Goal: Answer question/provide support: Share knowledge or assist other users

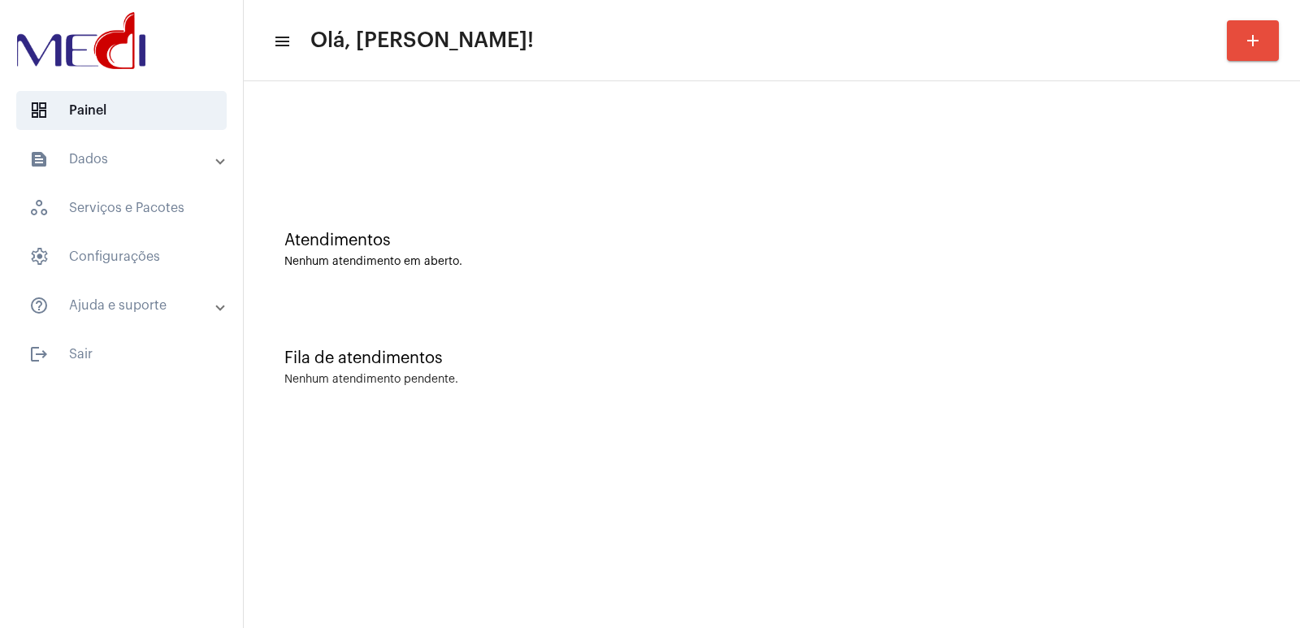
drag, startPoint x: 1205, startPoint y: 271, endPoint x: 1023, endPoint y: 271, distance: 182.0
click at [1205, 271] on div "Atendimentos Nenhum atendimento em aberto." at bounding box center [772, 242] width 1040 height 118
drag, startPoint x: 968, startPoint y: 323, endPoint x: 321, endPoint y: 97, distance: 685.2
click at [931, 312] on div "Fila de atendimentos Nenhum atendimento pendente." at bounding box center [772, 360] width 1040 height 118
drag, startPoint x: 896, startPoint y: 378, endPoint x: 643, endPoint y: 227, distance: 295.2
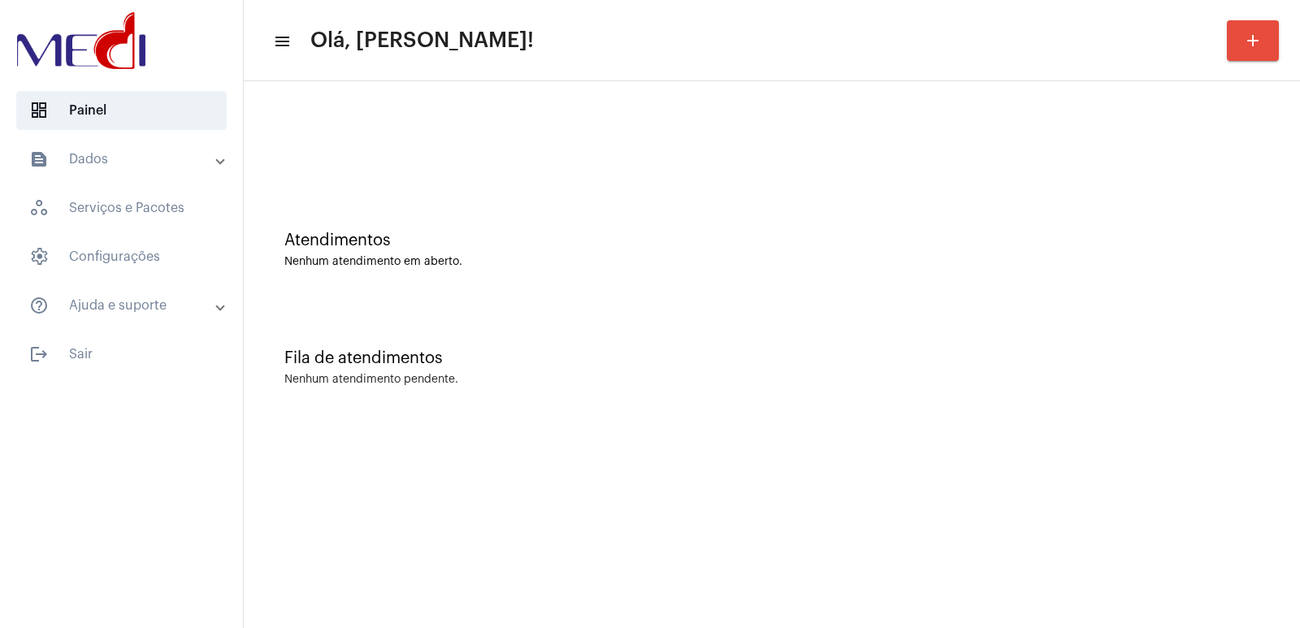
click at [844, 354] on div "Fila de atendimentos Nenhum atendimento pendente." at bounding box center [772, 360] width 1040 height 118
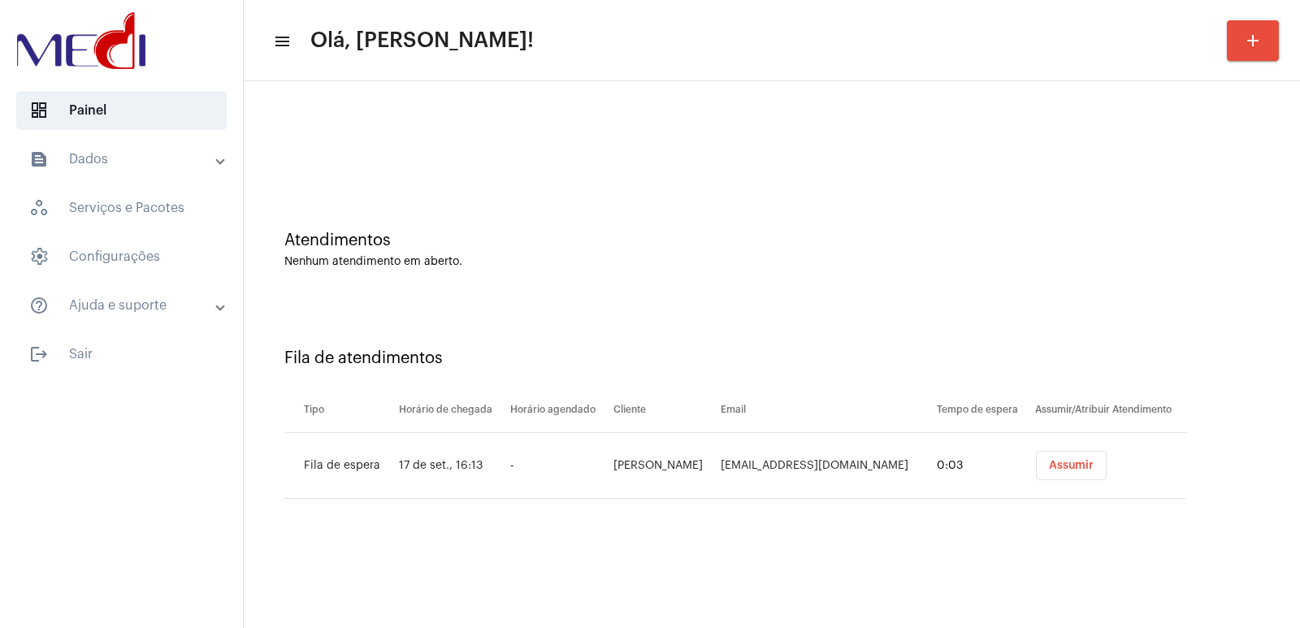
click at [1058, 474] on button "Assumir" at bounding box center [1071, 465] width 71 height 29
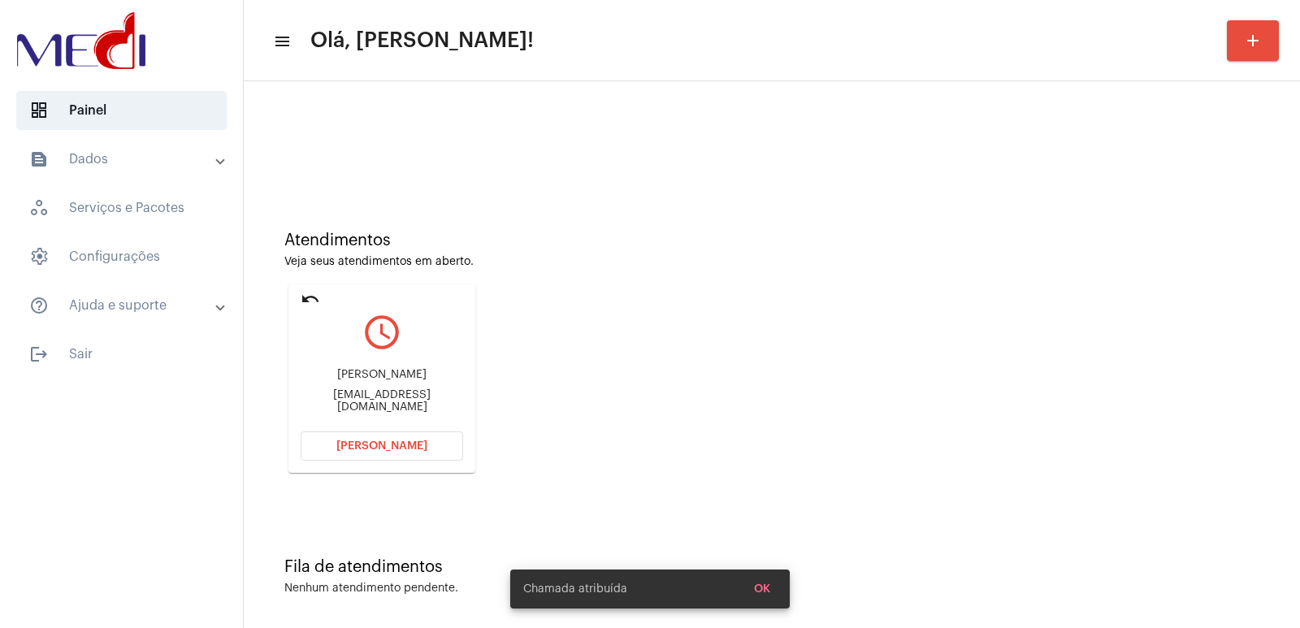
click at [871, 297] on div "Atendimentos Veja seus atendimentos em aberto. undo query_builder Bruno Sampaio…" at bounding box center [772, 346] width 1040 height 327
drag, startPoint x: 350, startPoint y: 394, endPoint x: 350, endPoint y: 383, distance: 11.4
click at [350, 393] on div "Bruno Sampaio brunosampaiott@gmail.com" at bounding box center [382, 390] width 163 height 73
click at [352, 379] on div "Bruno Sampaio" at bounding box center [382, 375] width 163 height 12
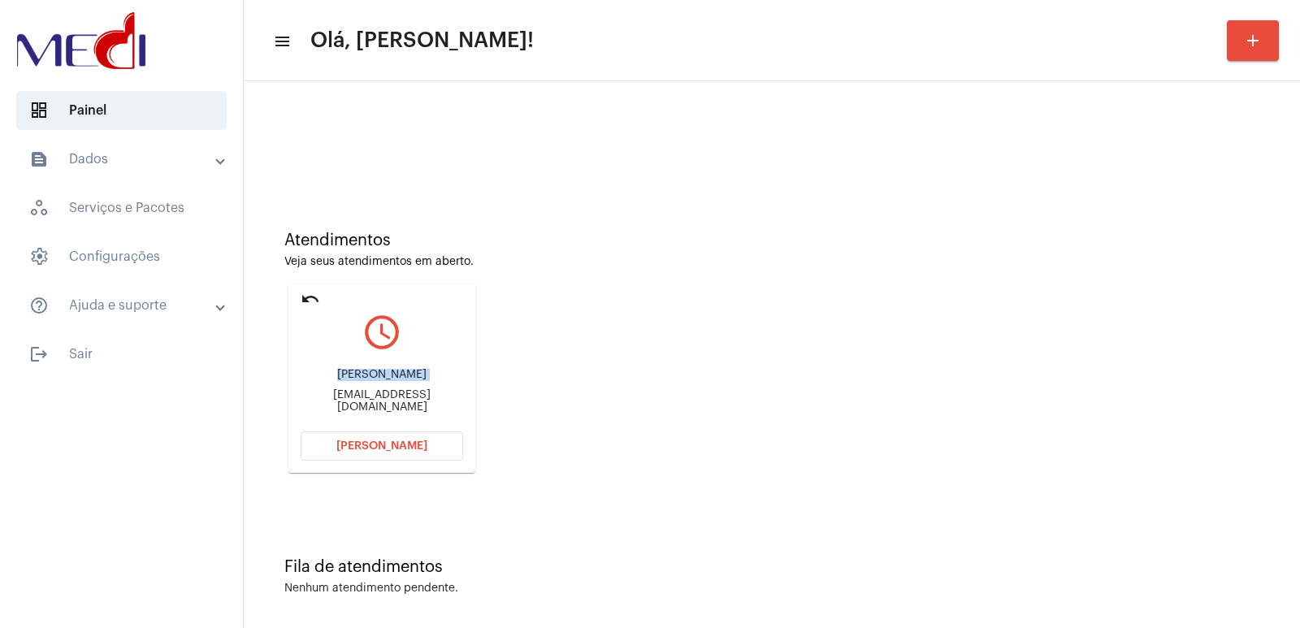
click at [352, 379] on div "Bruno Sampaio" at bounding box center [382, 375] width 163 height 12
copy div "Bruno Sampaio"
click at [410, 435] on button "[PERSON_NAME]" at bounding box center [382, 446] width 163 height 29
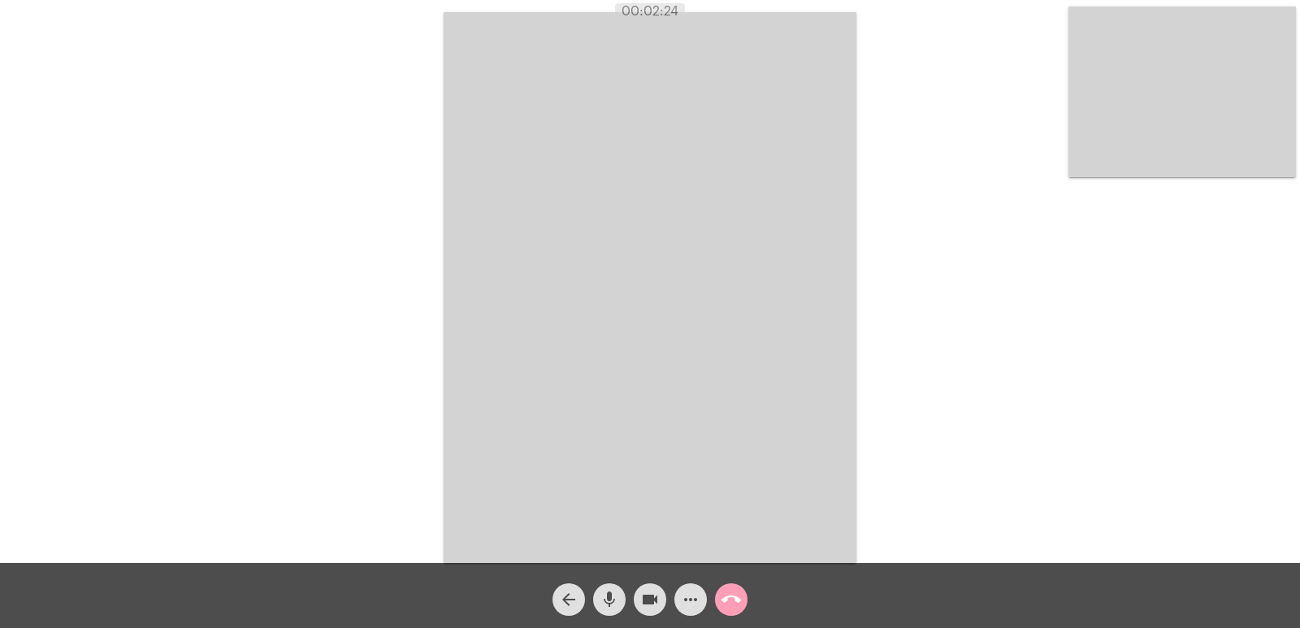
click at [727, 589] on span "call_end" at bounding box center [732, 600] width 20 height 33
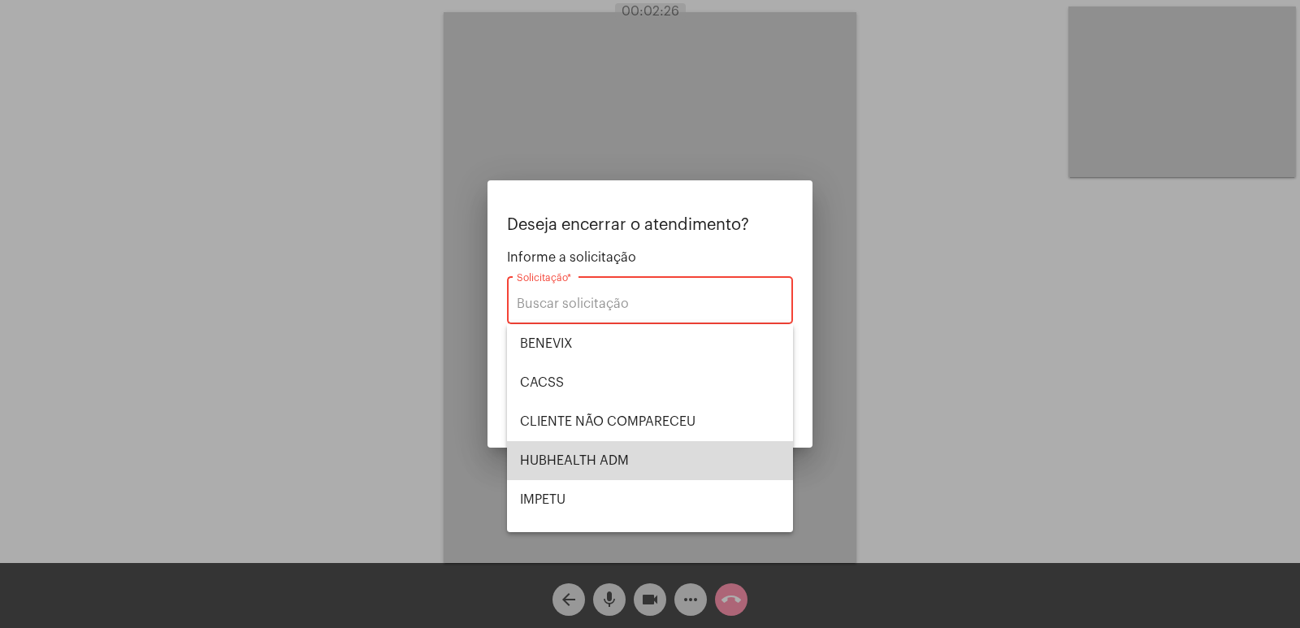
click at [653, 445] on span "HUBHEALTH ADM" at bounding box center [650, 460] width 260 height 39
type input "HUBHEALTH ADM"
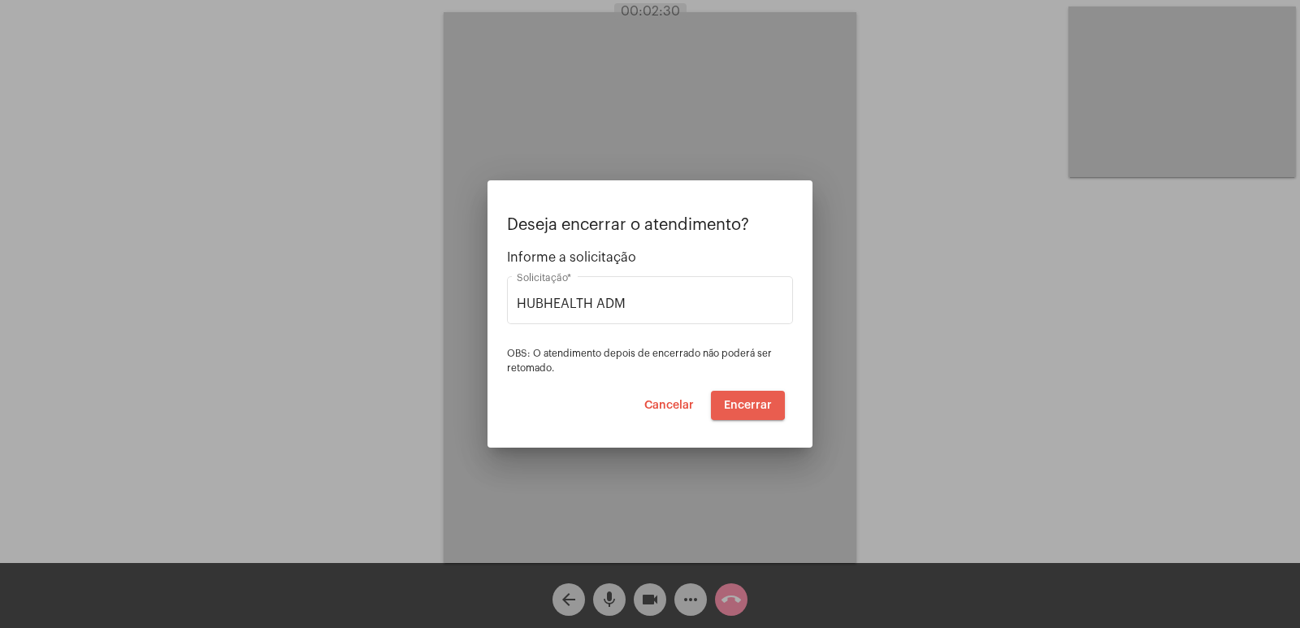
click at [744, 401] on span "Encerrar" at bounding box center [748, 405] width 48 height 11
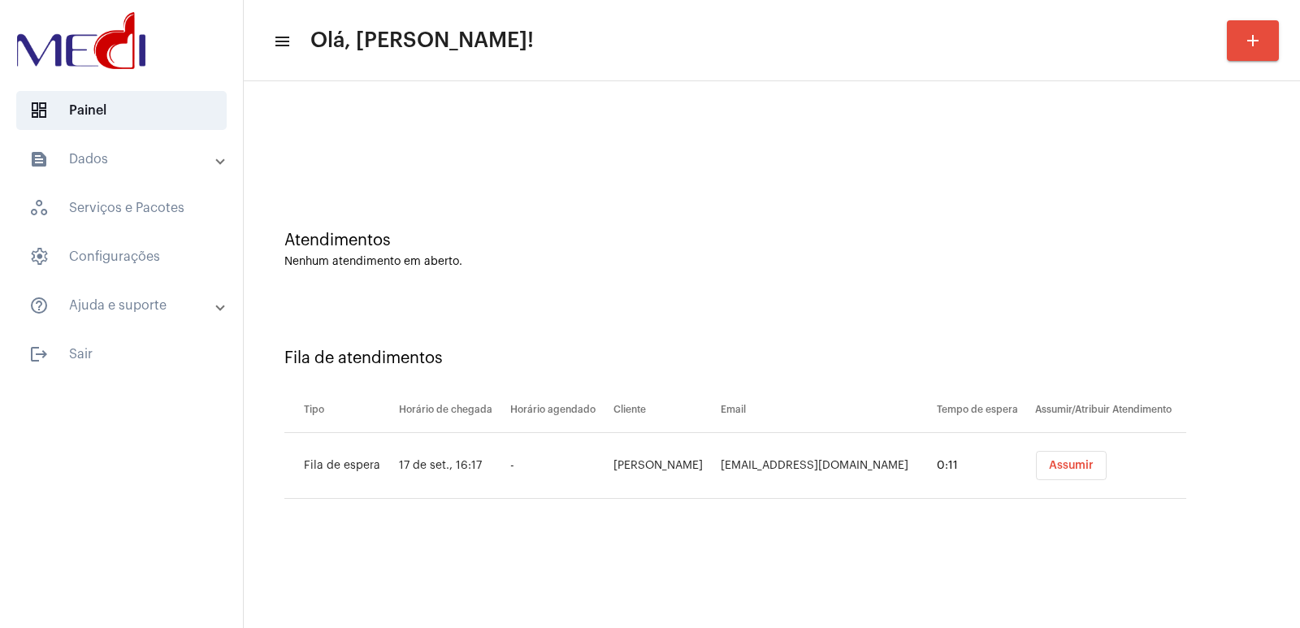
click at [1055, 470] on span "Assumir" at bounding box center [1071, 465] width 45 height 11
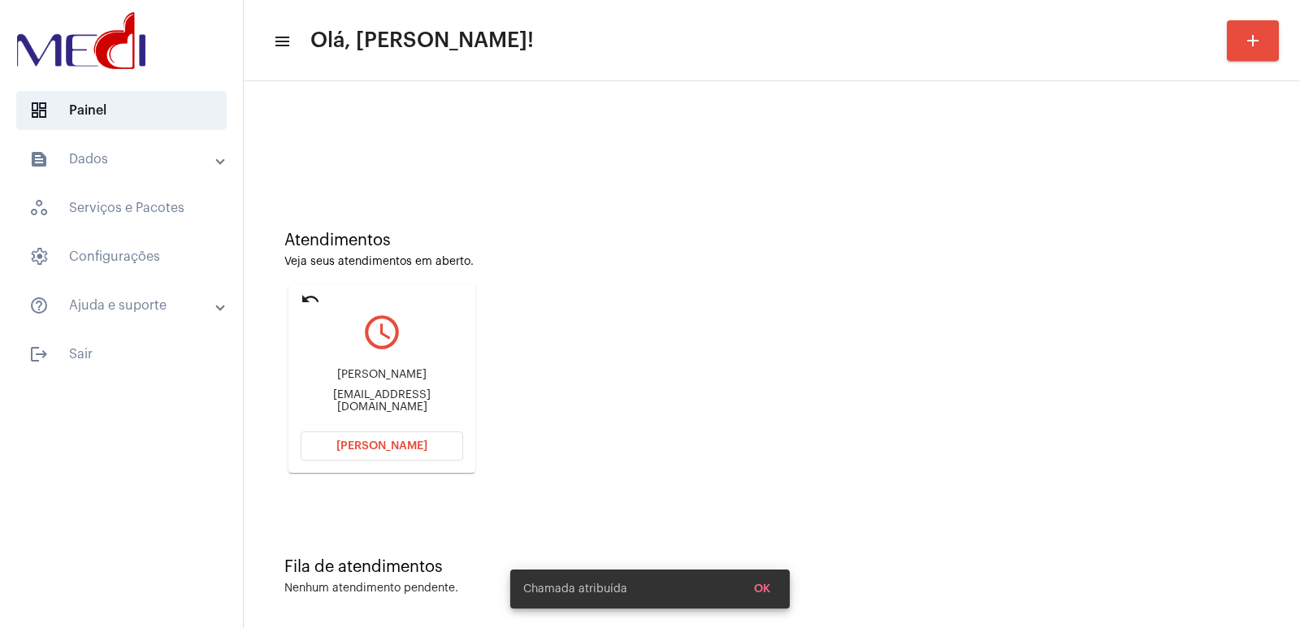
click at [370, 405] on div "[EMAIL_ADDRESS][DOMAIN_NAME]" at bounding box center [382, 401] width 163 height 24
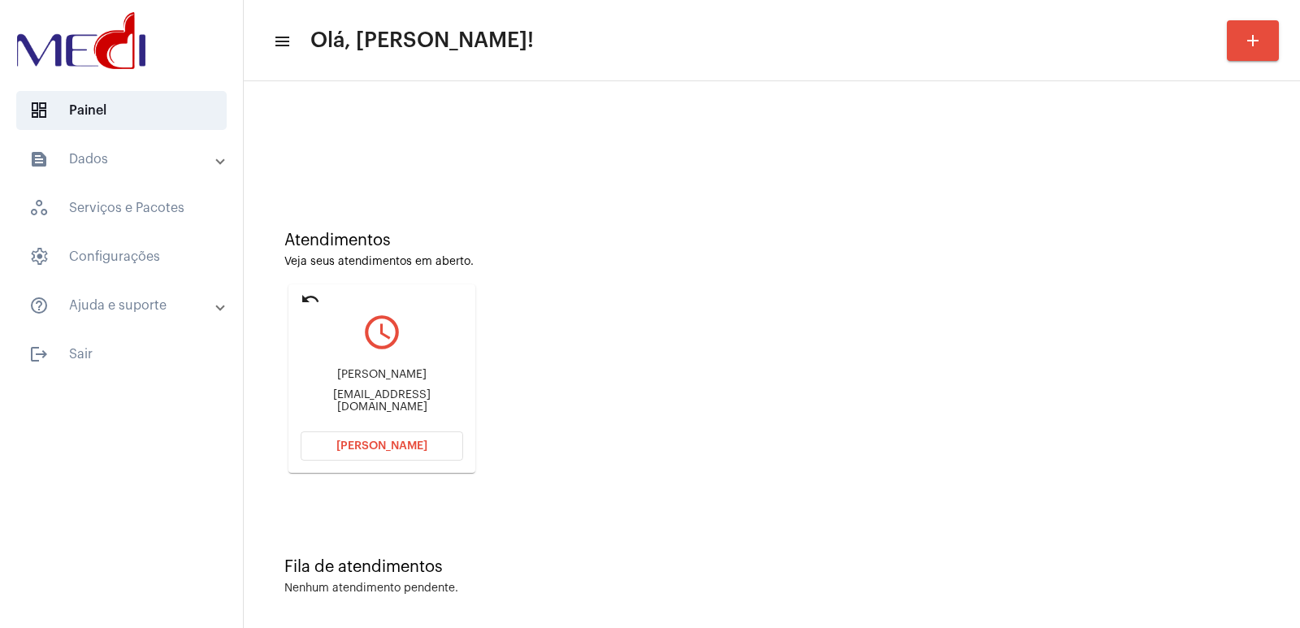
click at [370, 405] on div "ingridjsm@hotmail.com" at bounding box center [382, 401] width 163 height 24
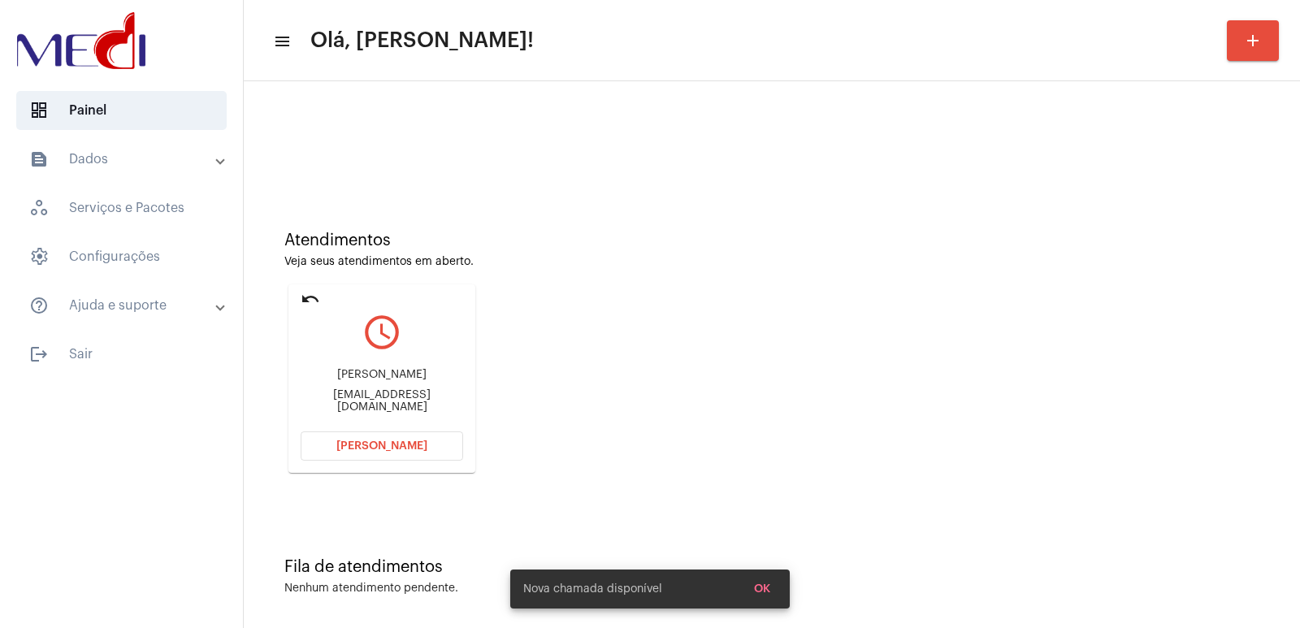
click at [370, 405] on div "ingridjsm@hotmail.com" at bounding box center [382, 401] width 163 height 24
click at [349, 400] on div "ingridjsm@hotmail.com" at bounding box center [382, 401] width 163 height 24
click at [348, 405] on div "ingridjsm@hotmail.com" at bounding box center [382, 401] width 163 height 24
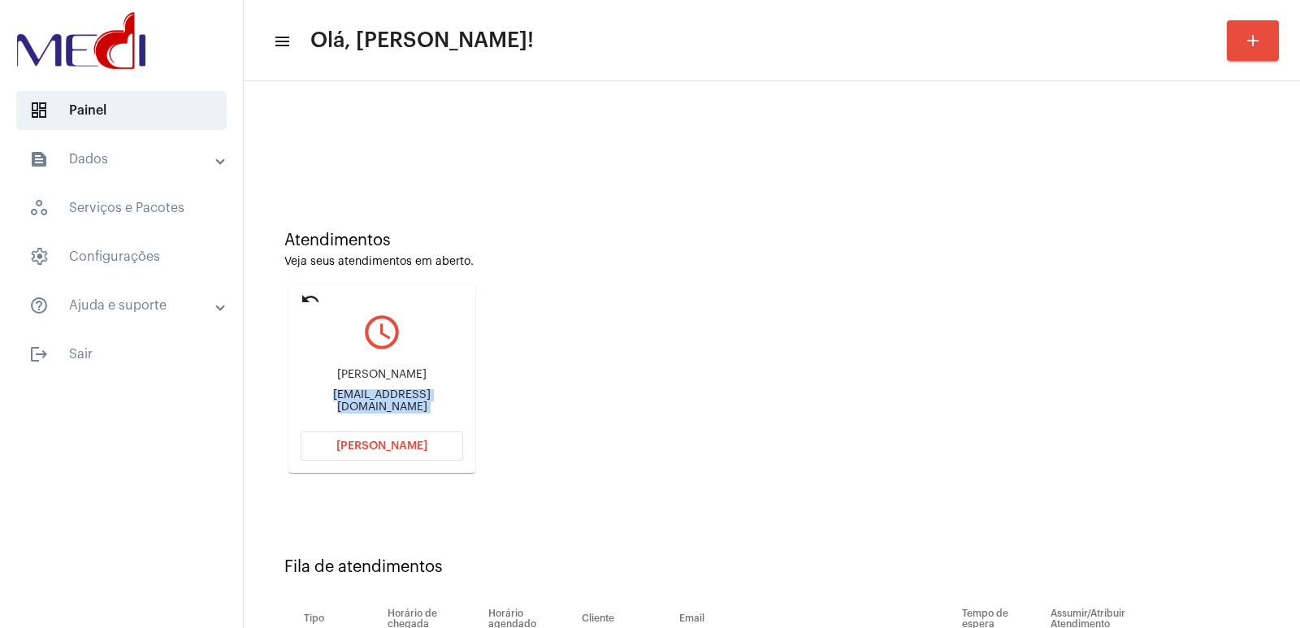
copy mat-card-content "ingridjsm@hotmail.com Abrir Chamada"
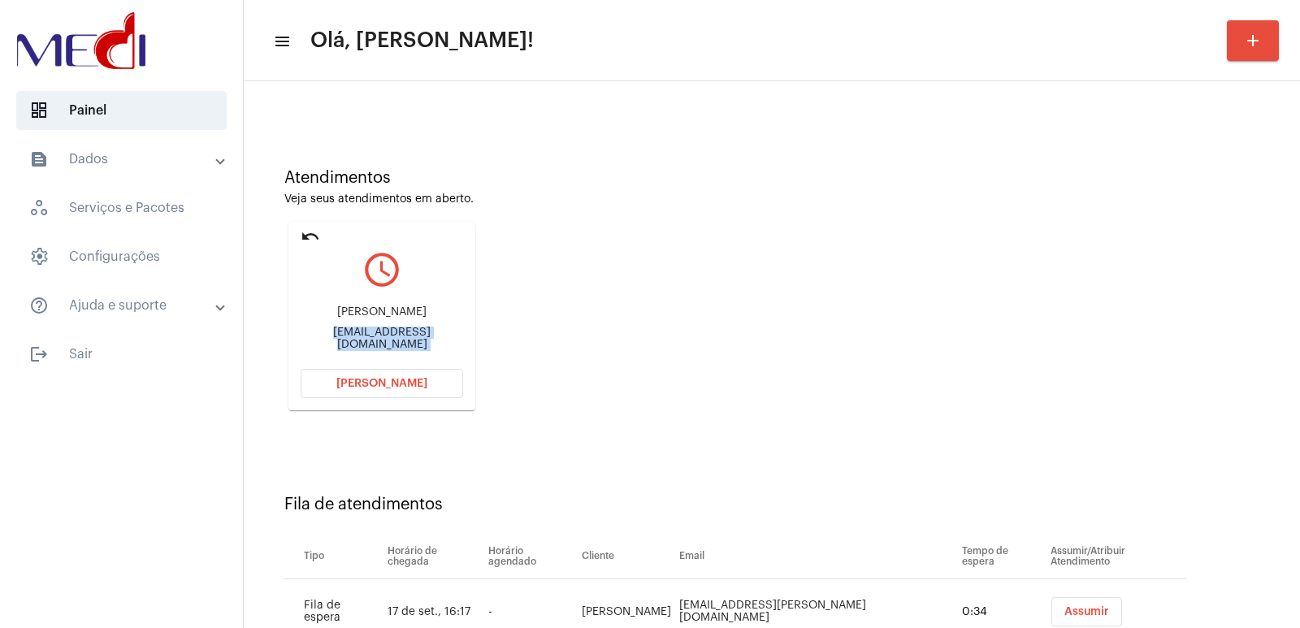
scroll to position [124, 0]
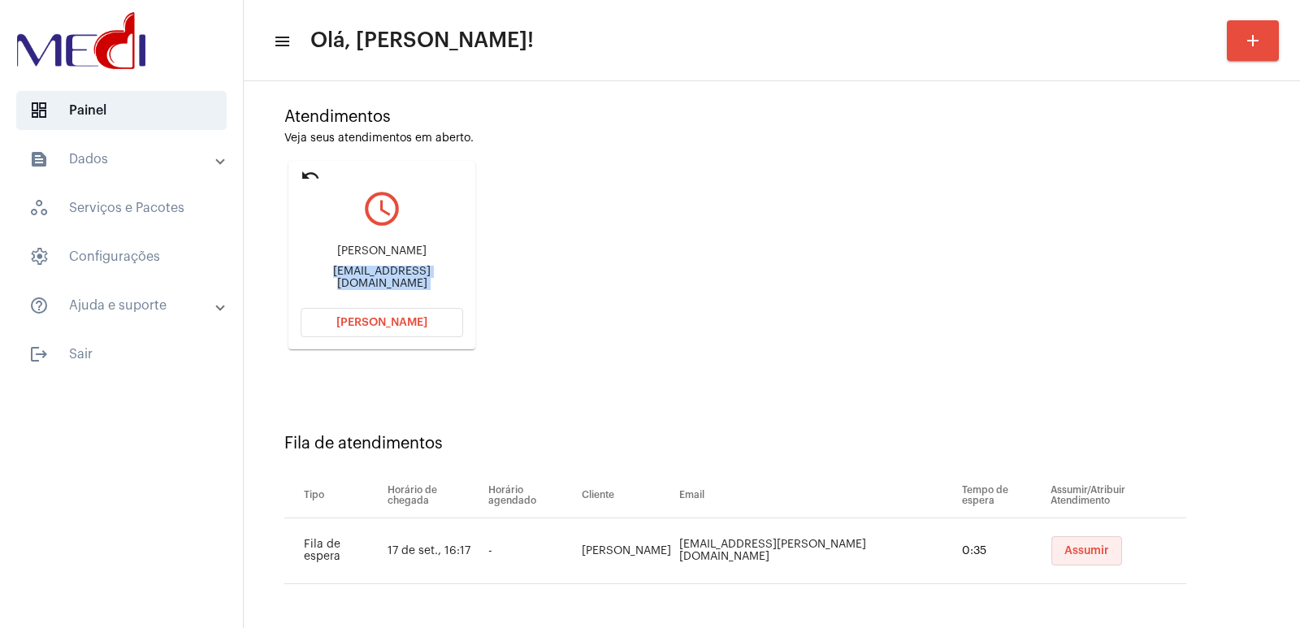
click at [1065, 554] on span "Assumir" at bounding box center [1087, 550] width 45 height 11
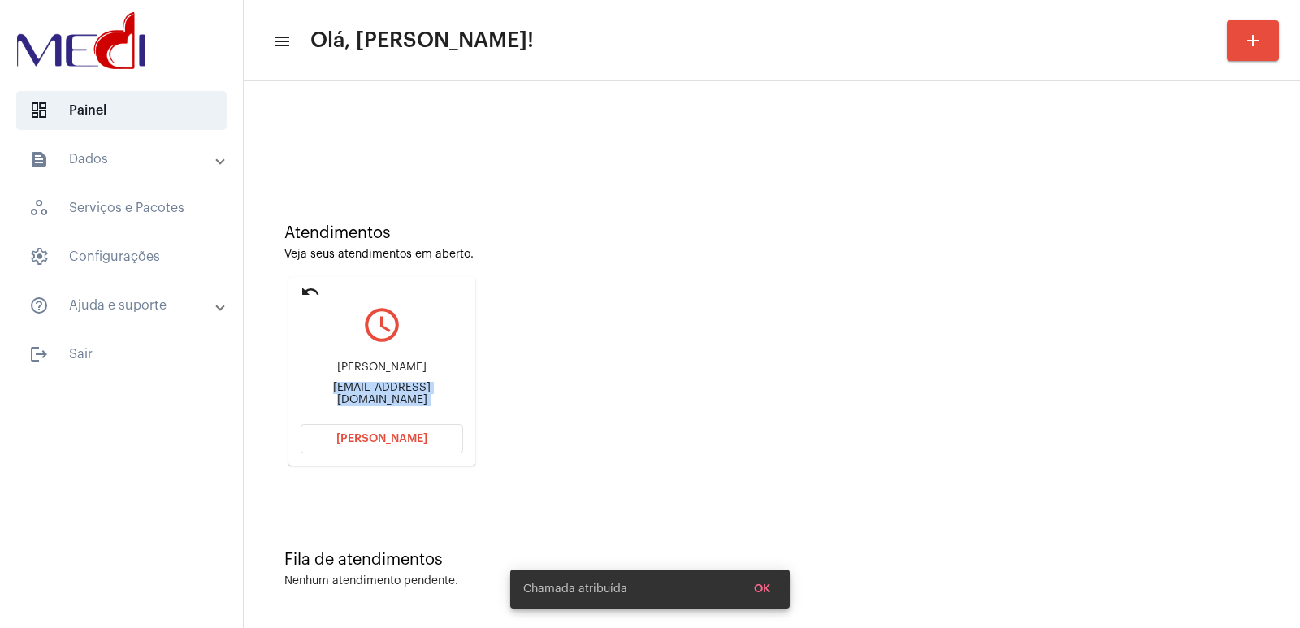
scroll to position [0, 0]
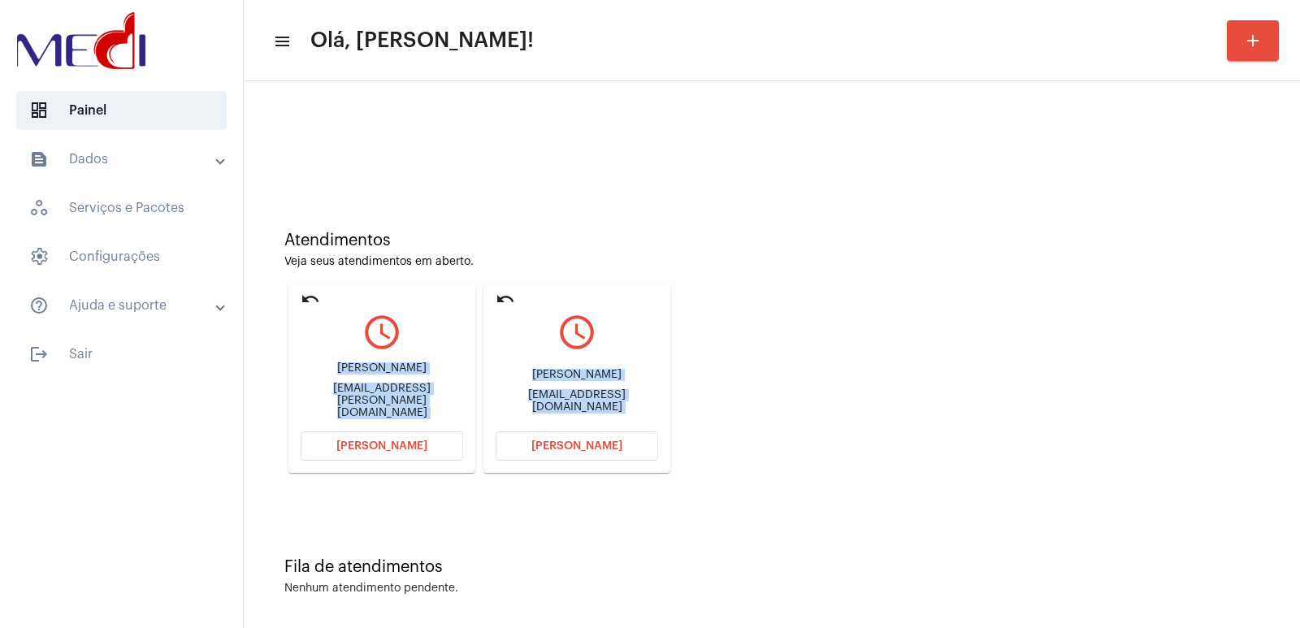
click at [581, 394] on div "Ingrid ingridjsm@hotmail.com" at bounding box center [577, 390] width 163 height 73
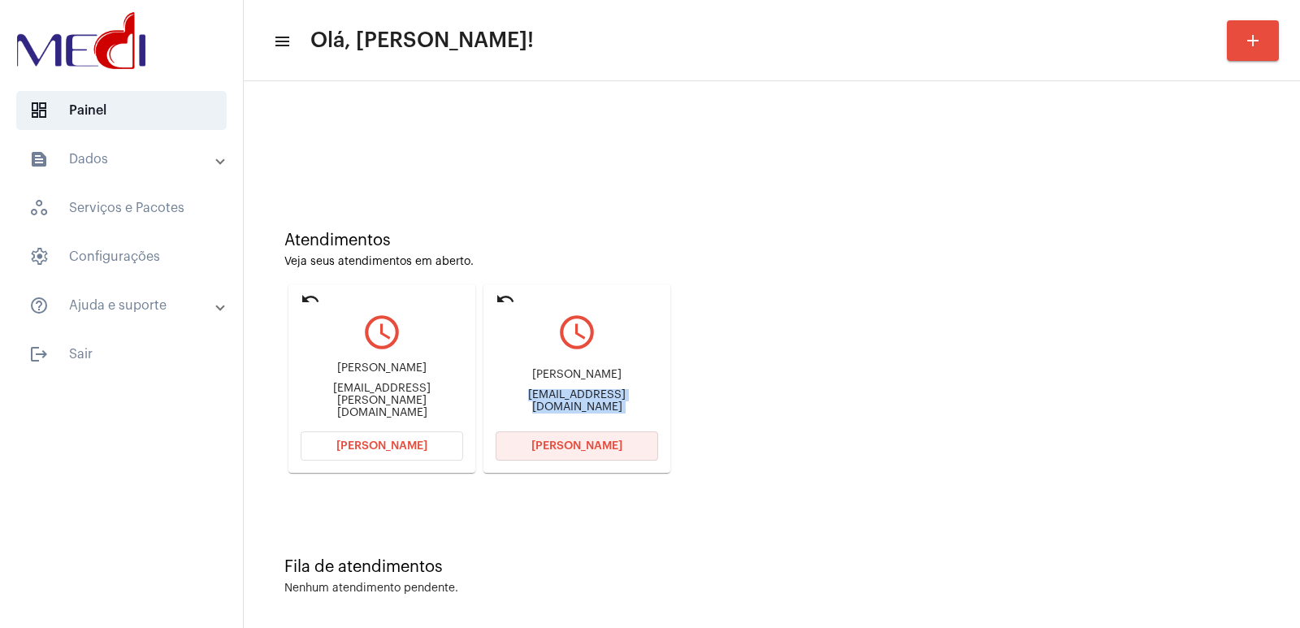
click at [593, 441] on span "[PERSON_NAME]" at bounding box center [577, 445] width 91 height 11
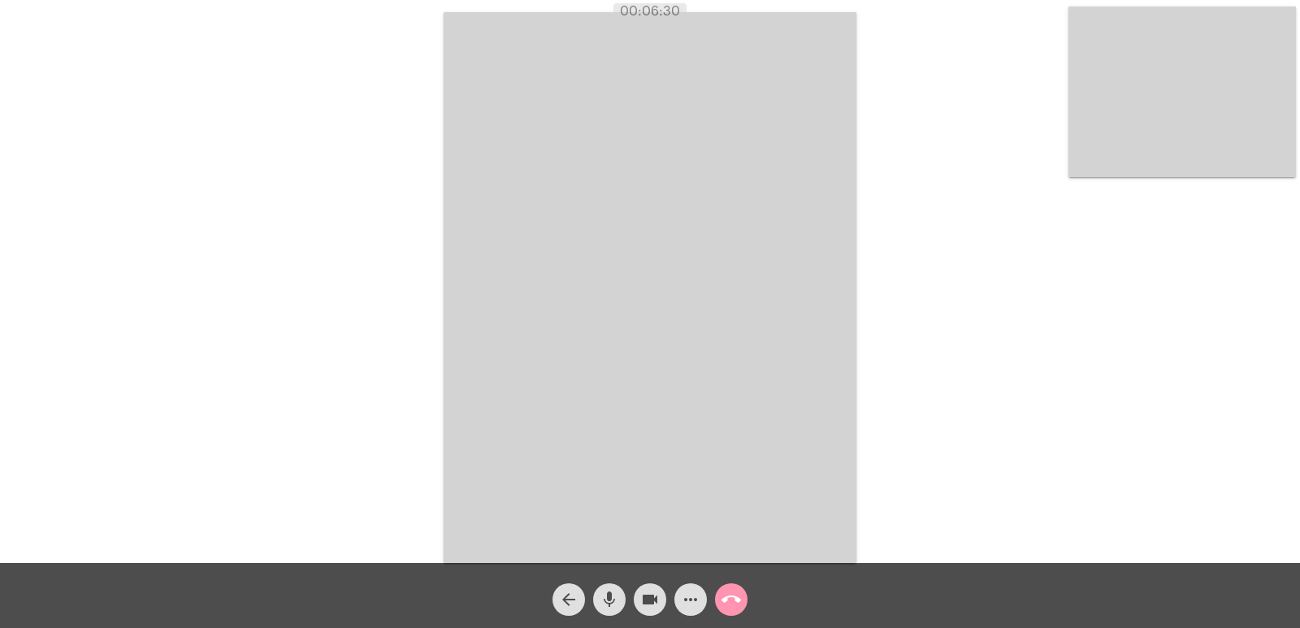
click at [778, 351] on video at bounding box center [650, 287] width 413 height 551
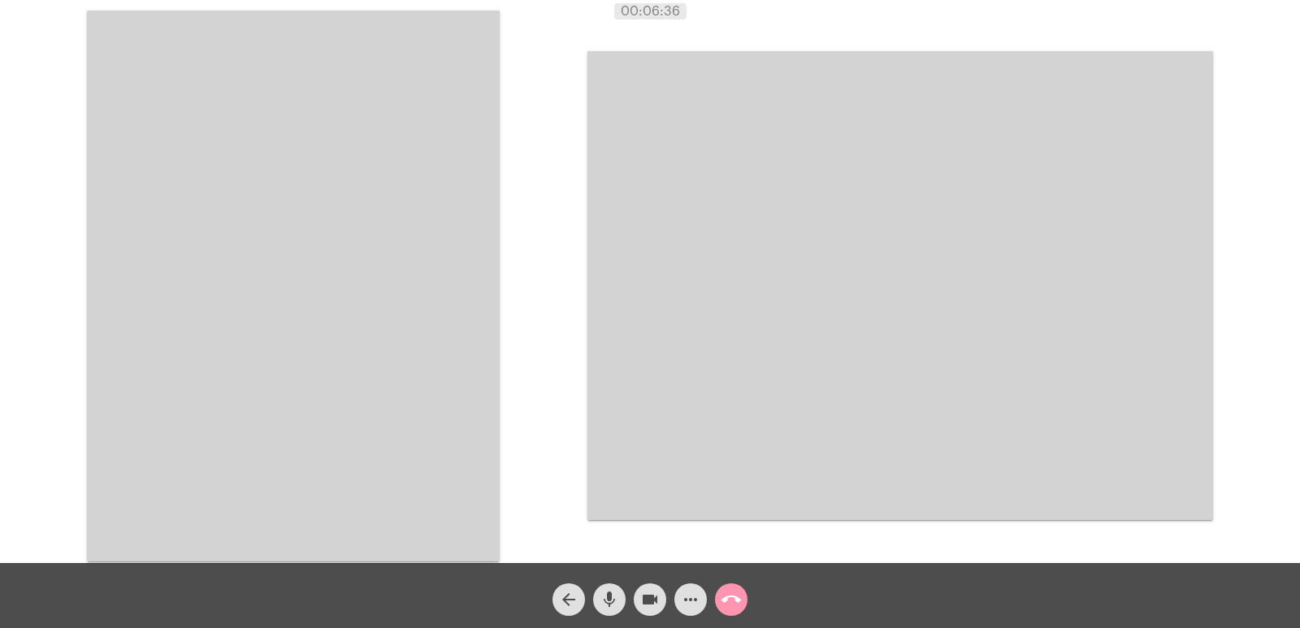
click at [729, 606] on mat-icon "call_end" at bounding box center [732, 600] width 20 height 20
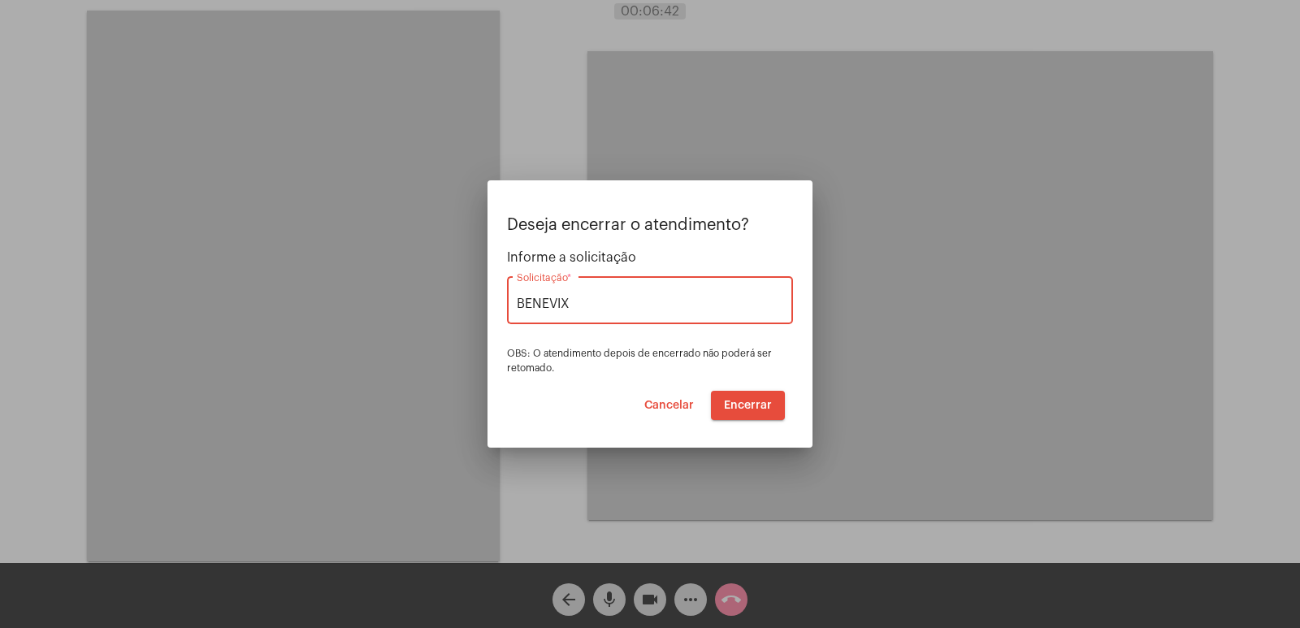
type input "BENEVIX"
click at [766, 407] on span "Encerrar" at bounding box center [748, 405] width 48 height 11
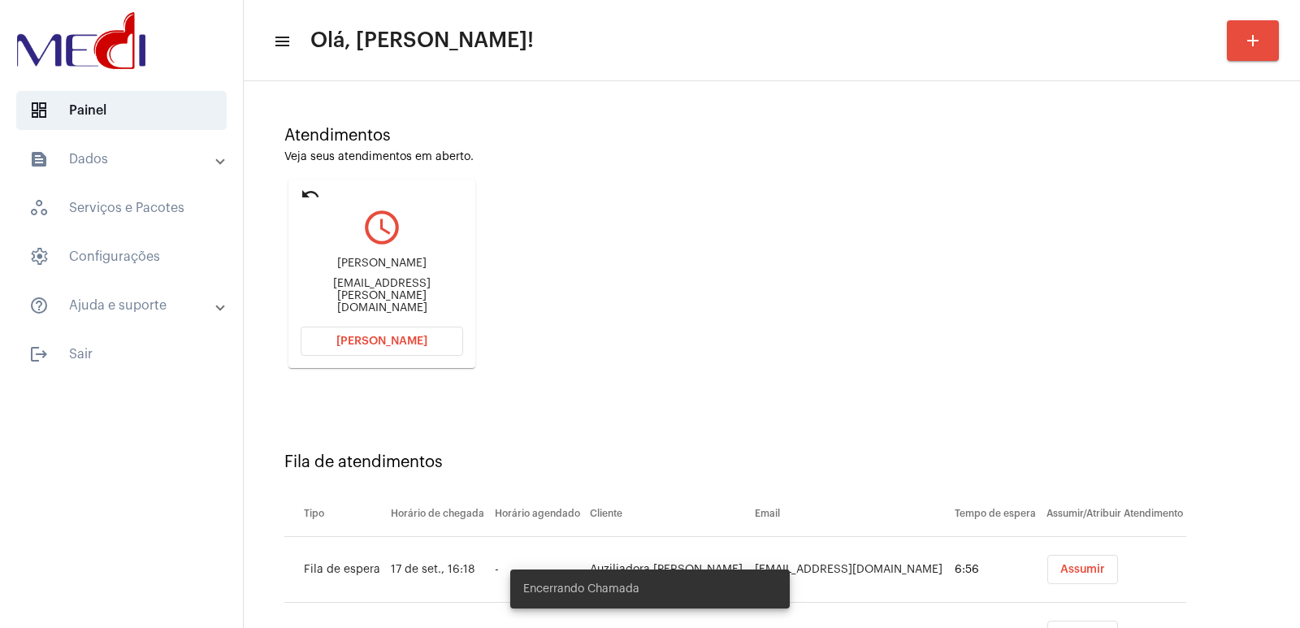
scroll to position [189, 0]
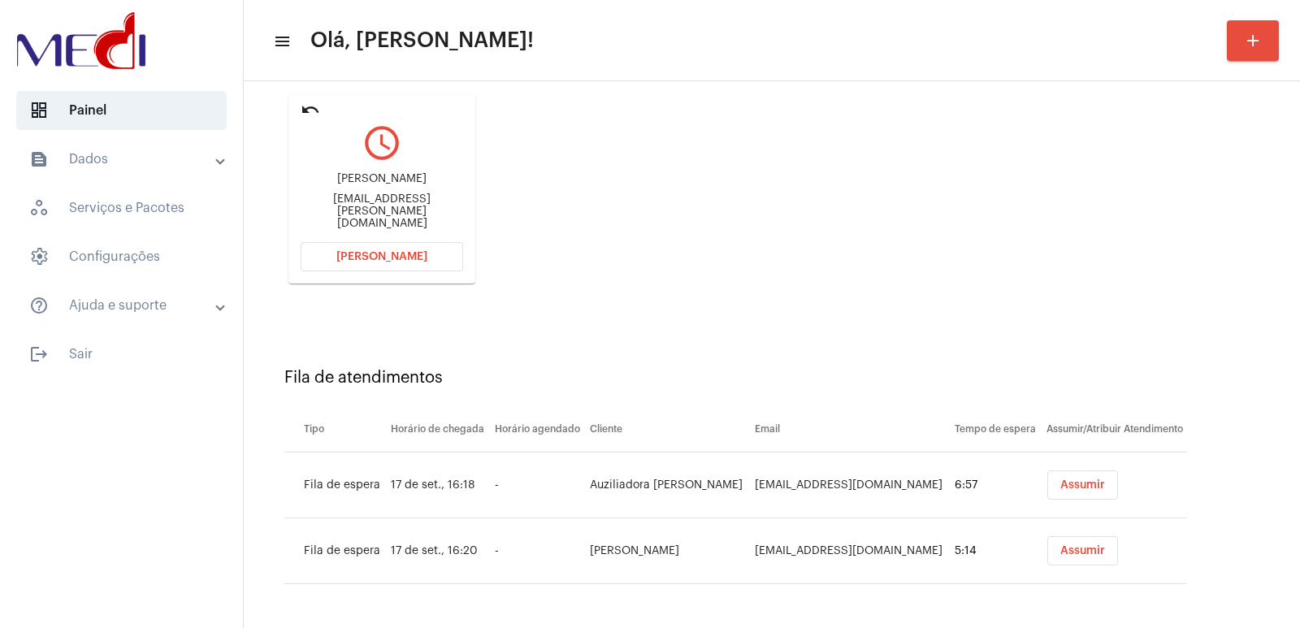
click at [404, 185] on div "Vicente de Almeida Soriani" at bounding box center [382, 179] width 163 height 12
copy div "Vicente de Almeida Soriani"
click at [352, 228] on div "Vicente de Almeida Soriani Soriani.vicente@gmail.com" at bounding box center [382, 201] width 163 height 73
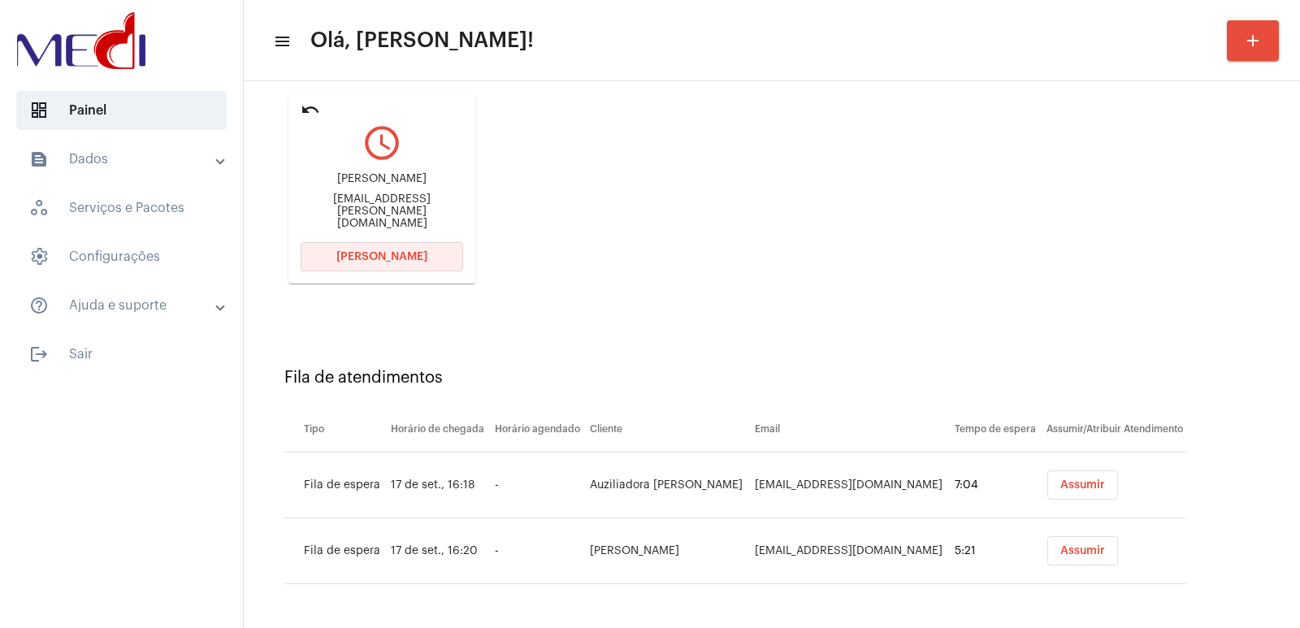
click at [354, 243] on button "[PERSON_NAME]" at bounding box center [382, 256] width 163 height 29
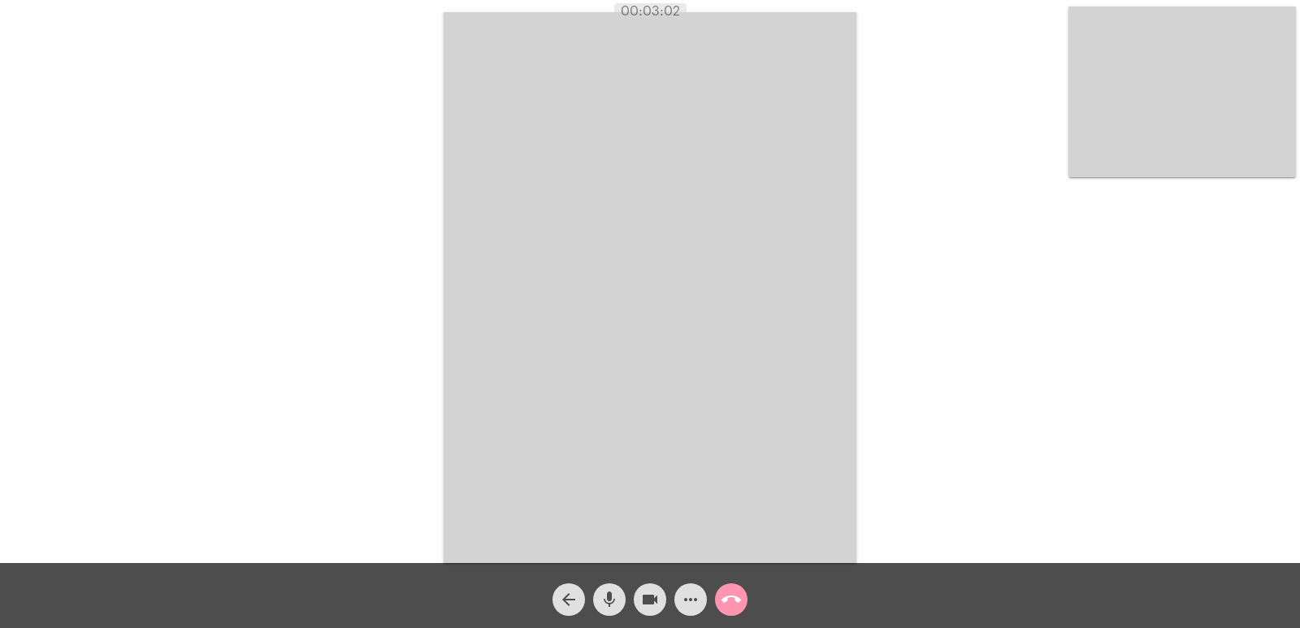
click at [737, 604] on mat-icon "call_end" at bounding box center [732, 600] width 20 height 20
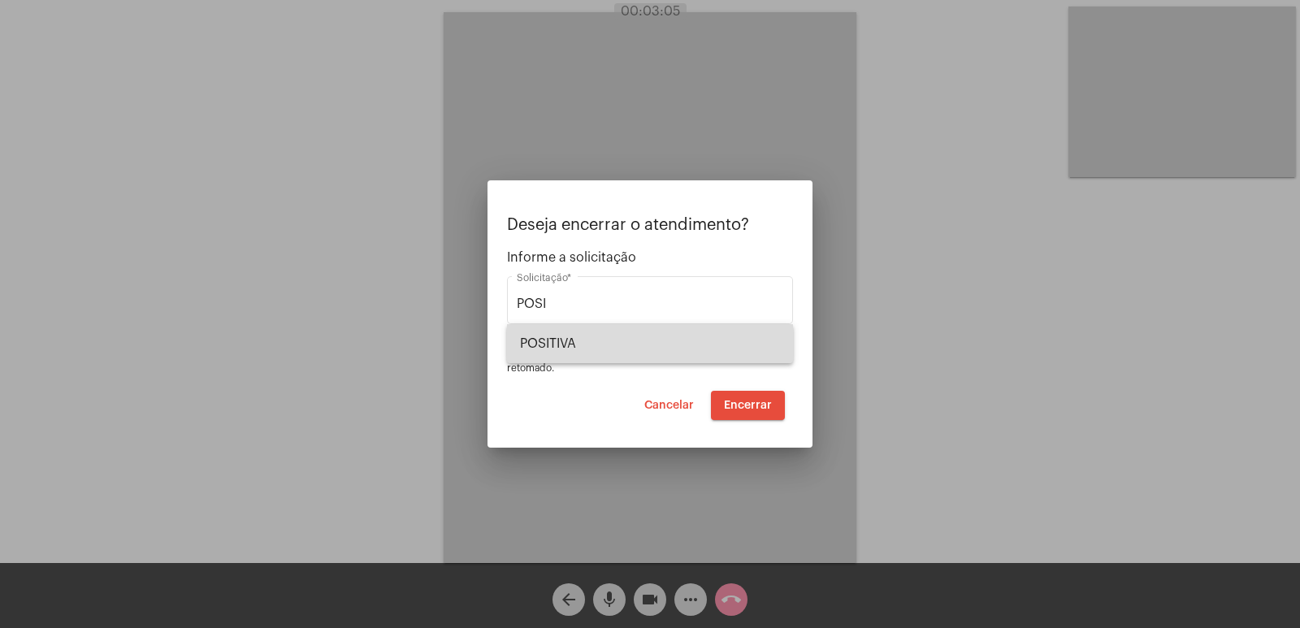
drag, startPoint x: 574, startPoint y: 345, endPoint x: 655, endPoint y: 375, distance: 86.9
click at [574, 345] on span "POSITIVA" at bounding box center [650, 343] width 260 height 39
type input "POSITIVA"
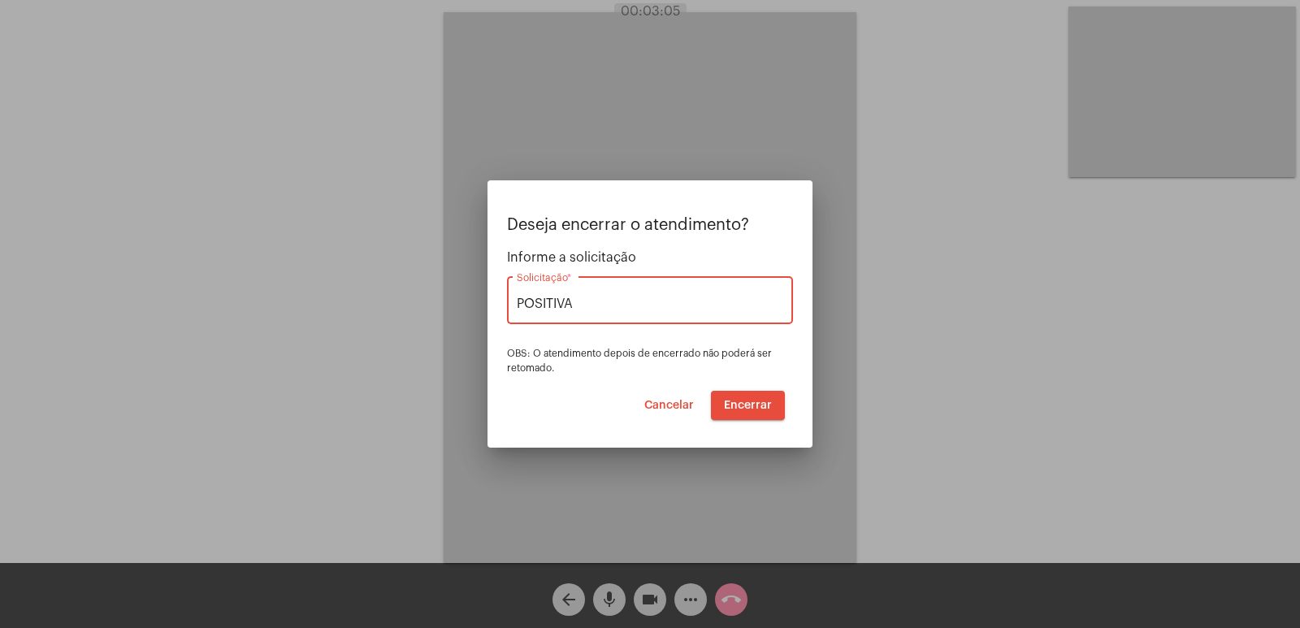
click at [739, 405] on span "Encerrar" at bounding box center [748, 405] width 48 height 11
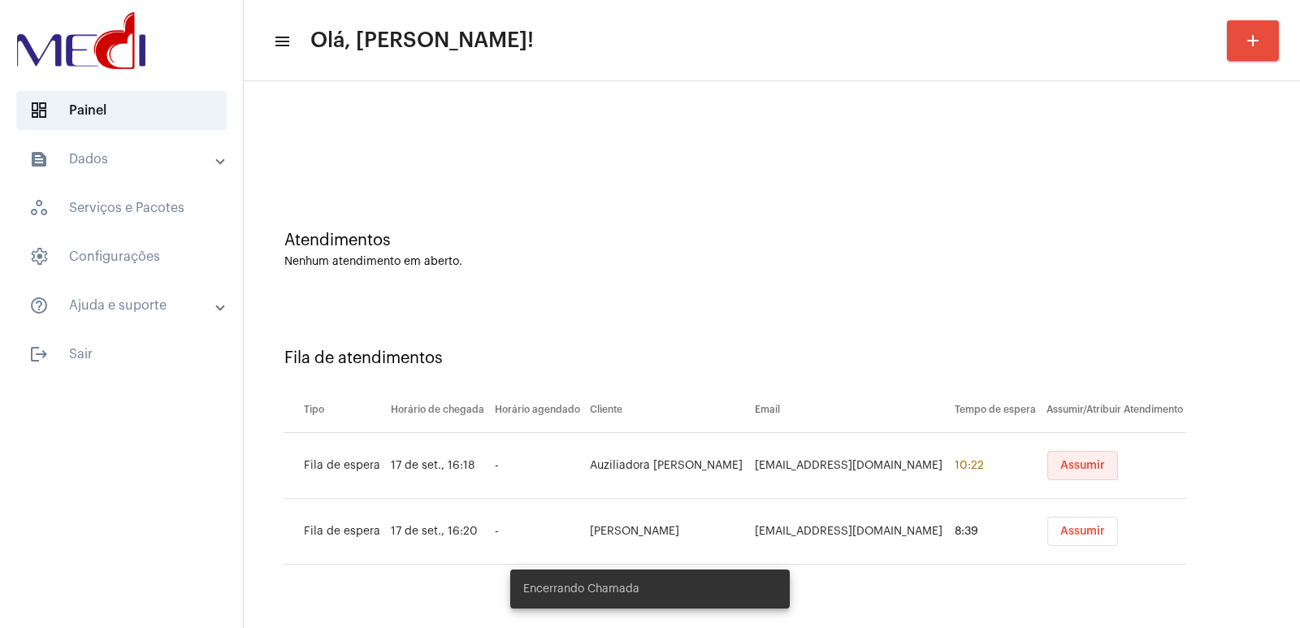
click at [1076, 467] on span "Assumir" at bounding box center [1083, 465] width 45 height 11
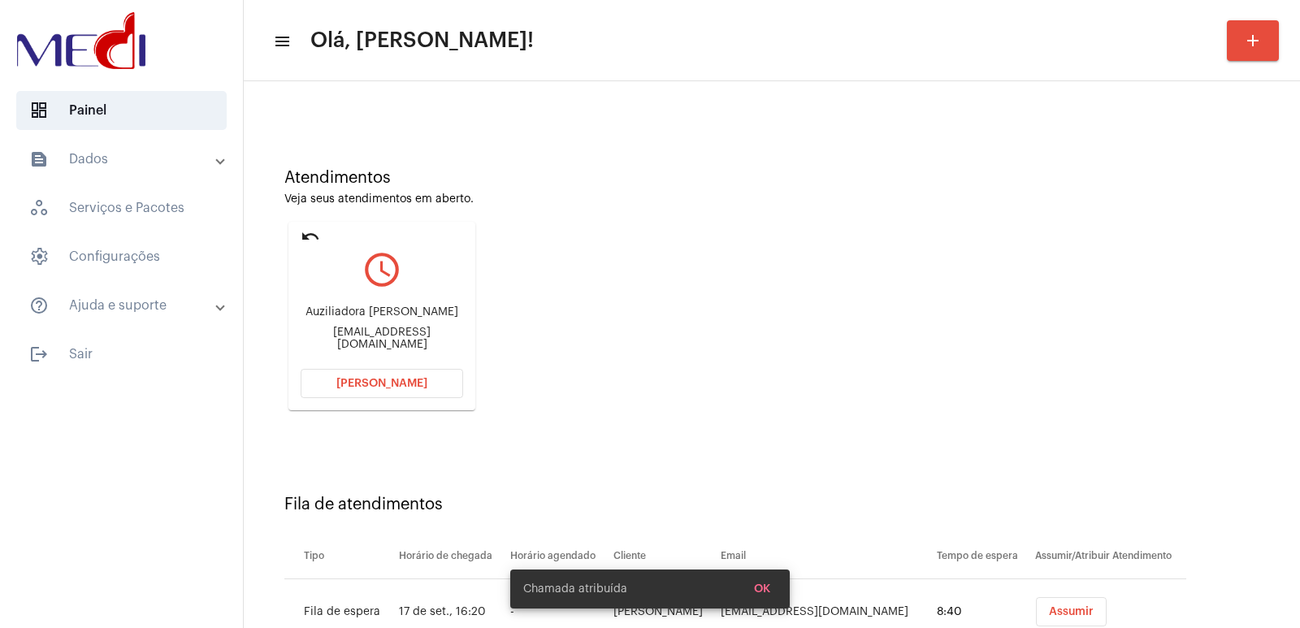
scroll to position [124, 0]
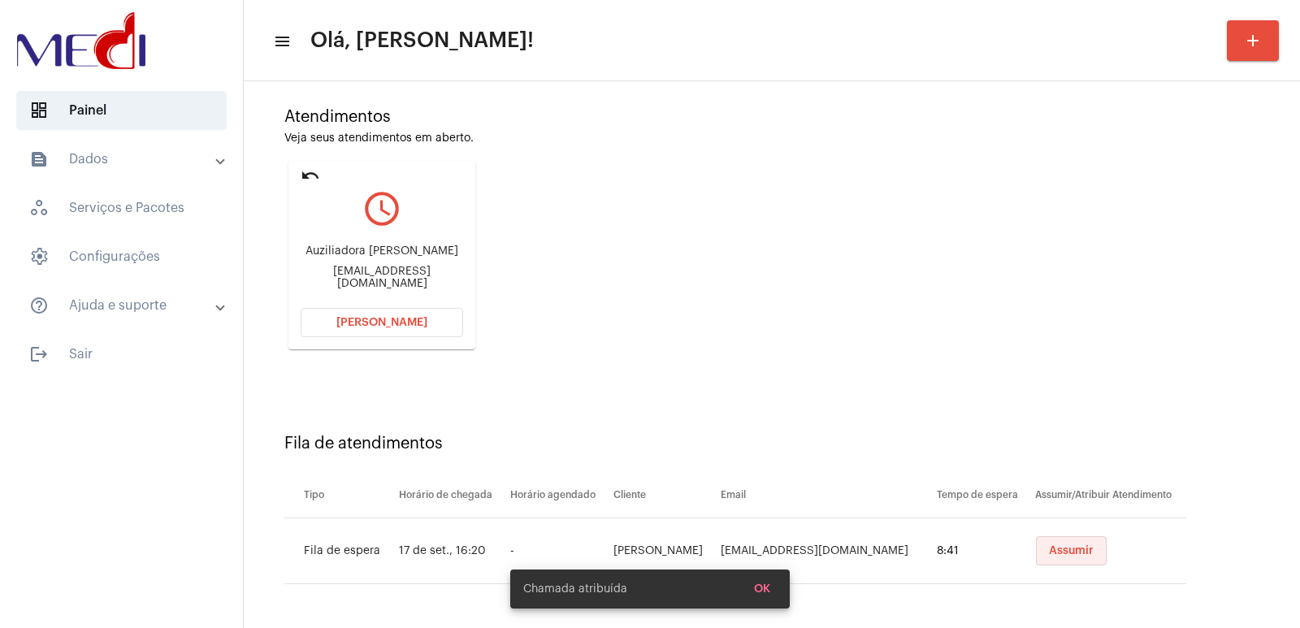
drag, startPoint x: 1033, startPoint y: 557, endPoint x: 1020, endPoint y: 554, distance: 13.2
click at [1036, 555] on button "Assumir" at bounding box center [1071, 550] width 71 height 29
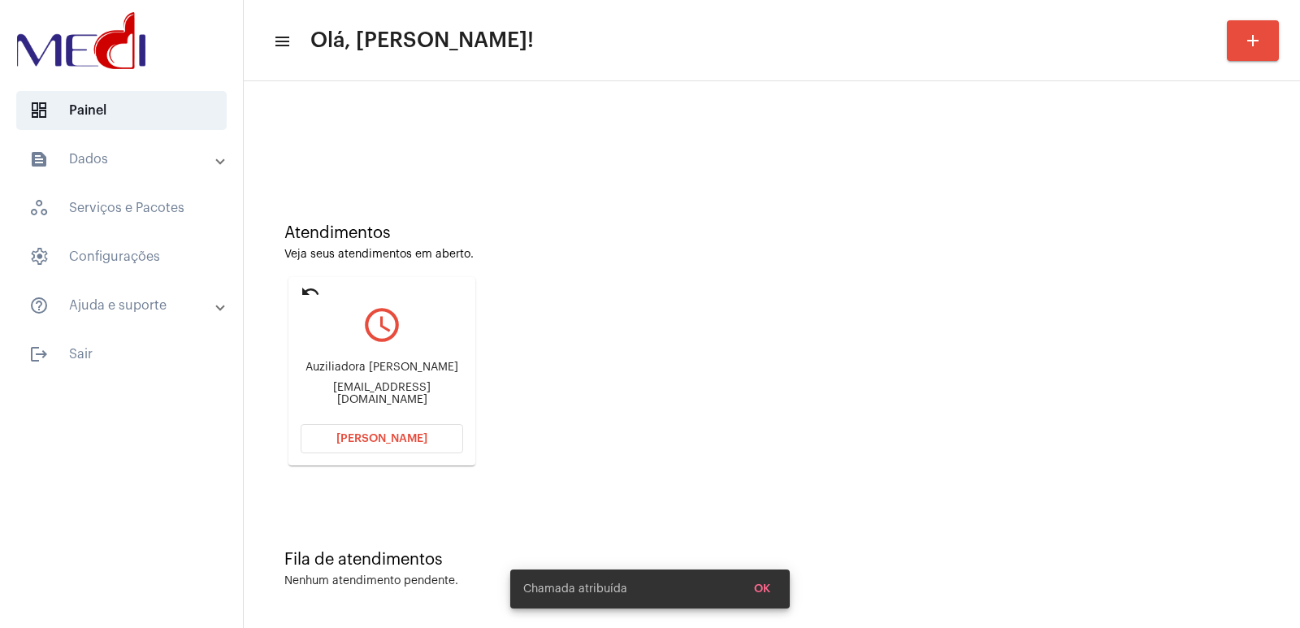
scroll to position [0, 0]
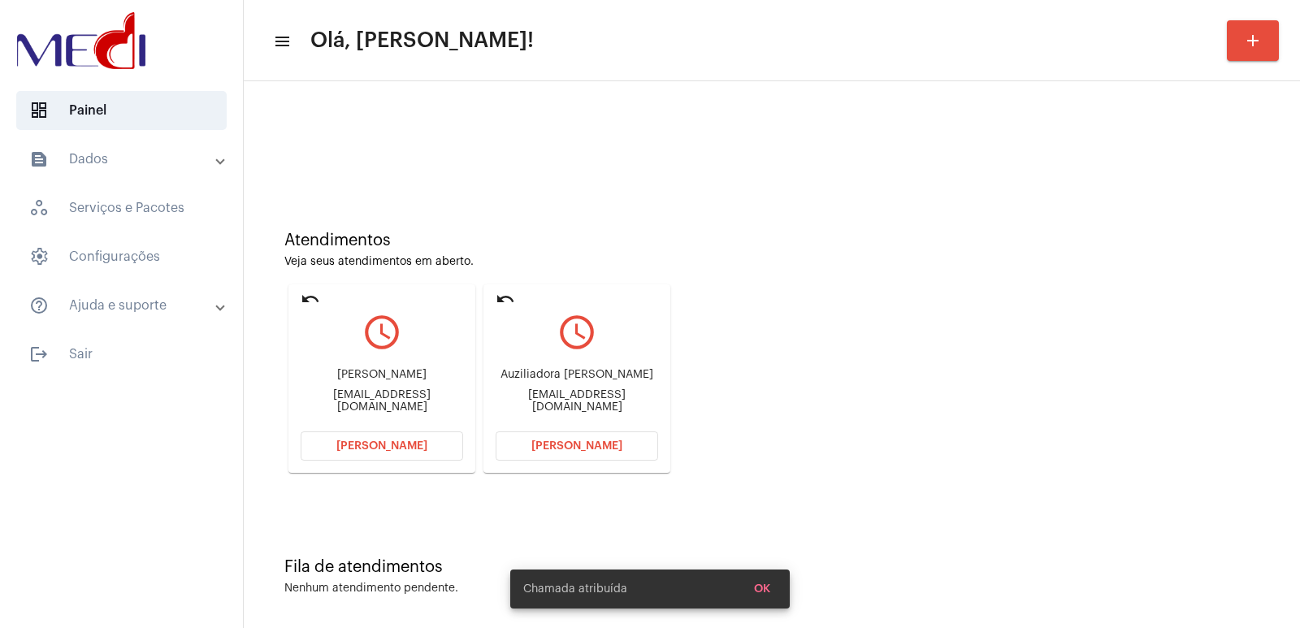
click at [596, 375] on div "Auziliadora Bonicenha Endringer" at bounding box center [577, 375] width 163 height 12
copy div "Auziliadora Bonicenha Endringer"
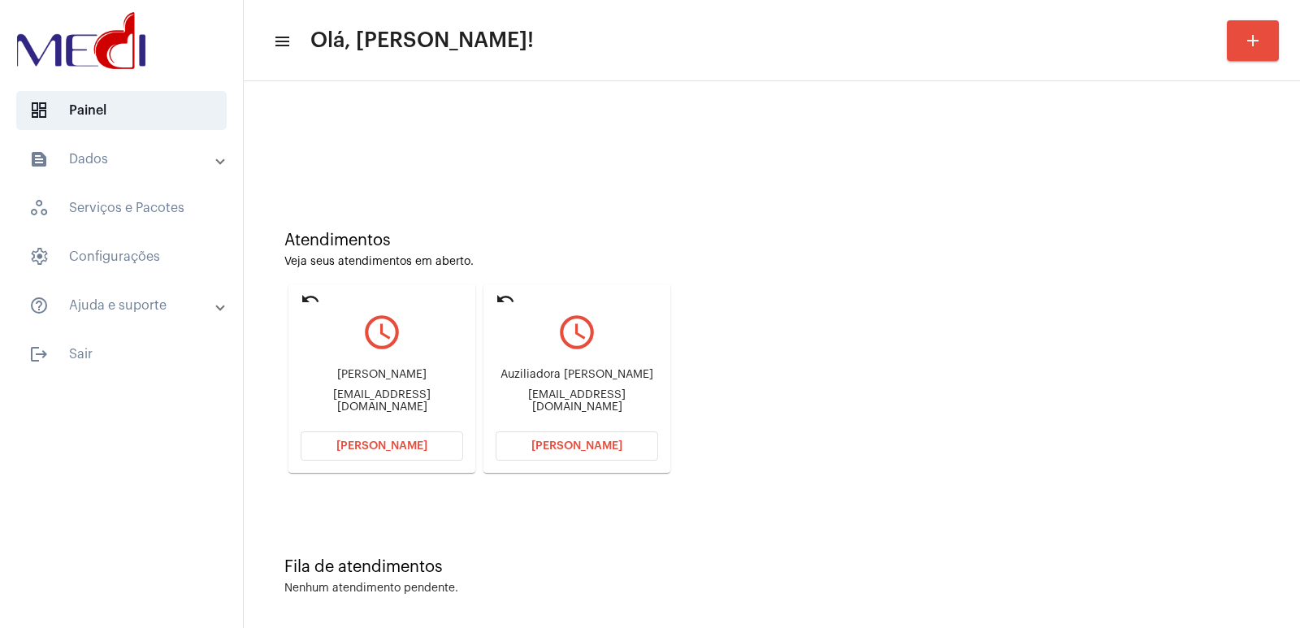
click at [578, 449] on span "[PERSON_NAME]" at bounding box center [577, 445] width 91 height 11
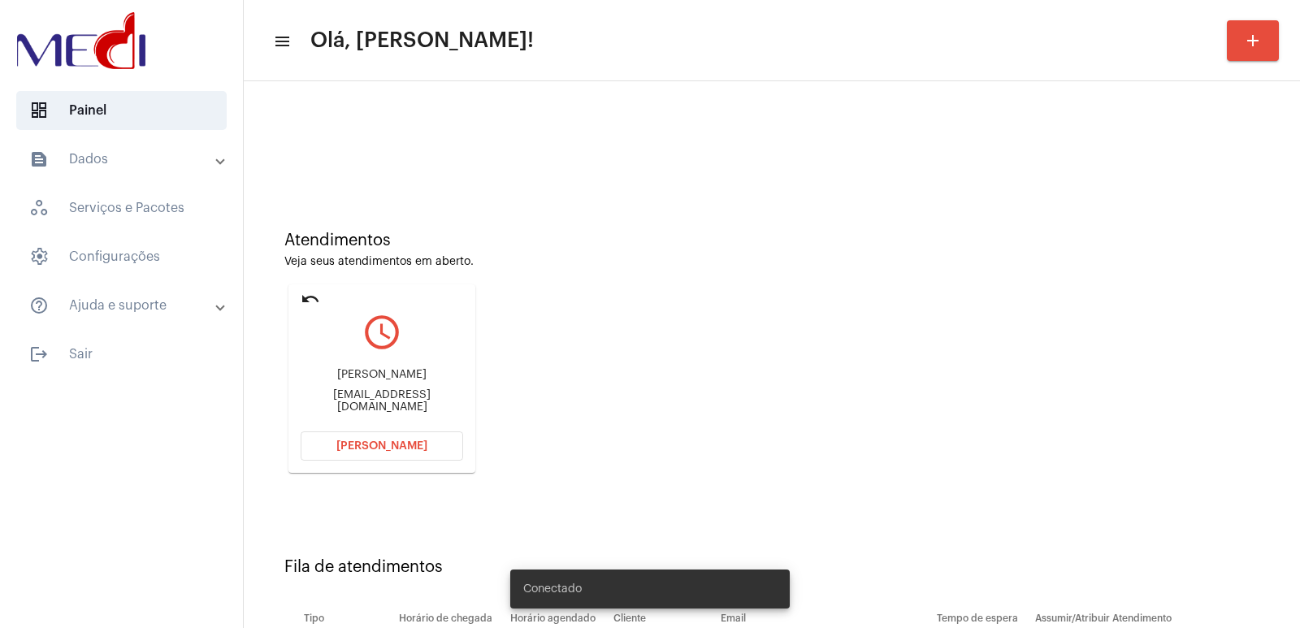
click at [380, 401] on div "[EMAIL_ADDRESS][DOMAIN_NAME]" at bounding box center [382, 401] width 163 height 24
drag, startPoint x: 380, startPoint y: 401, endPoint x: 403, endPoint y: 402, distance: 22.8
click at [384, 401] on div "[EMAIL_ADDRESS][DOMAIN_NAME]" at bounding box center [382, 401] width 163 height 24
copy mat-card-content "[EMAIL_ADDRESS][DOMAIN_NAME] [PERSON_NAME]"
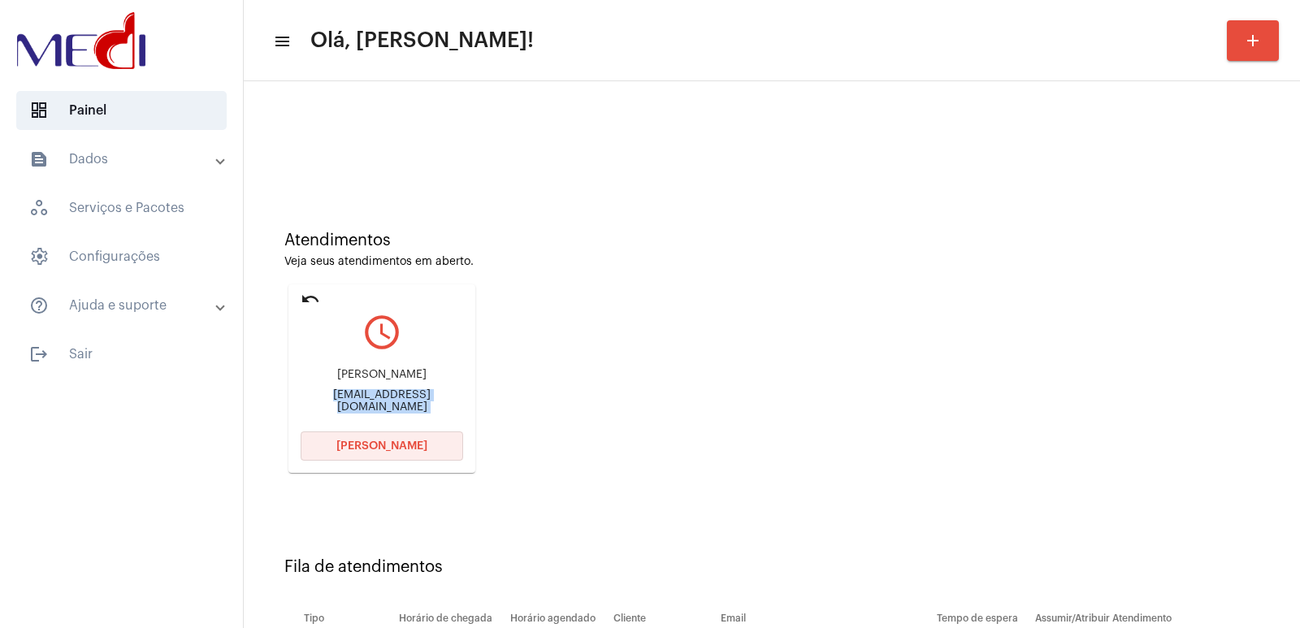
click at [406, 445] on span "Abrir Chamada" at bounding box center [381, 445] width 91 height 11
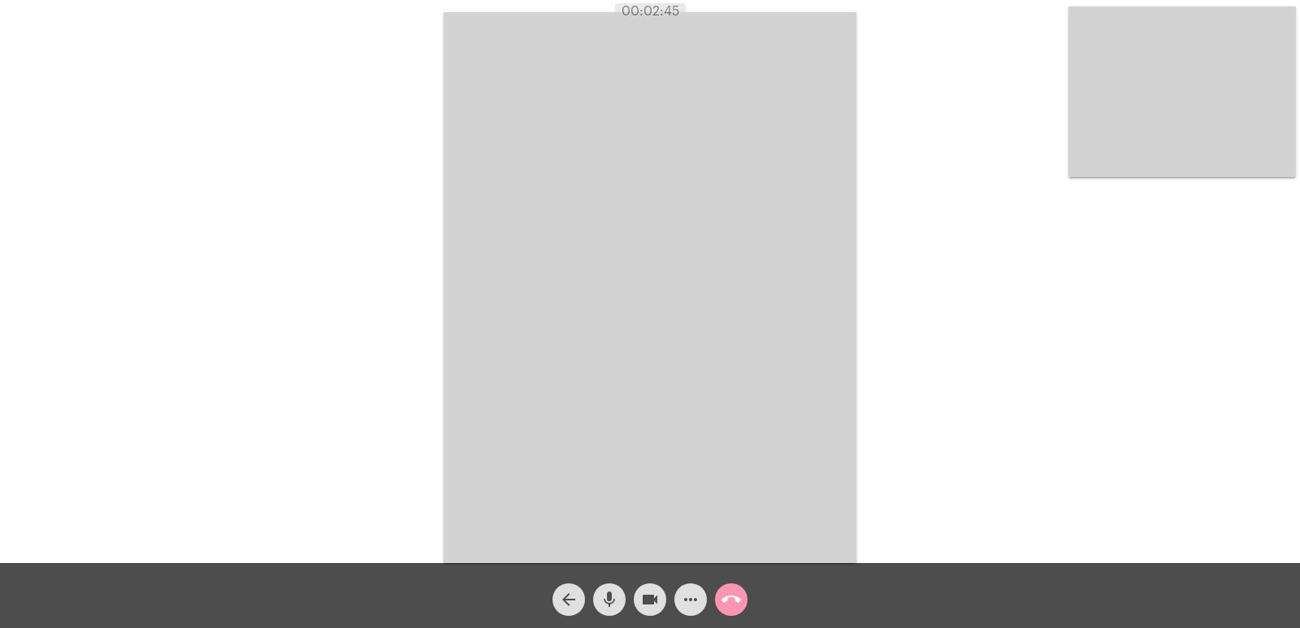
click at [724, 605] on mat-icon "call_end" at bounding box center [732, 600] width 20 height 20
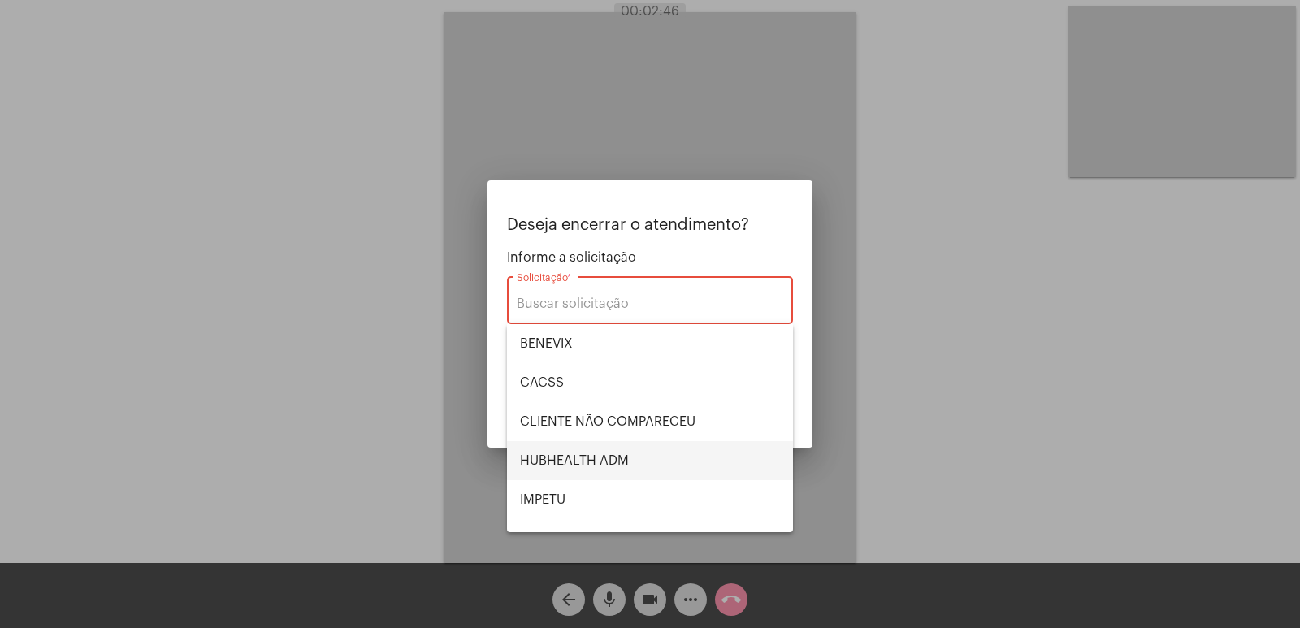
click at [575, 455] on span "HUBHEALTH ADM" at bounding box center [650, 460] width 260 height 39
type input "HUBHEALTH ADM"
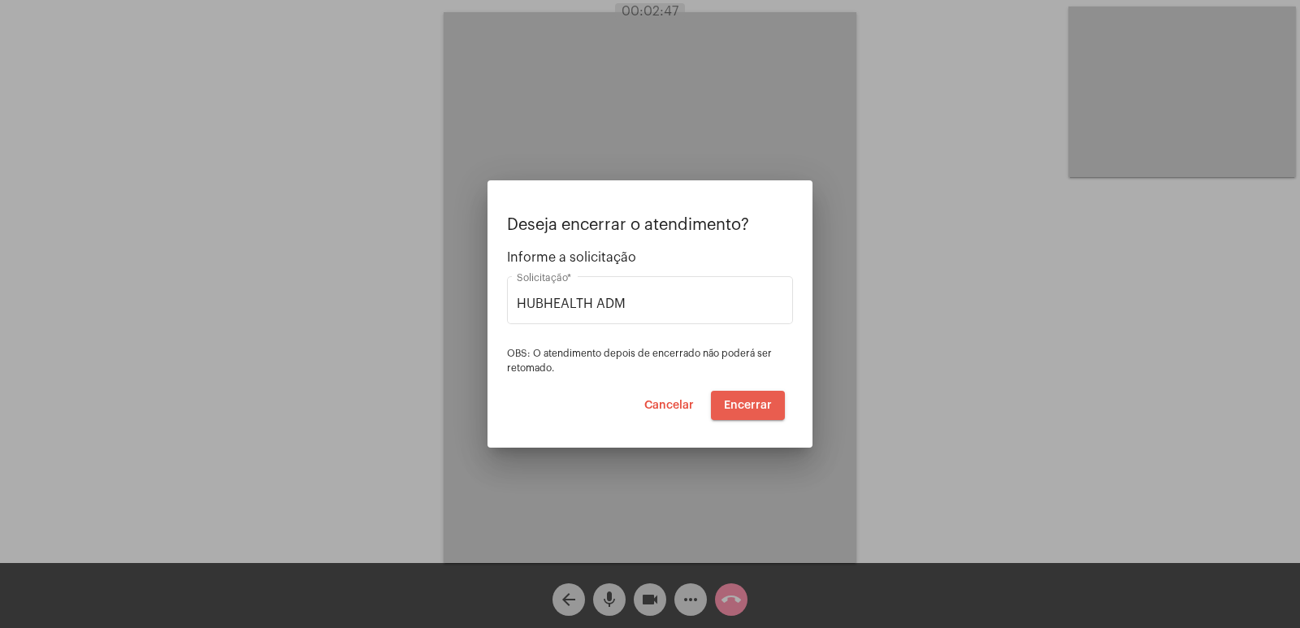
click at [752, 397] on button "Encerrar" at bounding box center [748, 405] width 74 height 29
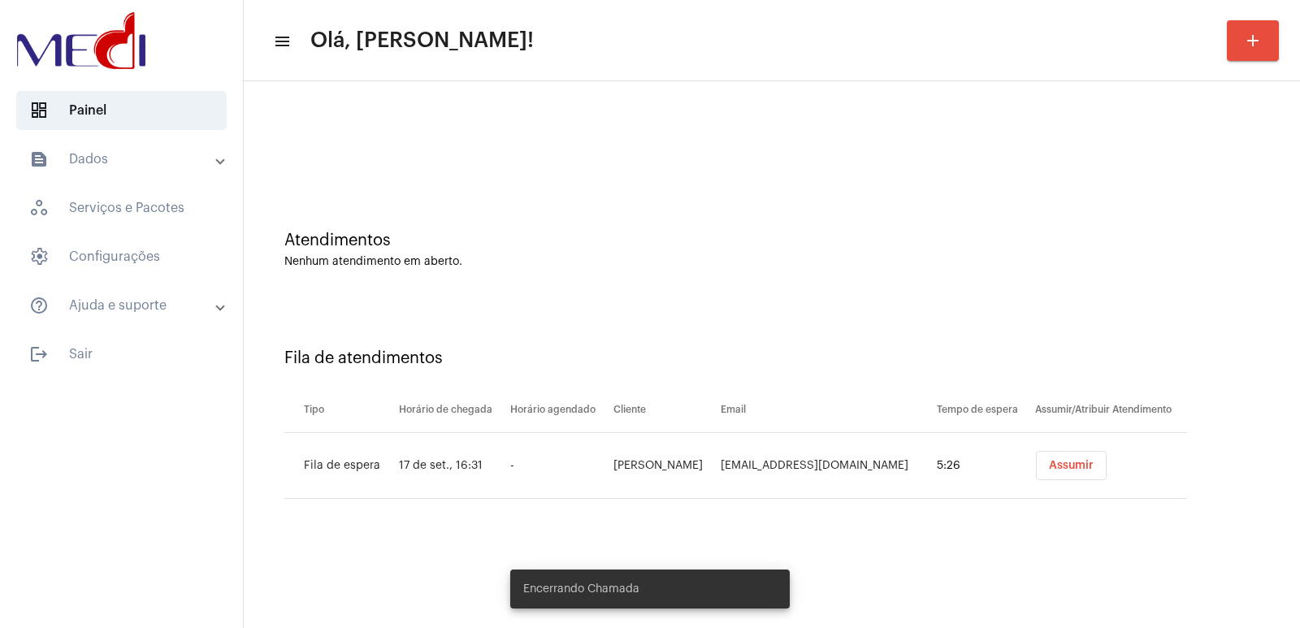
click at [1036, 475] on button "Assumir" at bounding box center [1071, 465] width 71 height 29
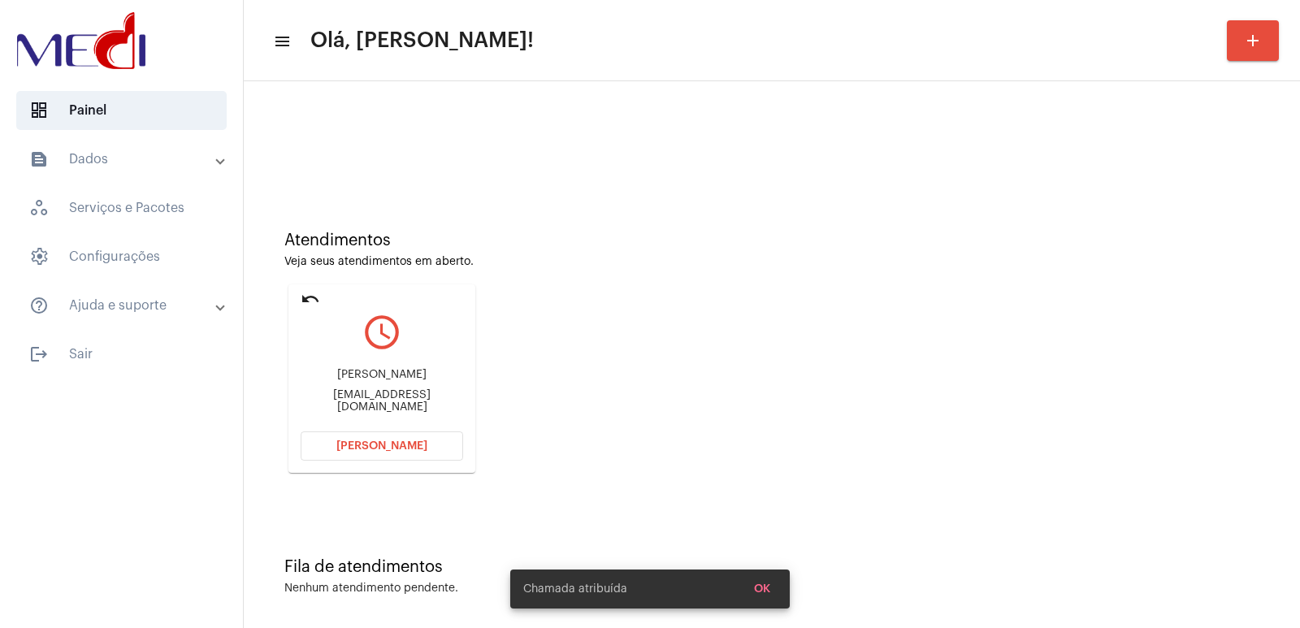
click at [368, 401] on div "luisamarafon1999@gmail.com" at bounding box center [382, 401] width 163 height 24
copy mat-card-content "luisamarafon1999@gmail.com Abrir Chamada"
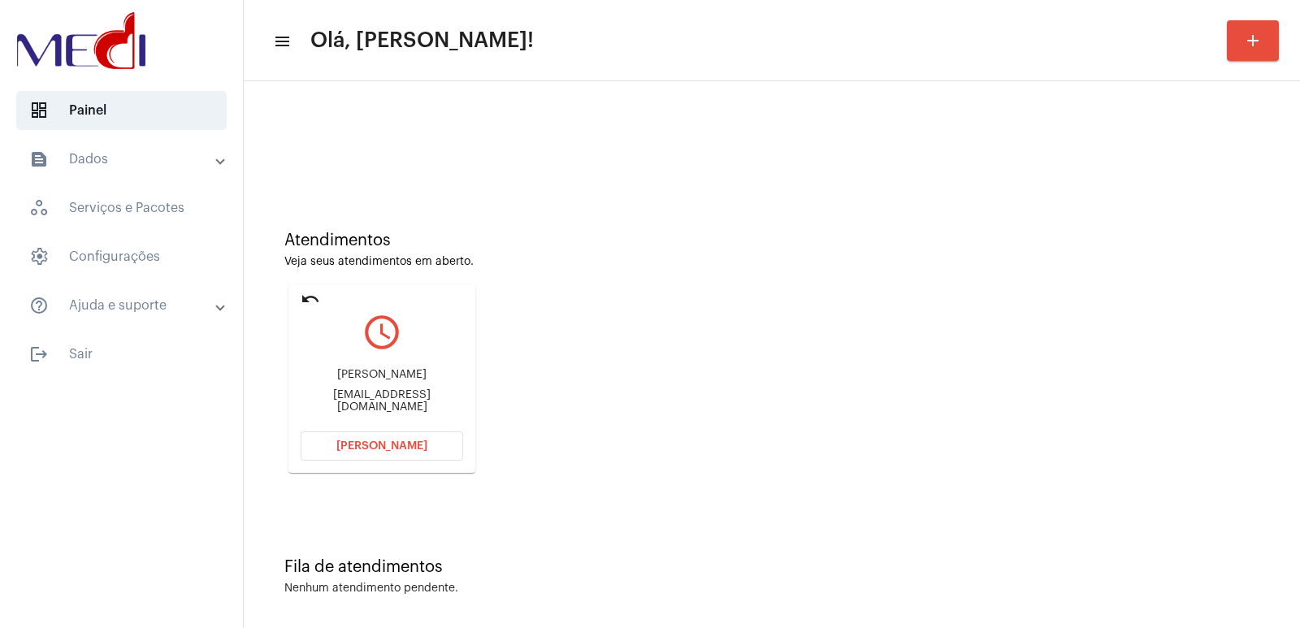
click at [396, 376] on div "Luisa" at bounding box center [382, 375] width 163 height 12
click at [396, 377] on div "Luisa" at bounding box center [382, 375] width 163 height 12
click at [396, 380] on div "Luisa" at bounding box center [382, 375] width 163 height 12
copy div "Luisa"
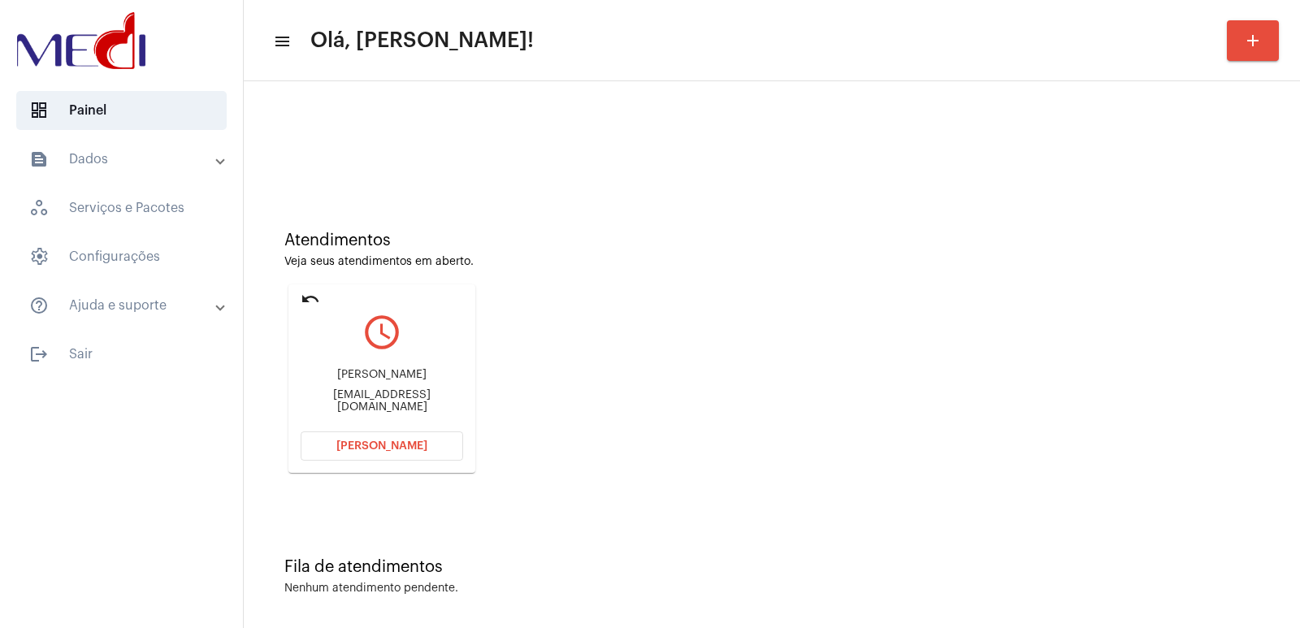
click at [367, 435] on button "Abrir Chamada" at bounding box center [382, 446] width 163 height 29
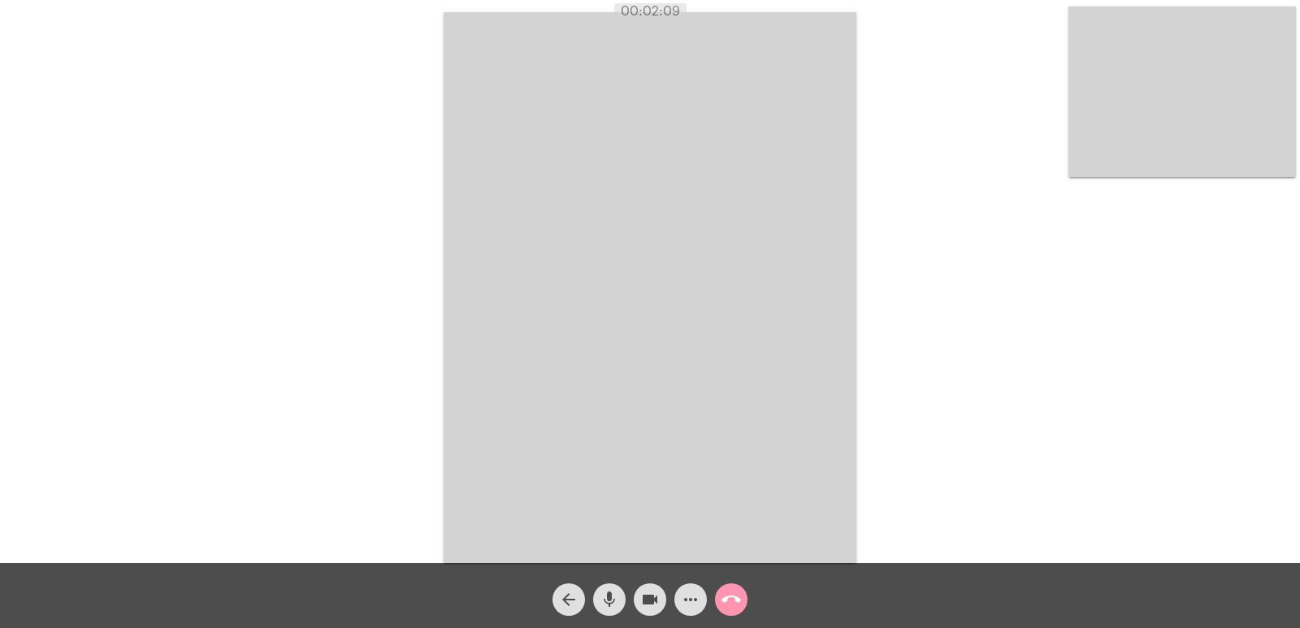
click at [727, 595] on mat-icon "call_end" at bounding box center [732, 600] width 20 height 20
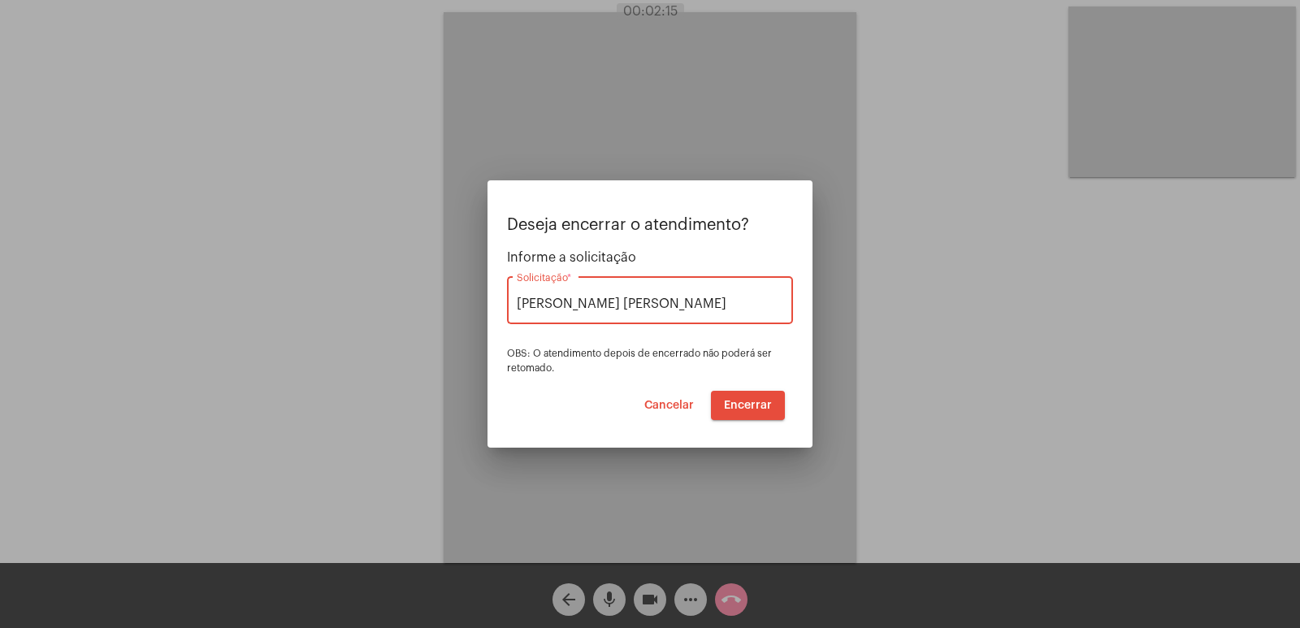
type input "[PERSON_NAME]"
click at [760, 398] on button "Encerrar" at bounding box center [748, 405] width 74 height 29
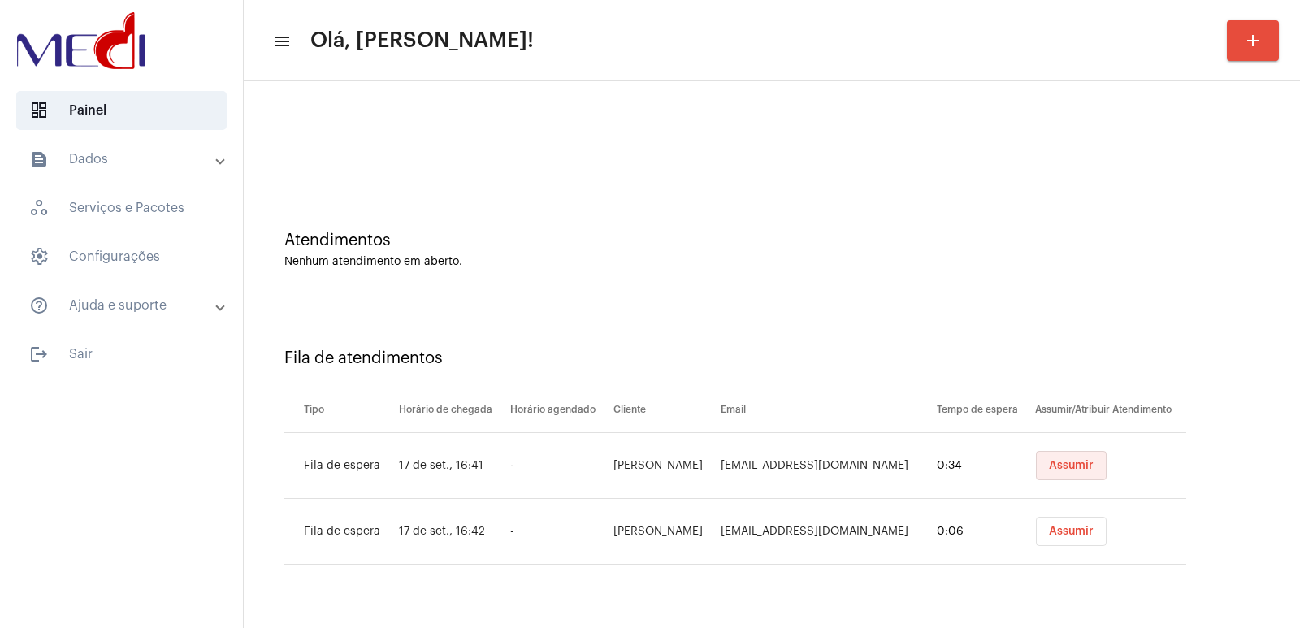
click at [1104, 477] on button "Assumir" at bounding box center [1071, 465] width 71 height 29
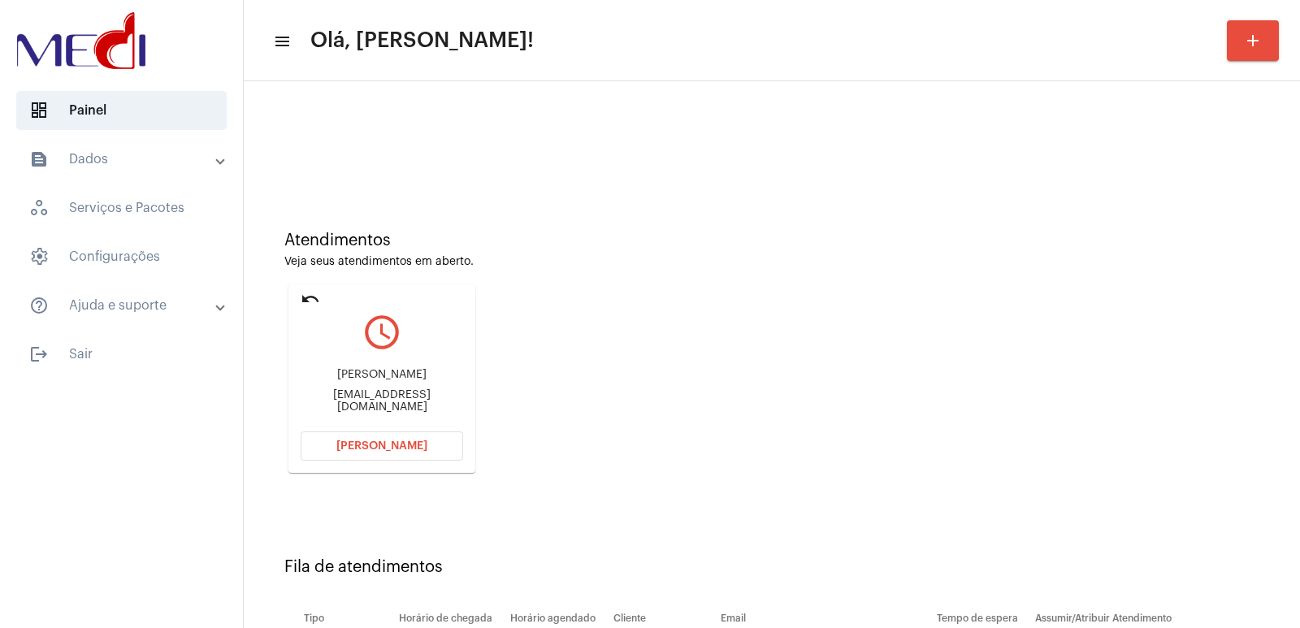
click at [354, 381] on div "[PERSON_NAME]" at bounding box center [382, 375] width 163 height 12
copy div "[PERSON_NAME]"
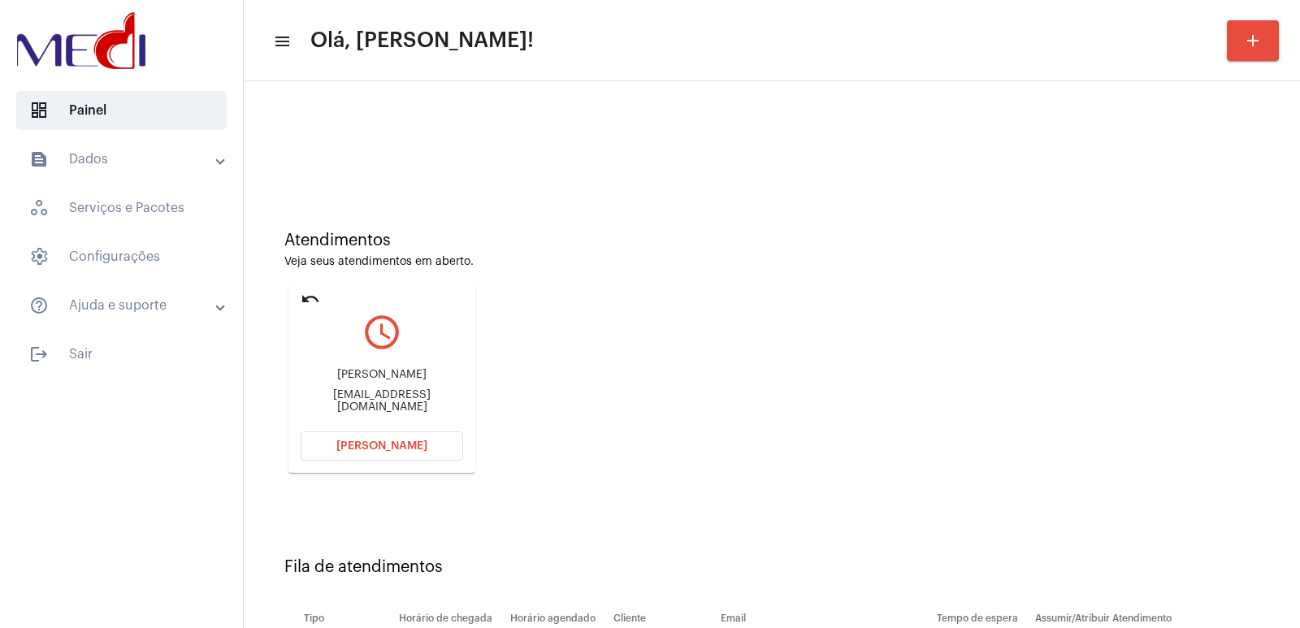
click at [427, 426] on div "[PERSON_NAME] [EMAIL_ADDRESS][DOMAIN_NAME]" at bounding box center [382, 390] width 163 height 73
click at [427, 432] on button "[PERSON_NAME]" at bounding box center [382, 446] width 163 height 29
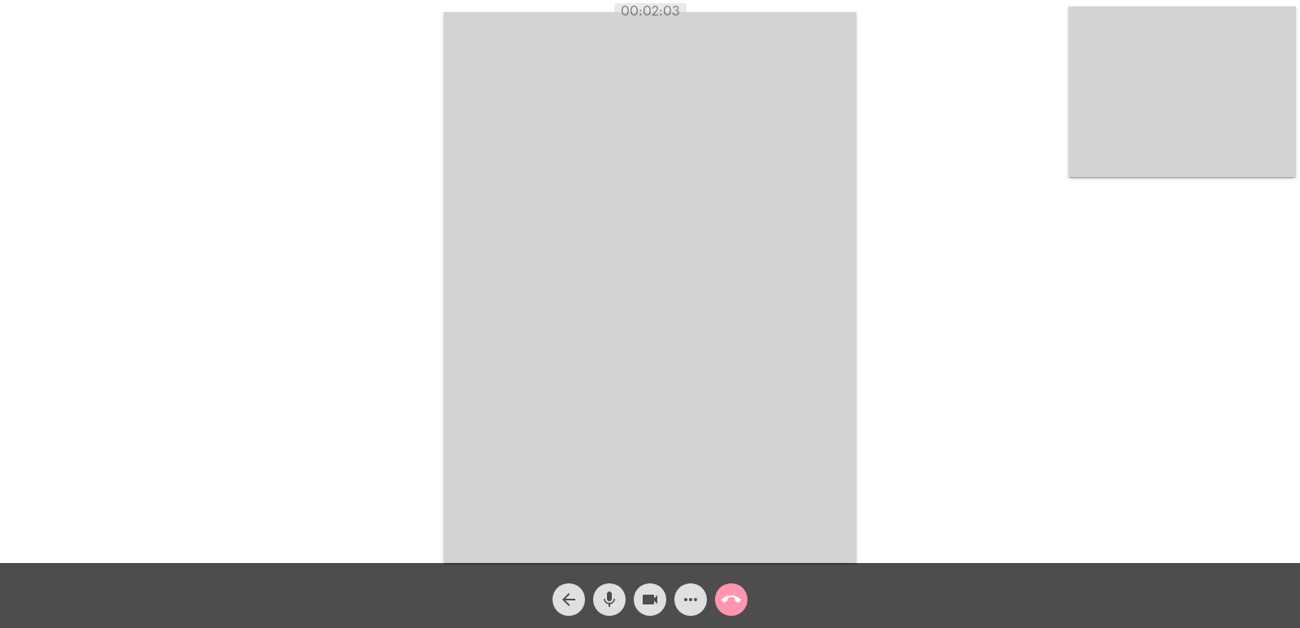
click at [744, 596] on button "call_end" at bounding box center [731, 600] width 33 height 33
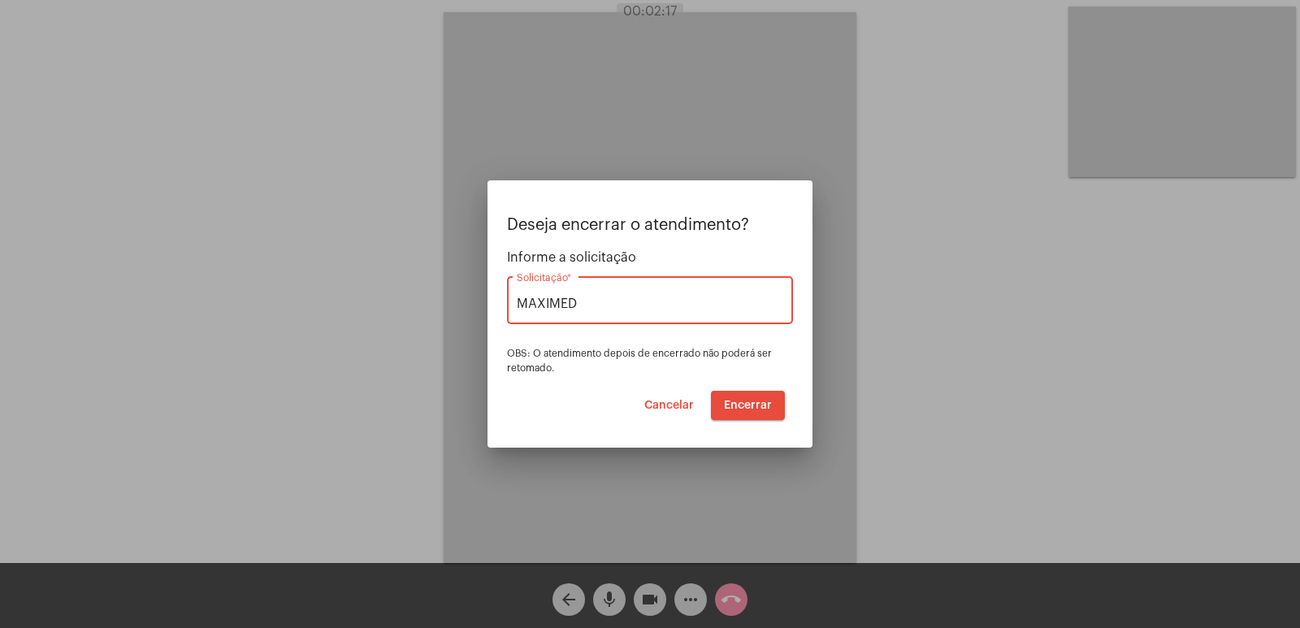
type input "MAXIMED"
click at [739, 401] on span "Encerrar" at bounding box center [748, 405] width 48 height 11
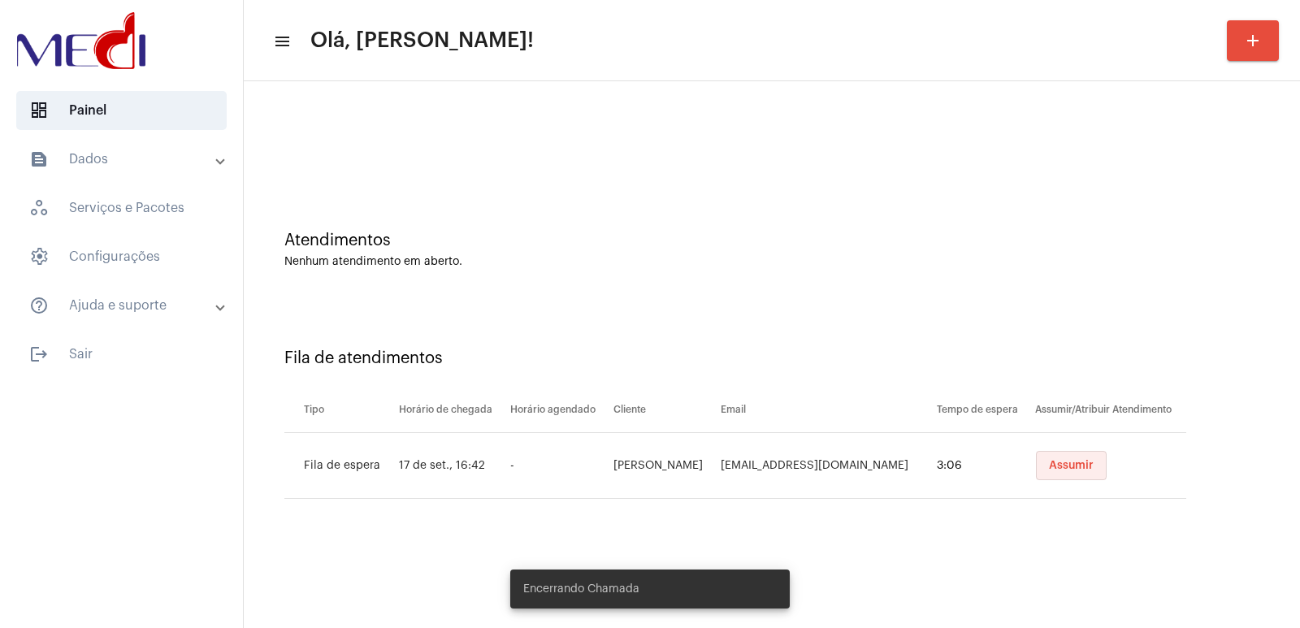
drag, startPoint x: 1070, startPoint y: 461, endPoint x: 1070, endPoint y: 471, distance: 9.8
click at [1070, 461] on span "Assumir" at bounding box center [1071, 465] width 45 height 11
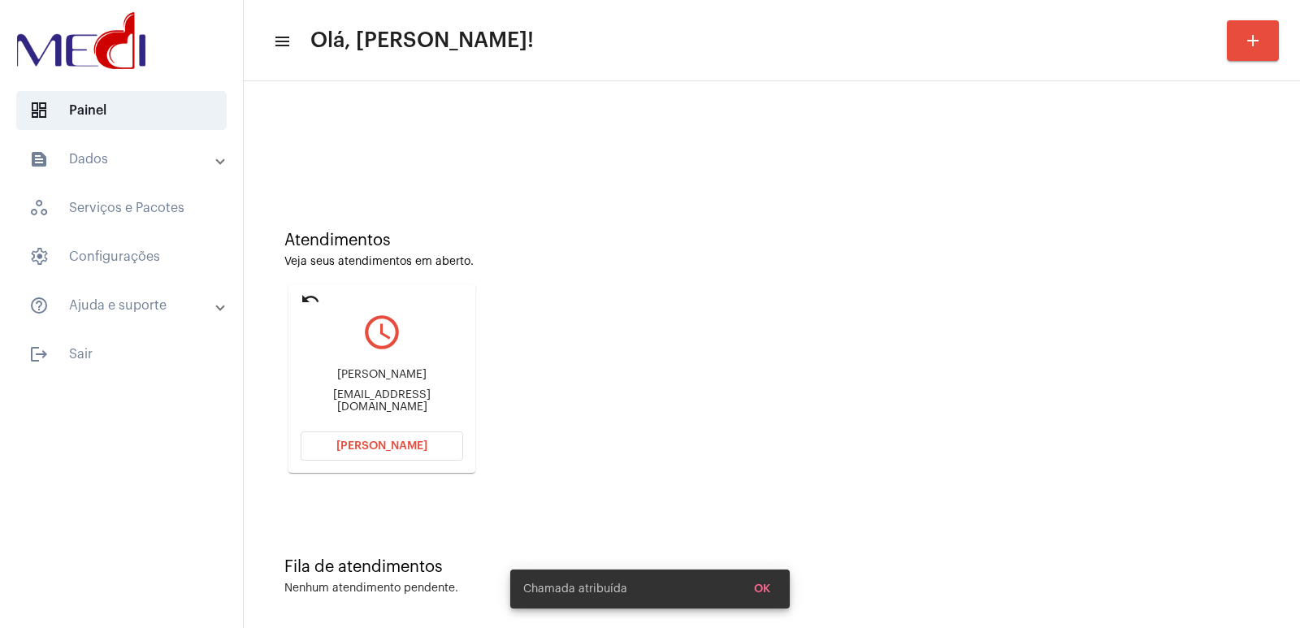
click at [384, 381] on div "[PERSON_NAME]" at bounding box center [382, 375] width 163 height 12
copy div "[PERSON_NAME]"
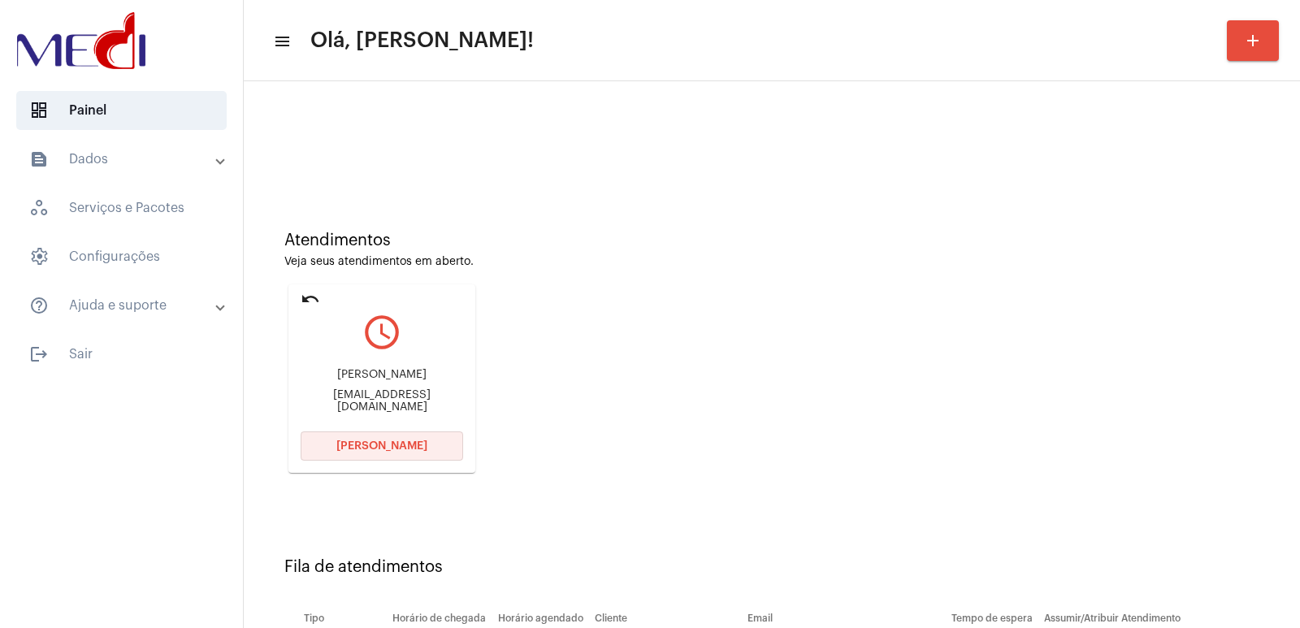
click at [381, 456] on button "[PERSON_NAME]" at bounding box center [382, 446] width 163 height 29
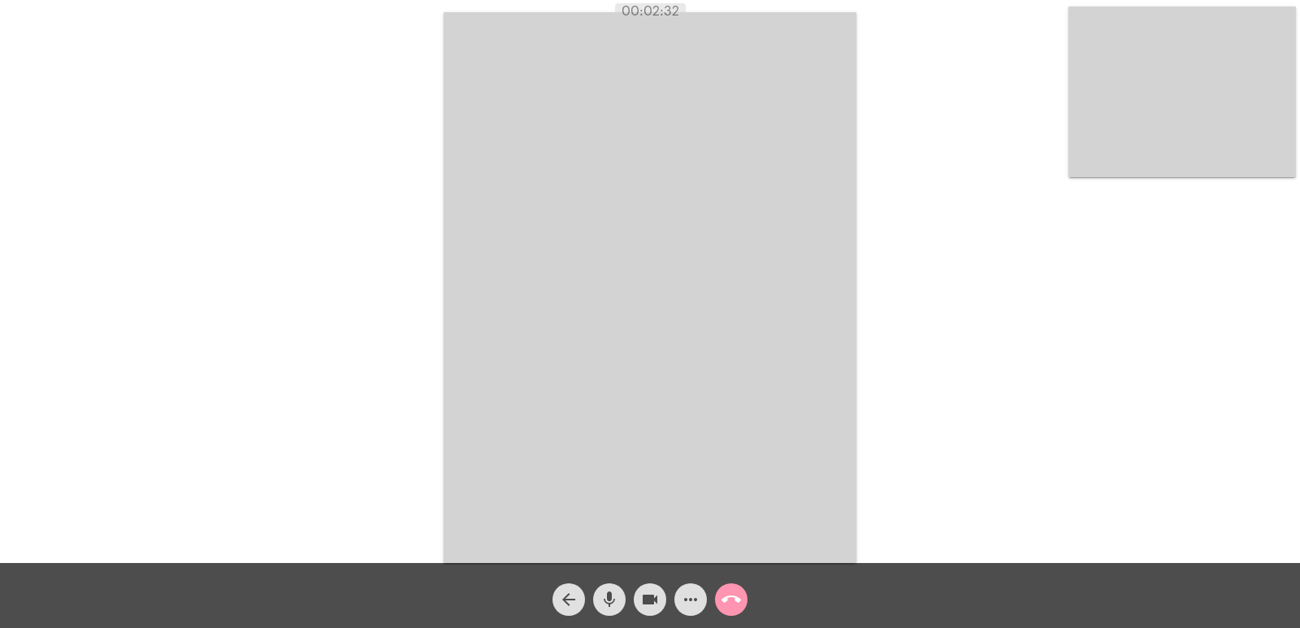
click at [733, 603] on mat-icon "call_end" at bounding box center [732, 600] width 20 height 20
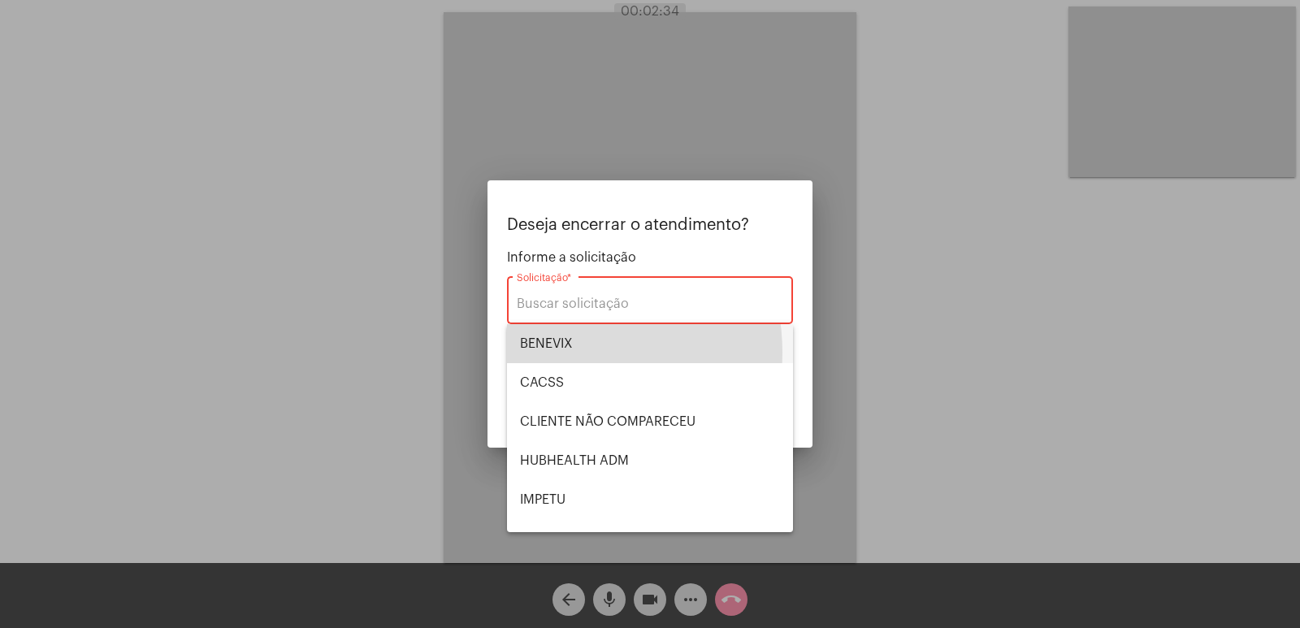
click at [553, 353] on span "BENEVIX" at bounding box center [650, 343] width 260 height 39
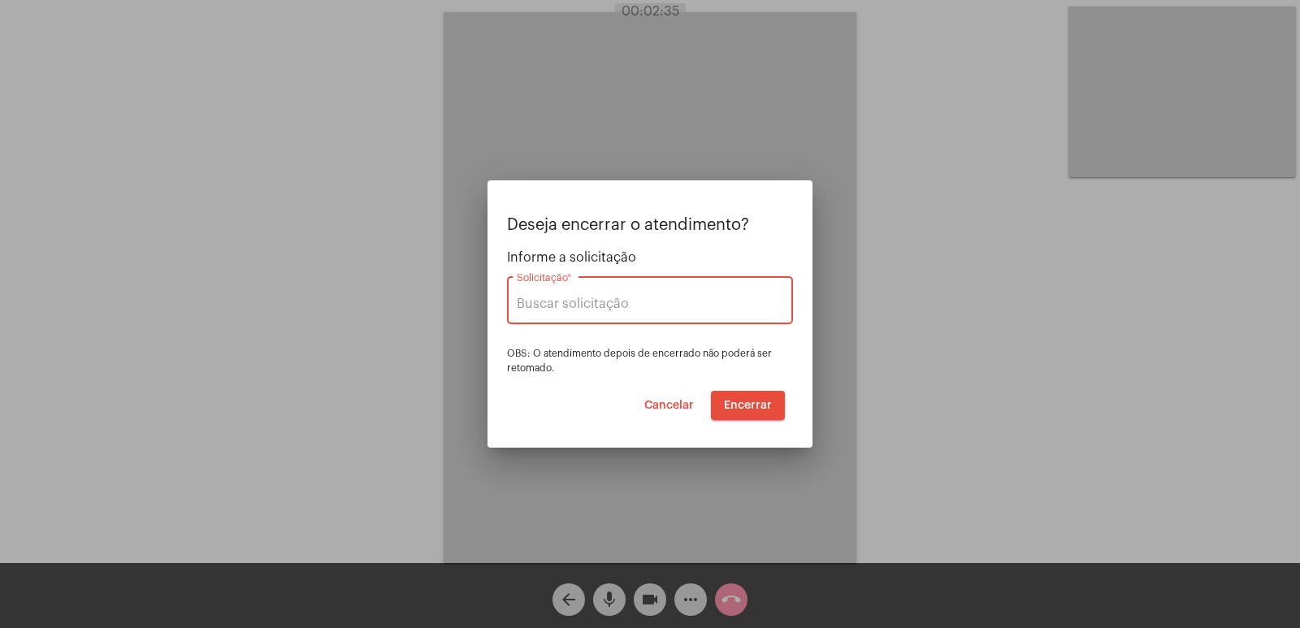
type input "BENEVIX"
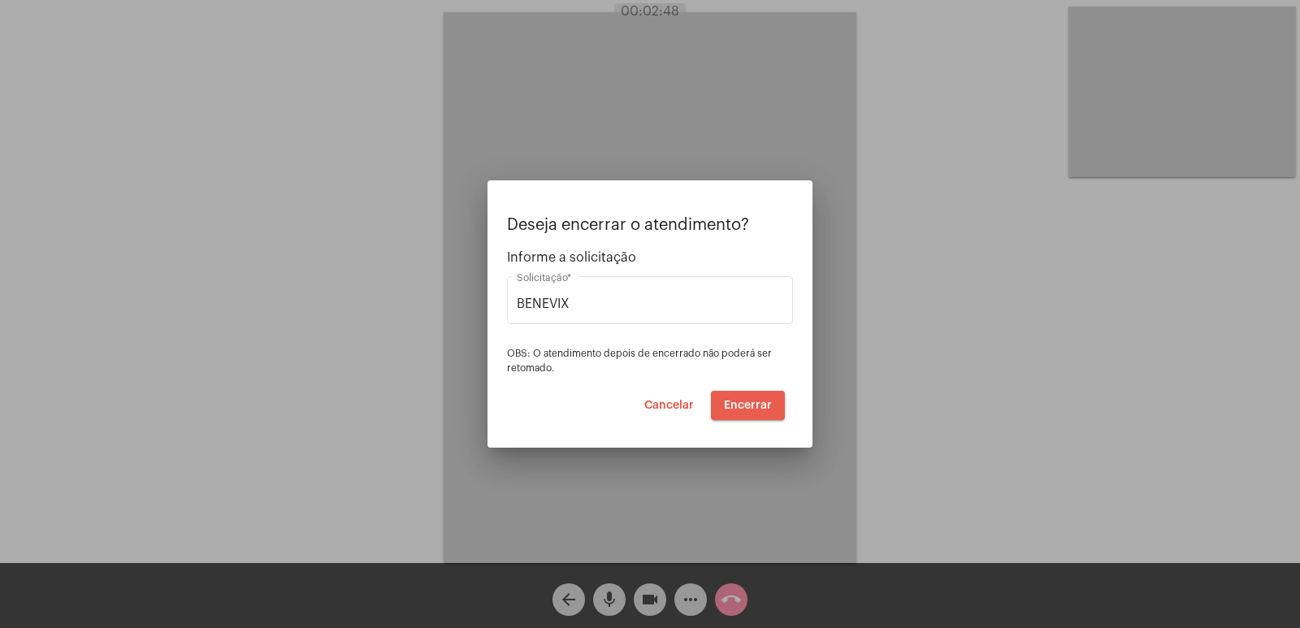
click at [745, 397] on button "Encerrar" at bounding box center [748, 405] width 74 height 29
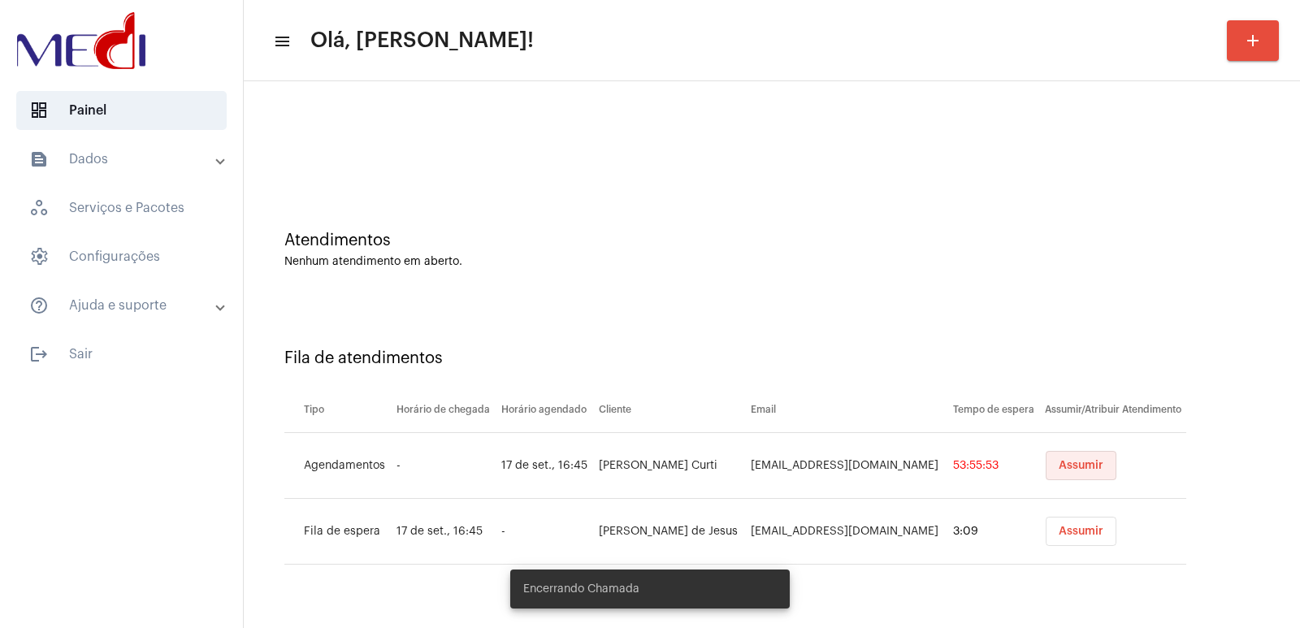
click at [1067, 458] on button "Assumir" at bounding box center [1081, 465] width 71 height 29
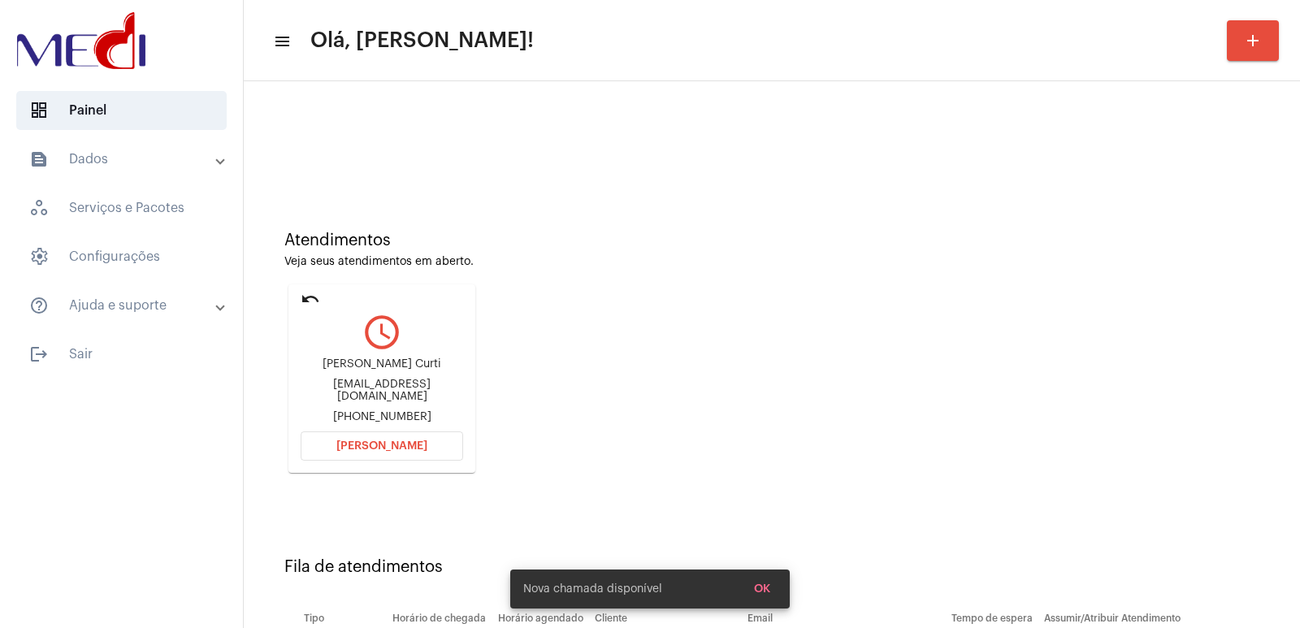
click at [395, 369] on div "[PERSON_NAME] Curti" at bounding box center [382, 364] width 163 height 12
drag, startPoint x: 395, startPoint y: 369, endPoint x: 386, endPoint y: 379, distance: 13.2
click at [395, 370] on div "[PERSON_NAME] Curti" at bounding box center [382, 364] width 163 height 12
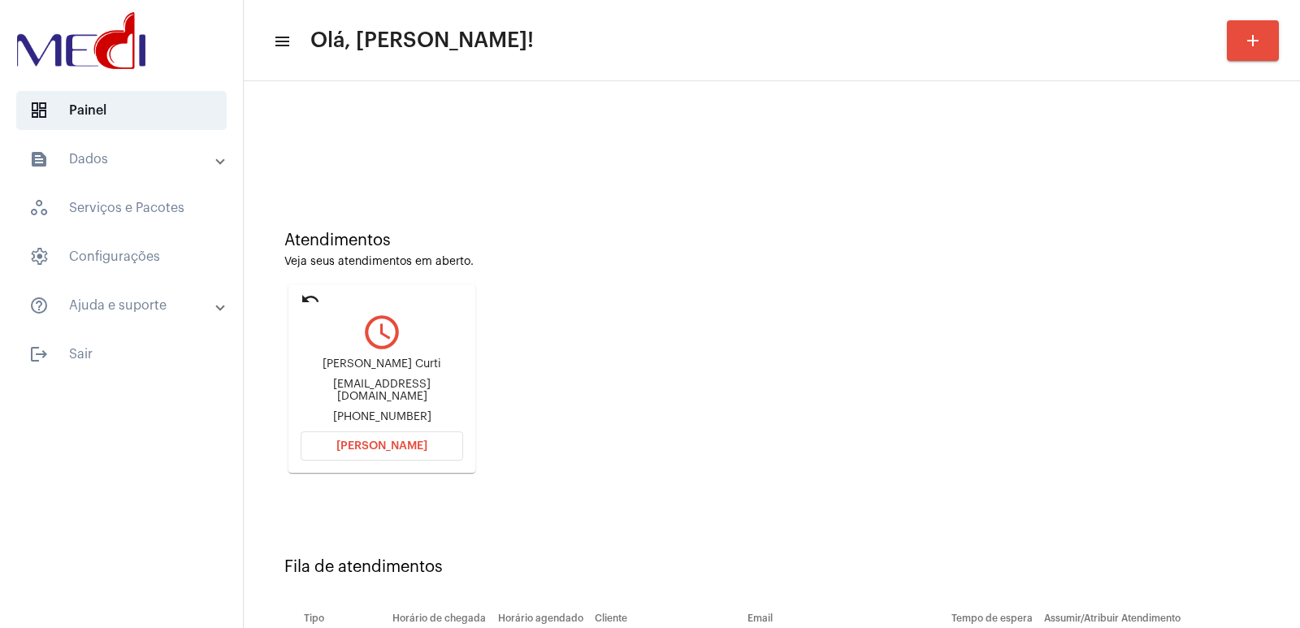
copy div "[PERSON_NAME] Curti"
click at [408, 452] on button "[PERSON_NAME]" at bounding box center [382, 446] width 163 height 29
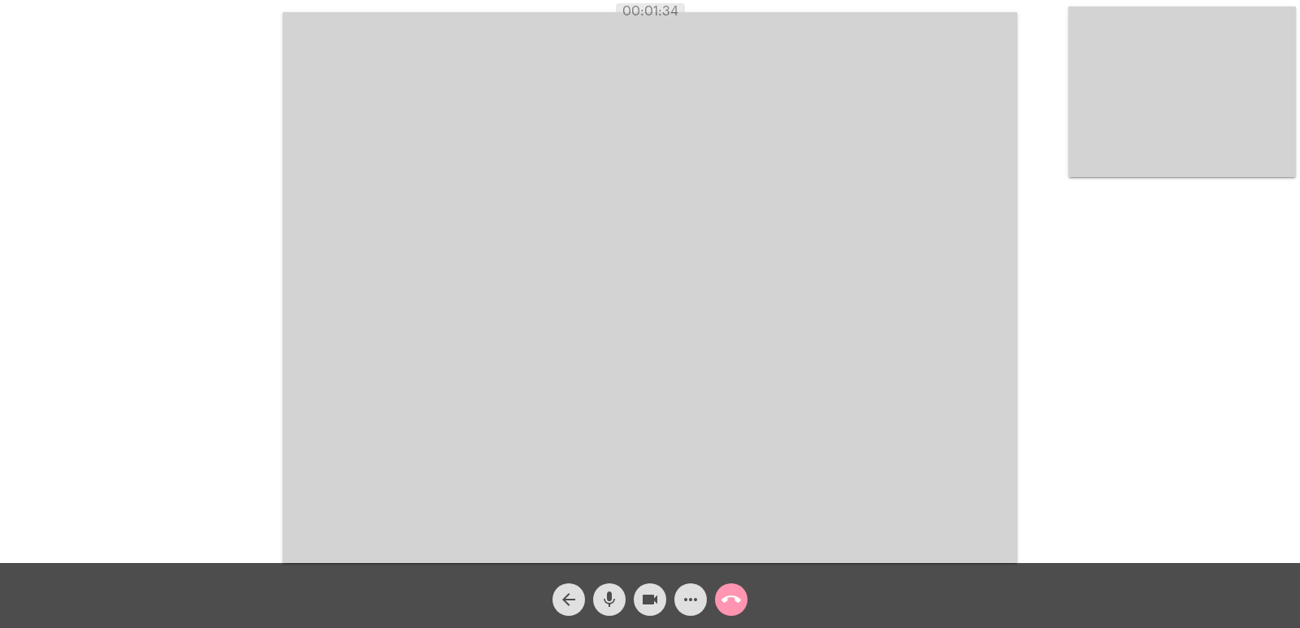
click at [915, 554] on video at bounding box center [650, 287] width 735 height 551
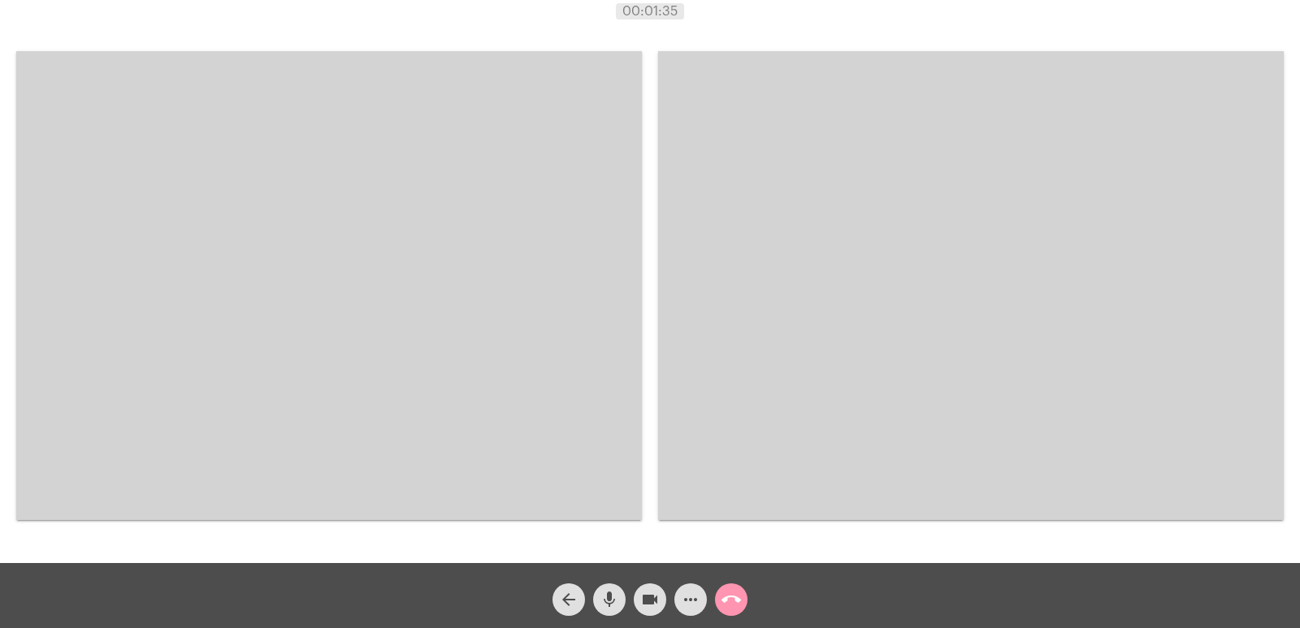
click at [404, 294] on video at bounding box center [329, 285] width 626 height 469
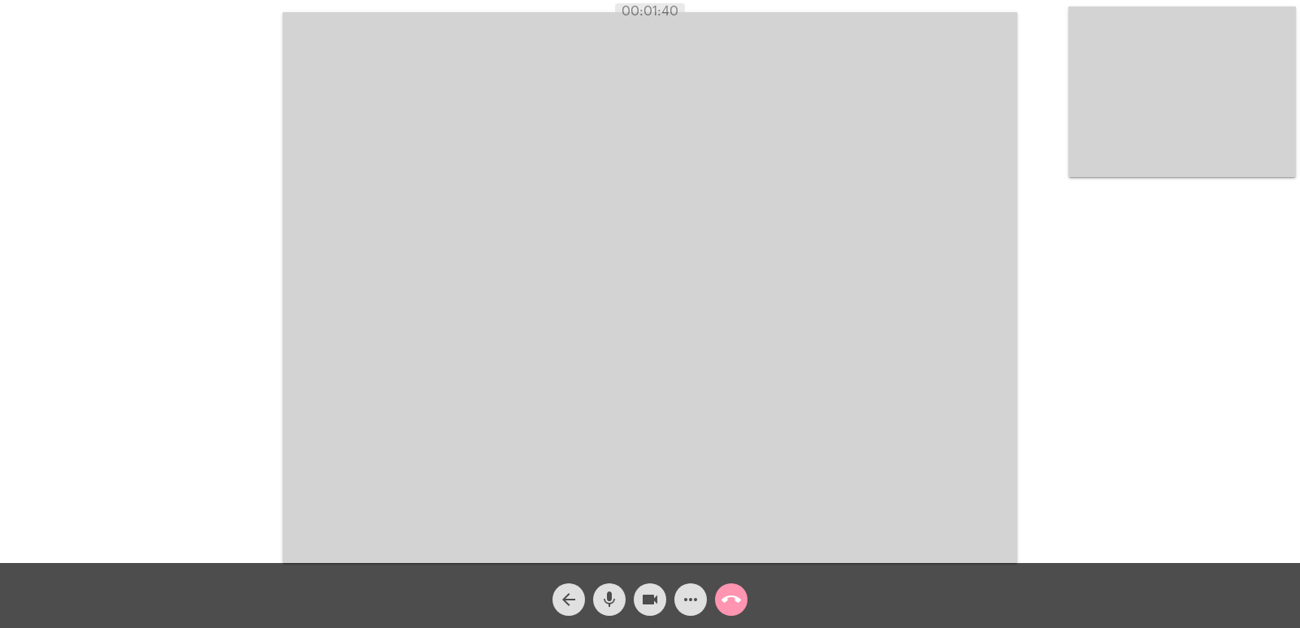
click at [736, 589] on span "call_end" at bounding box center [732, 600] width 20 height 33
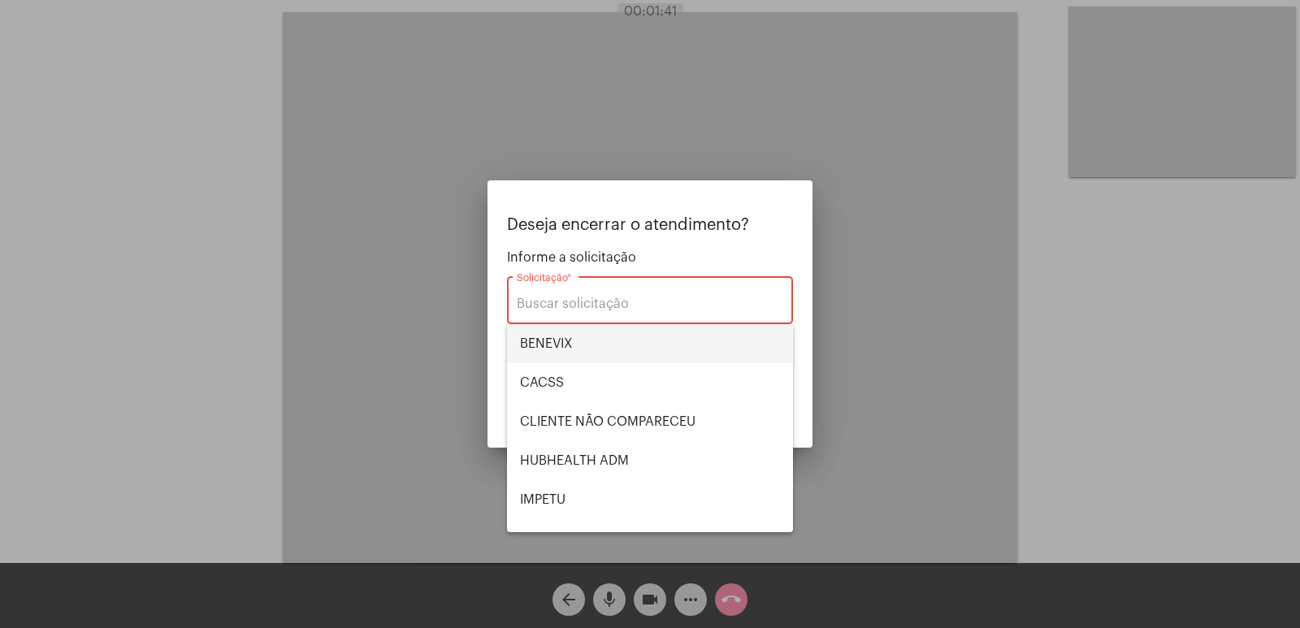
click at [595, 332] on span "BENEVIX" at bounding box center [650, 343] width 260 height 39
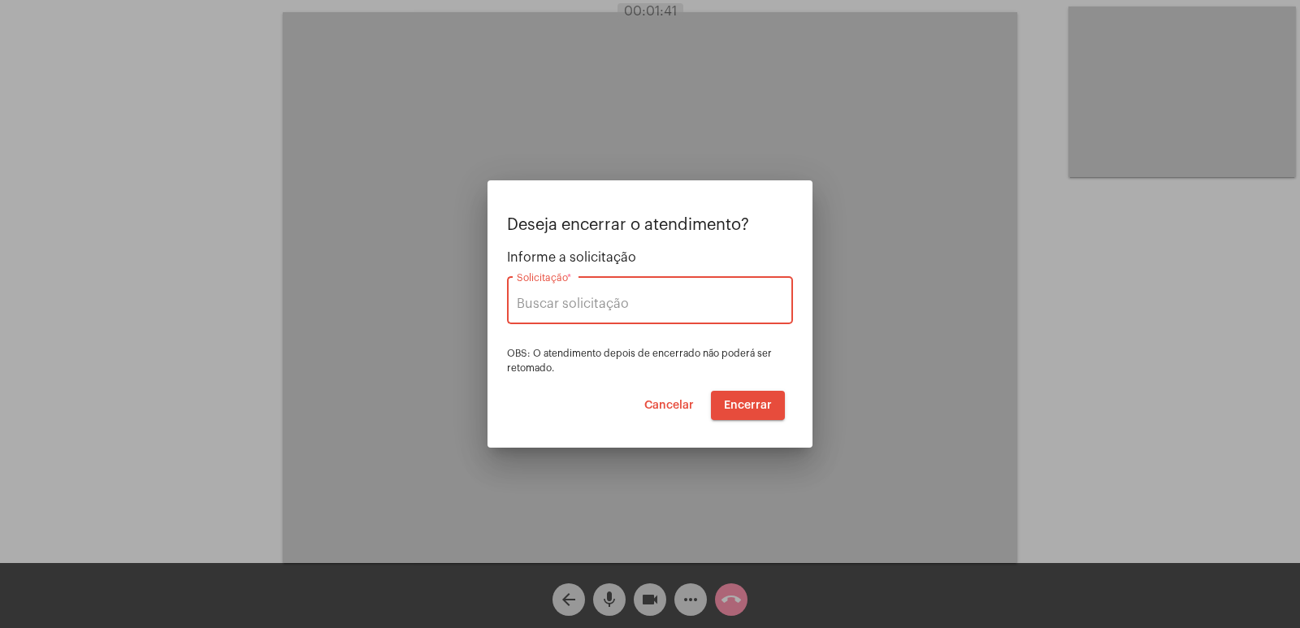
type input "BENEVIX"
click at [750, 409] on span "Encerrar" at bounding box center [748, 405] width 48 height 11
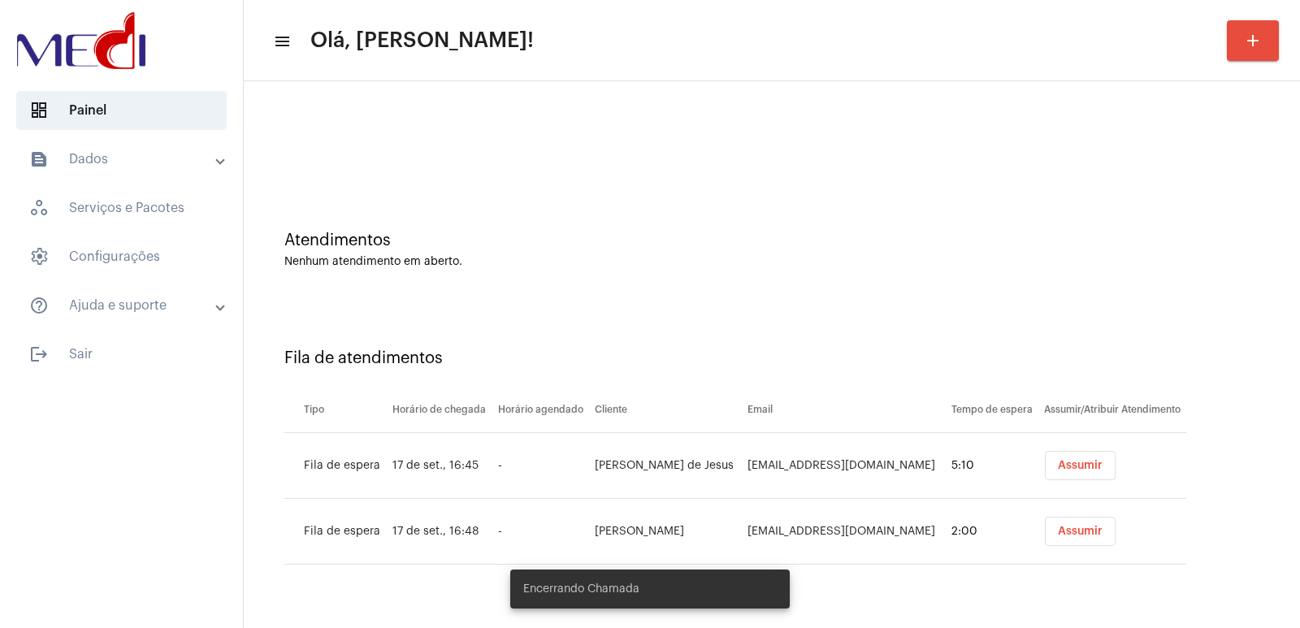
drag, startPoint x: 744, startPoint y: 412, endPoint x: 1050, endPoint y: 464, distance: 310.8
click at [1058, 464] on span "Assumir" at bounding box center [1080, 465] width 45 height 11
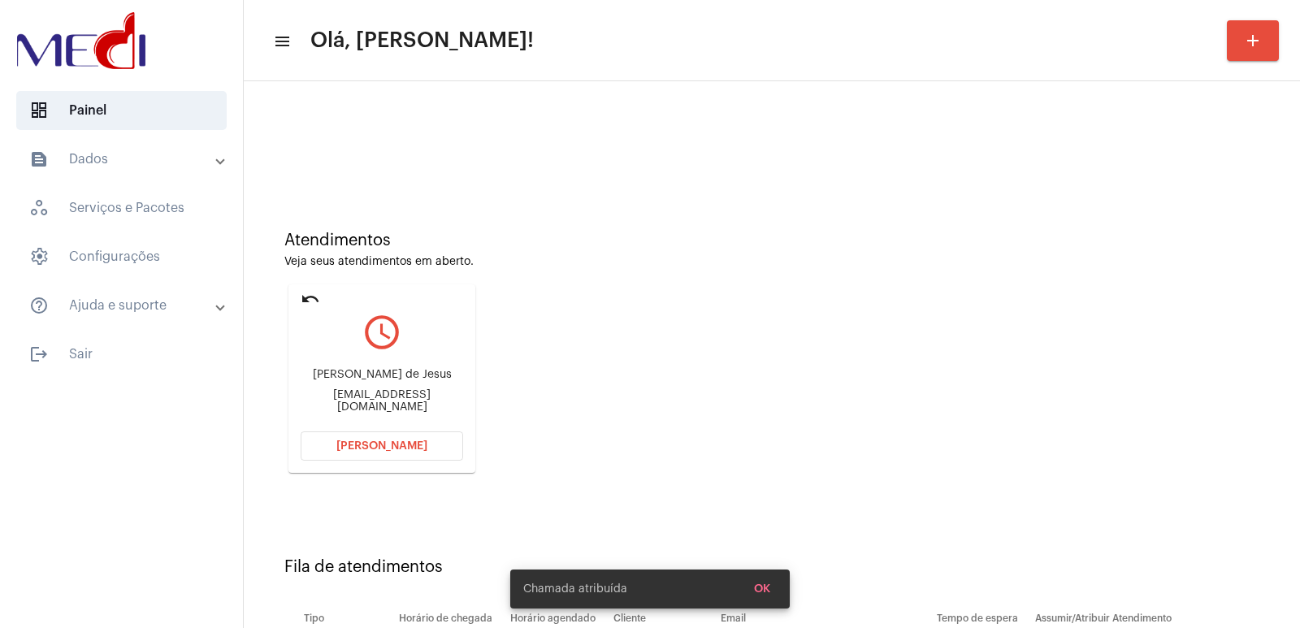
click at [377, 380] on div "[PERSON_NAME] de Jesus" at bounding box center [382, 375] width 163 height 12
copy div "[PERSON_NAME] de Jesus"
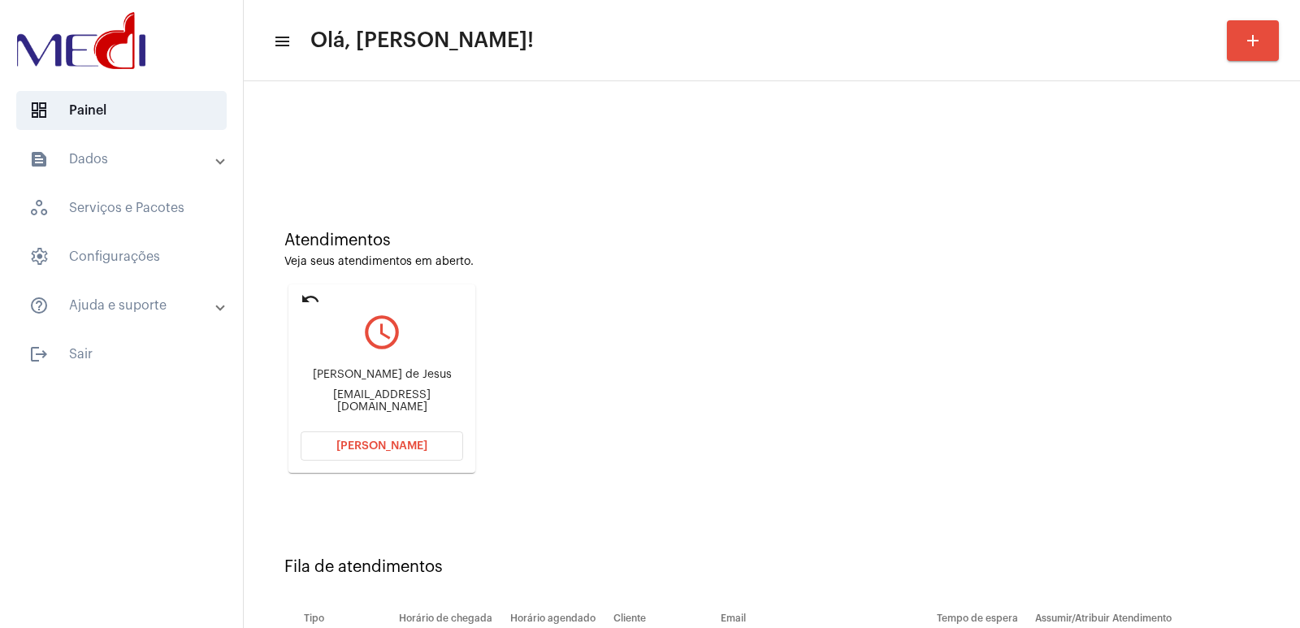
scroll to position [124, 0]
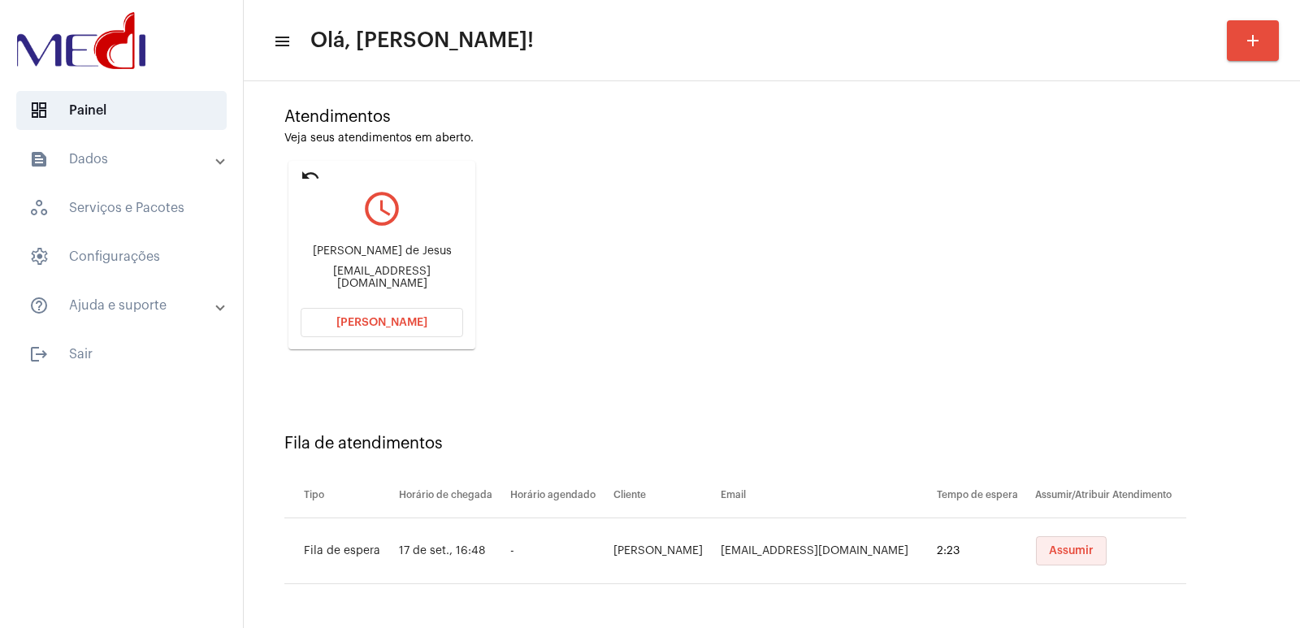
click at [1062, 548] on span "Assumir" at bounding box center [1071, 550] width 45 height 11
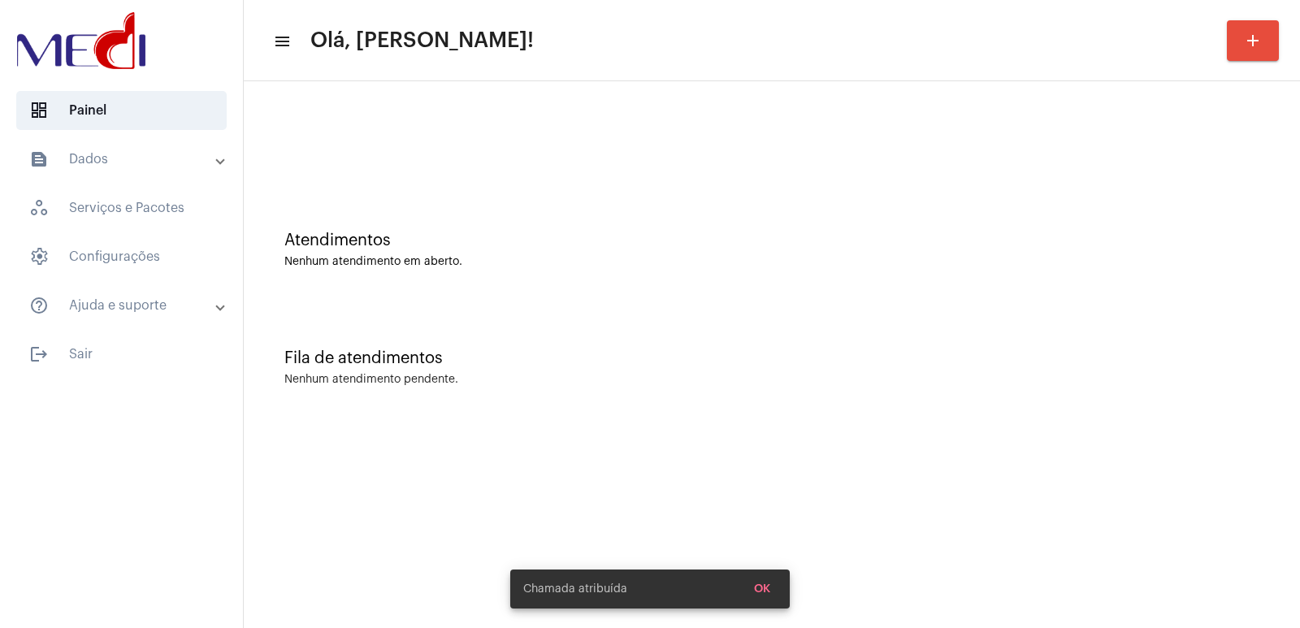
scroll to position [0, 0]
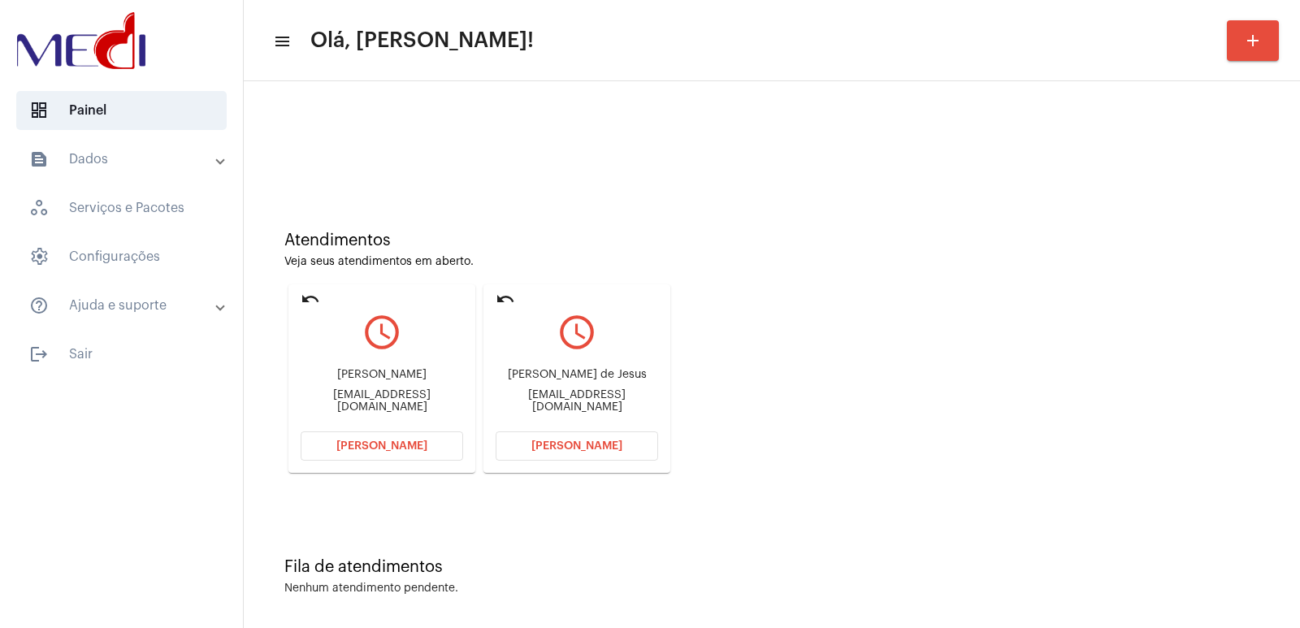
click at [603, 374] on div "[PERSON_NAME] de [PERSON_NAME] [PERSON_NAME][EMAIL_ADDRESS][DOMAIN_NAME]" at bounding box center [577, 390] width 163 height 73
click at [592, 437] on button "[PERSON_NAME]" at bounding box center [577, 446] width 163 height 29
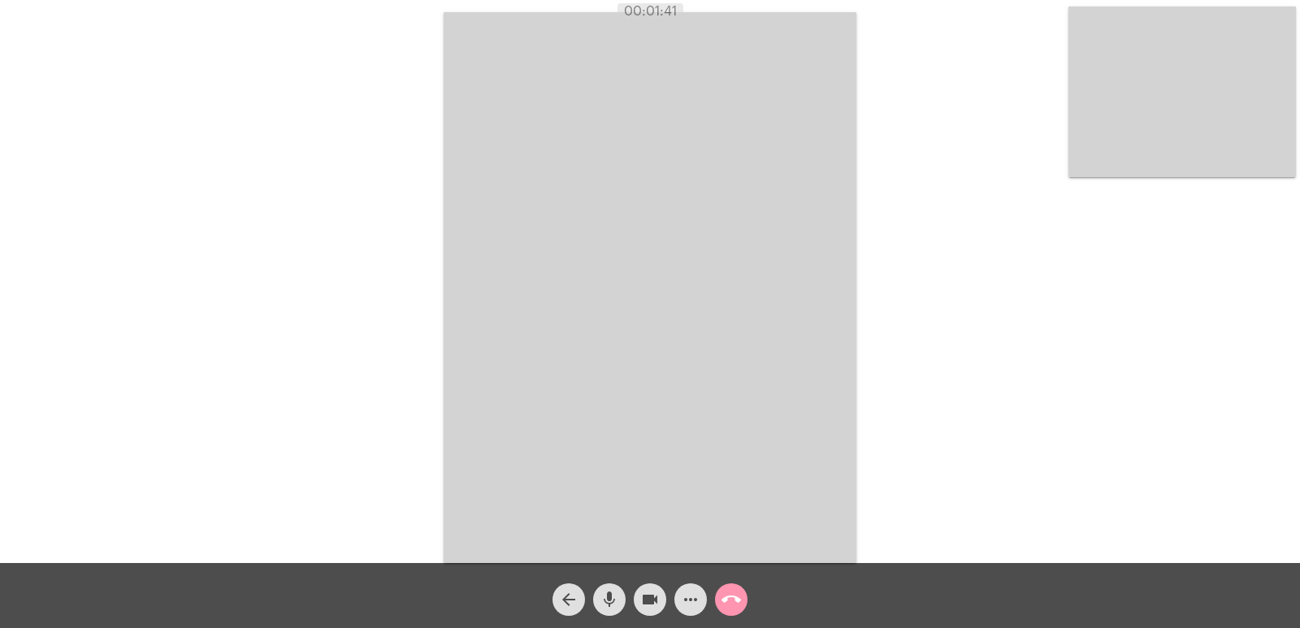
click at [735, 584] on span "call_end" at bounding box center [732, 600] width 20 height 33
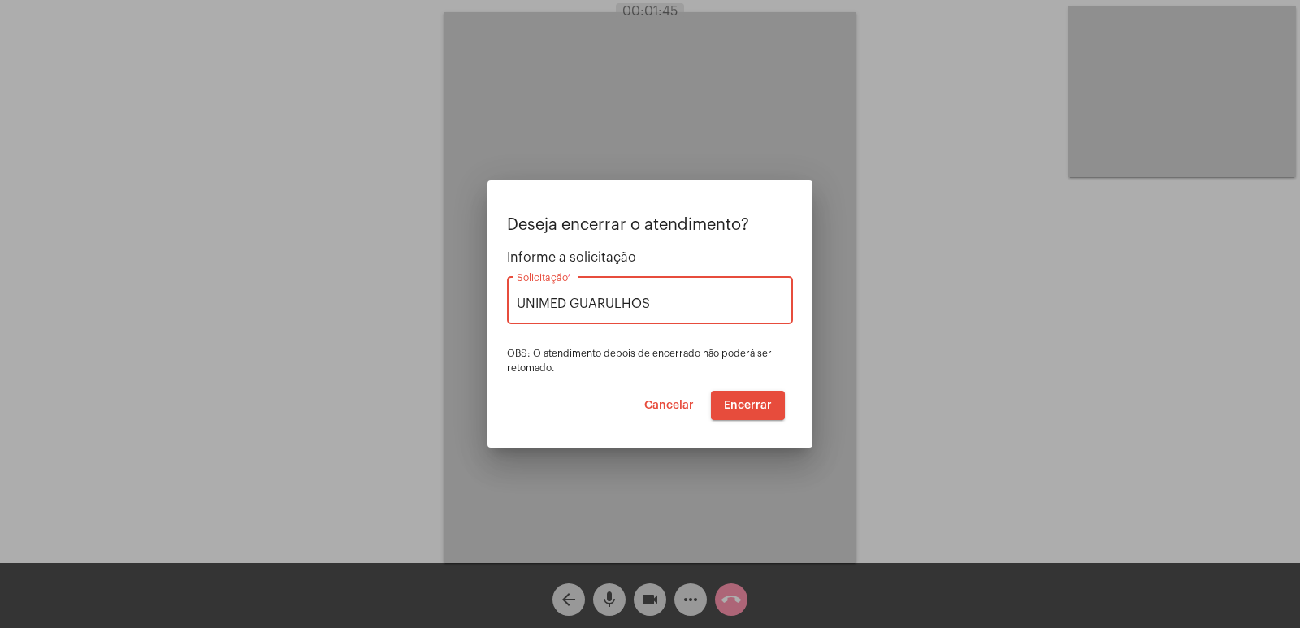
type input "UNIMED GUARULHOS"
click at [757, 408] on span "Encerrar" at bounding box center [748, 405] width 48 height 11
click button "Encerrar" at bounding box center [748, 405] width 74 height 29
click at [757, 408] on span "Encerrar" at bounding box center [748, 405] width 48 height 11
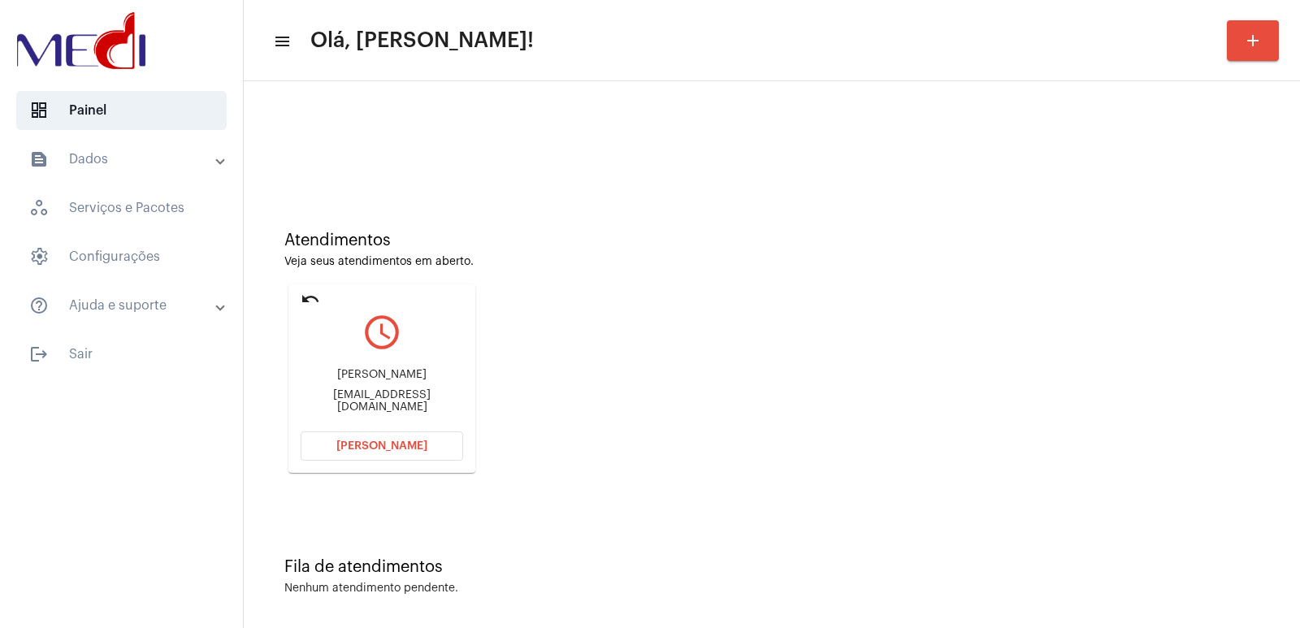
click at [362, 381] on div "[PERSON_NAME]" at bounding box center [382, 375] width 163 height 12
copy div "[PERSON_NAME]"
click at [375, 444] on span "[PERSON_NAME]" at bounding box center [381, 445] width 91 height 11
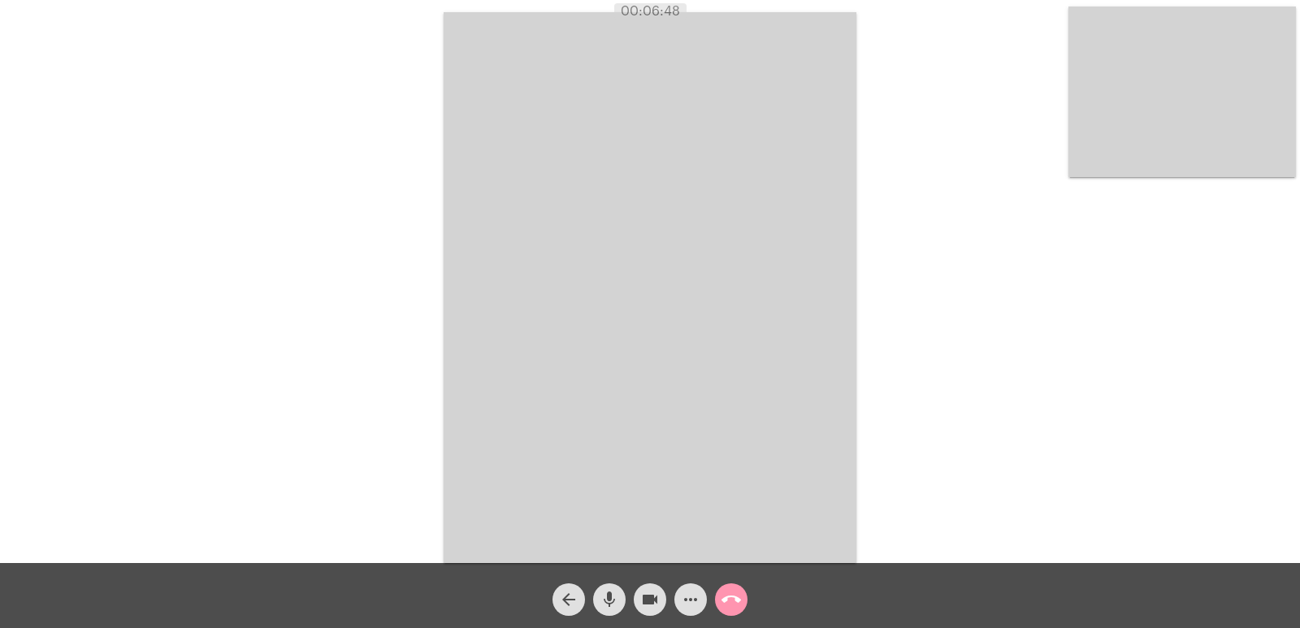
click at [740, 600] on mat-icon "call_end" at bounding box center [732, 600] width 20 height 20
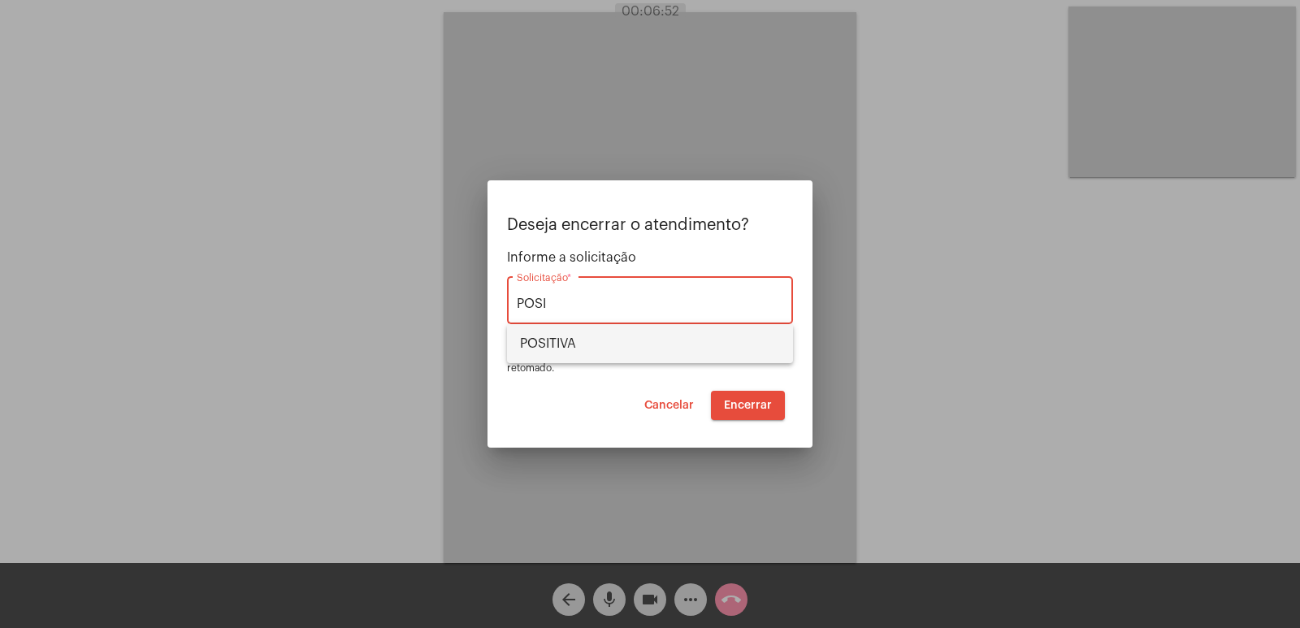
click at [604, 344] on span "POSITIVA" at bounding box center [650, 343] width 260 height 39
type input "POSITIVA"
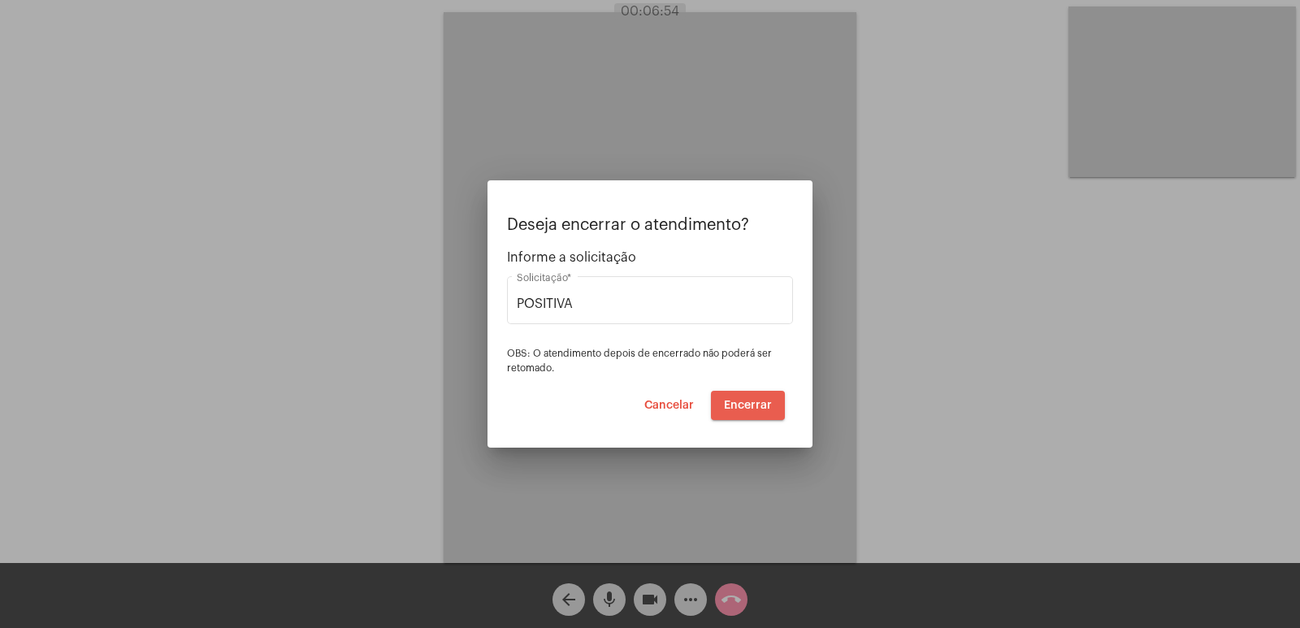
click at [756, 396] on button "Encerrar" at bounding box center [748, 405] width 74 height 29
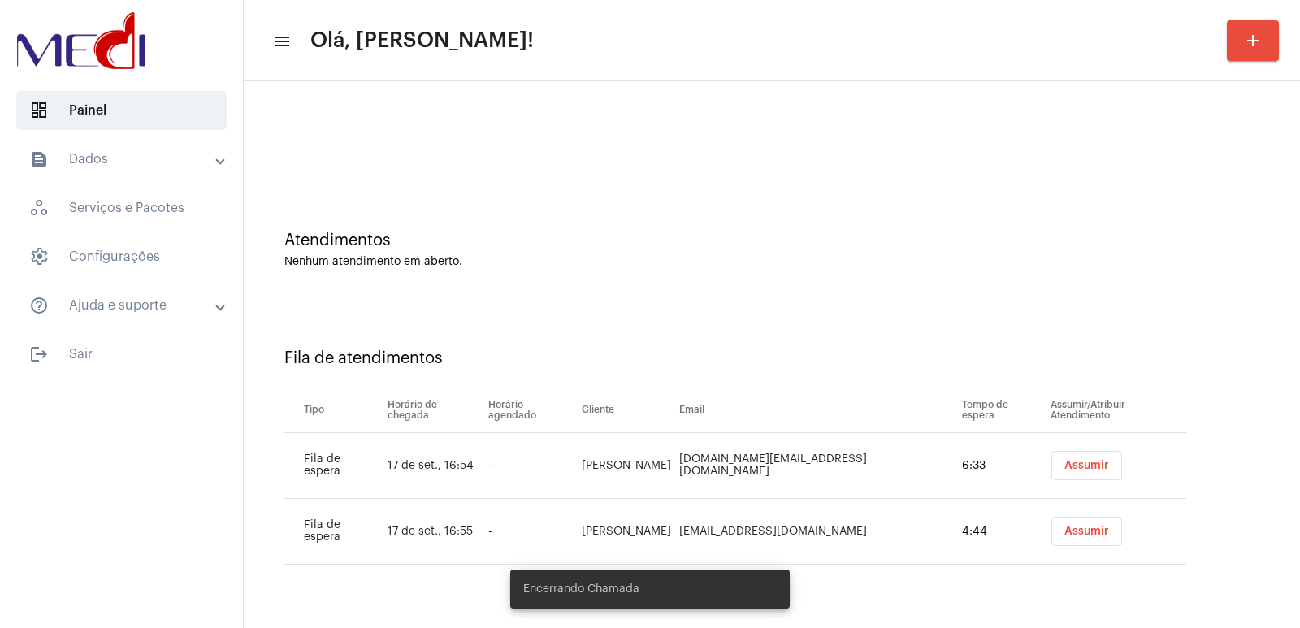
click at [1134, 488] on td "Assumir" at bounding box center [1117, 466] width 140 height 66
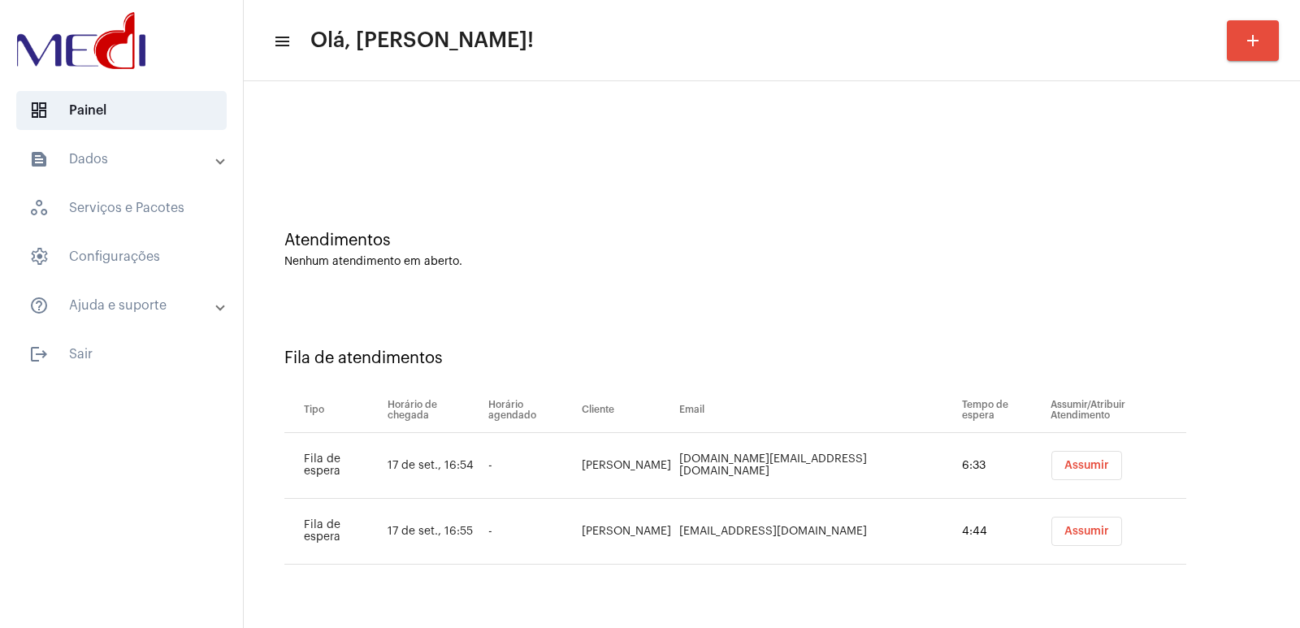
click at [1103, 482] on td "Assumir" at bounding box center [1117, 466] width 140 height 66
click at [1095, 475] on button "Assumir" at bounding box center [1087, 465] width 71 height 29
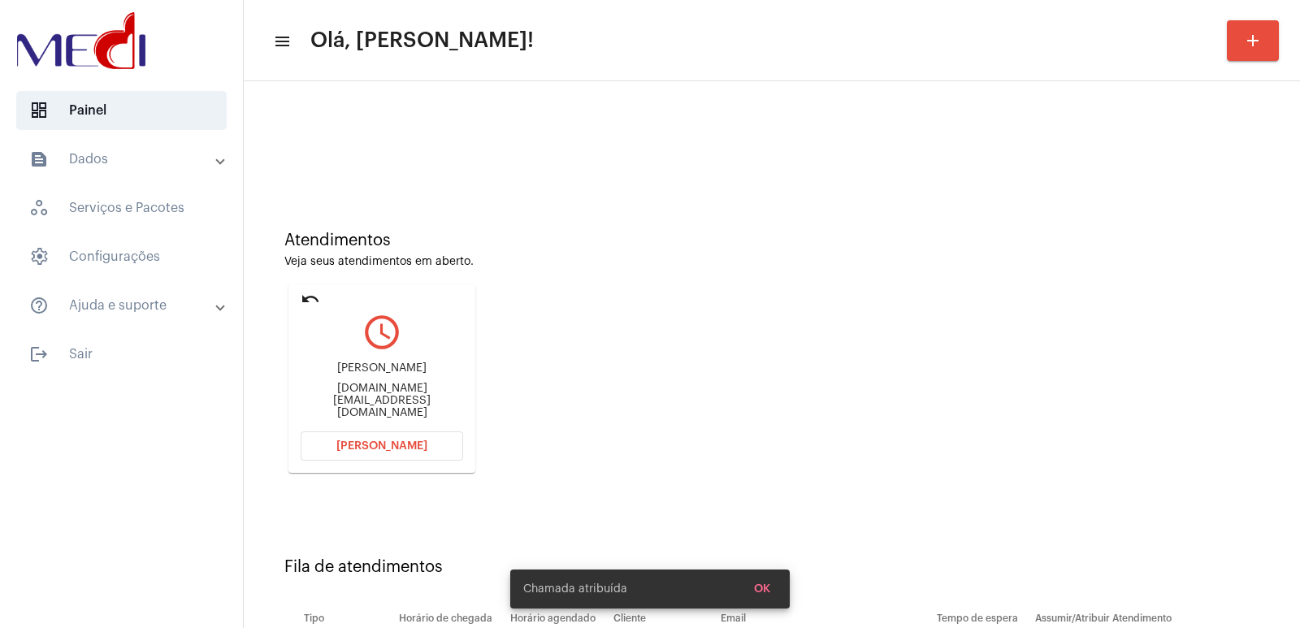
click at [355, 359] on div "[PERSON_NAME] [DOMAIN_NAME][EMAIL_ADDRESS][DOMAIN_NAME]" at bounding box center [382, 390] width 163 height 73
click at [357, 375] on div "[PERSON_NAME]" at bounding box center [382, 368] width 163 height 12
copy div "[PERSON_NAME]"
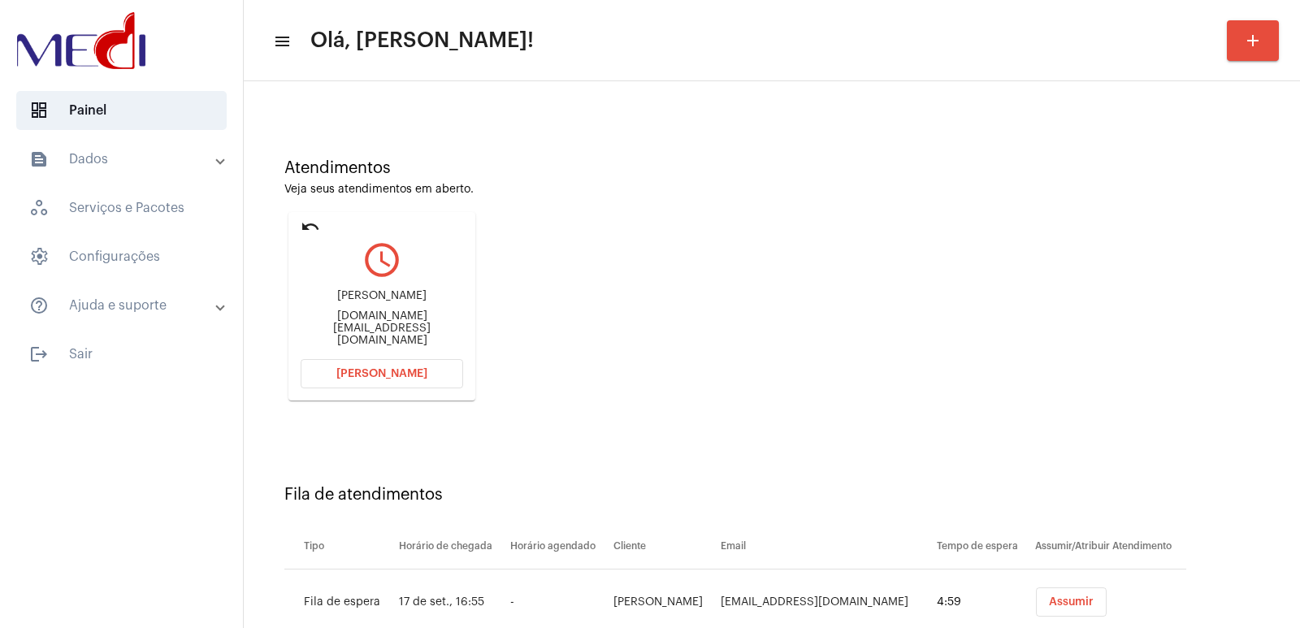
scroll to position [124, 0]
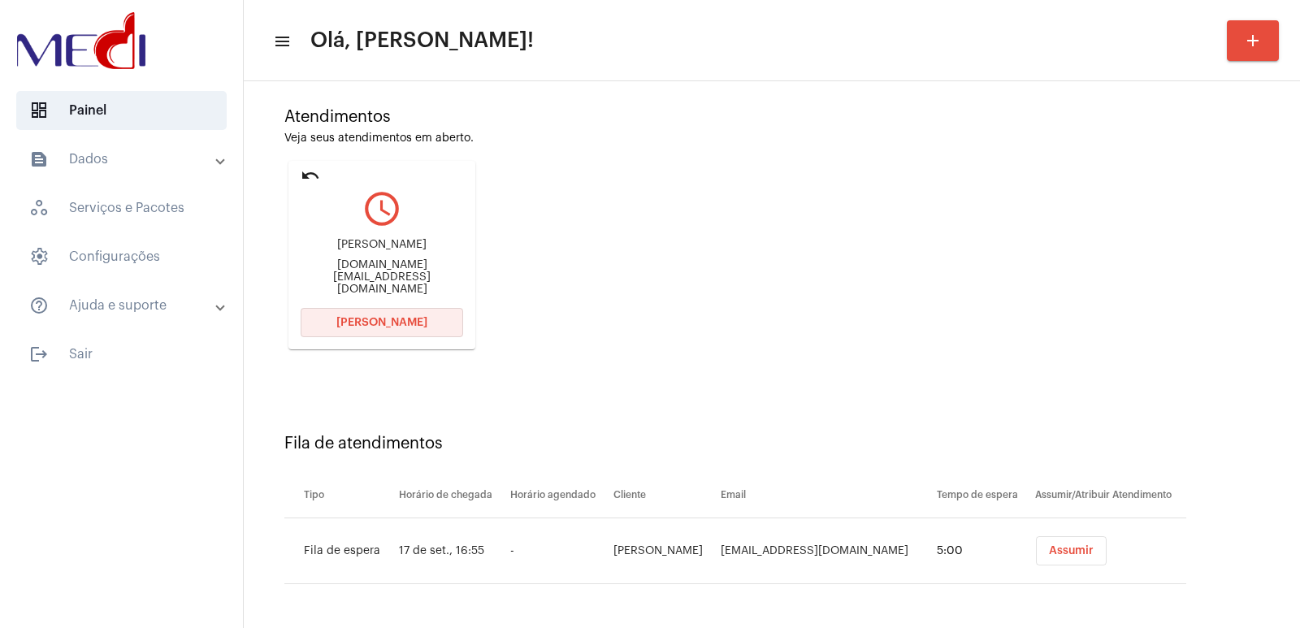
click at [389, 314] on button "[PERSON_NAME]" at bounding box center [382, 322] width 163 height 29
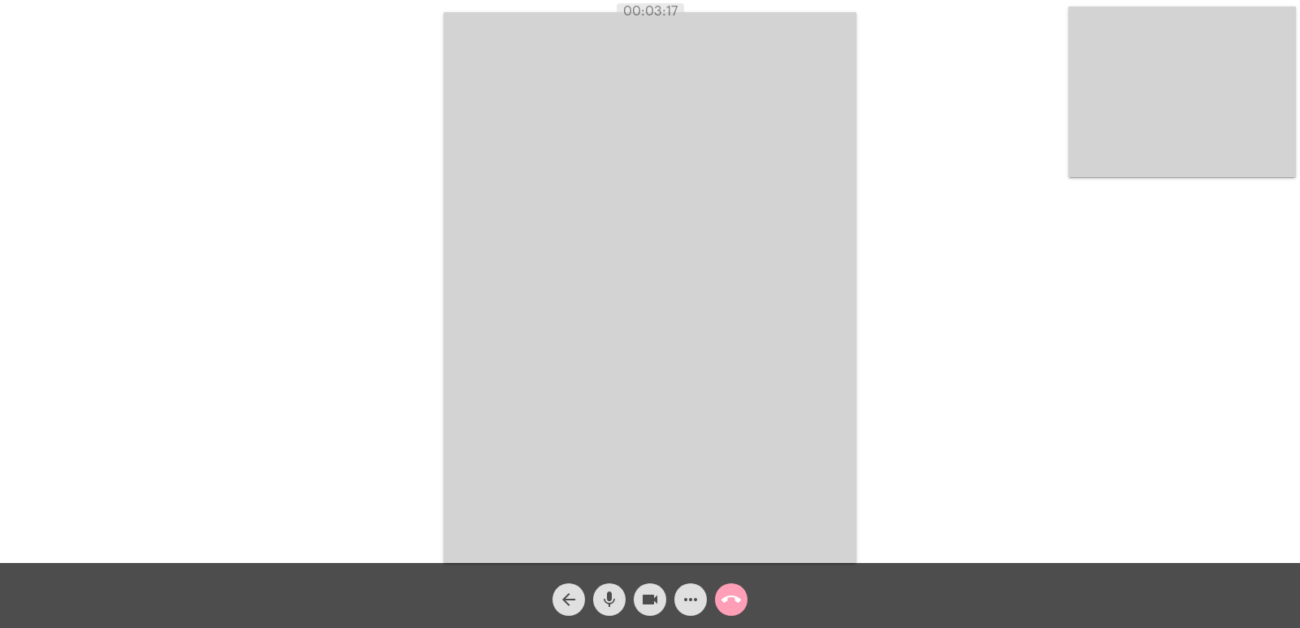
click at [728, 601] on mat-icon "call_end" at bounding box center [732, 600] width 20 height 20
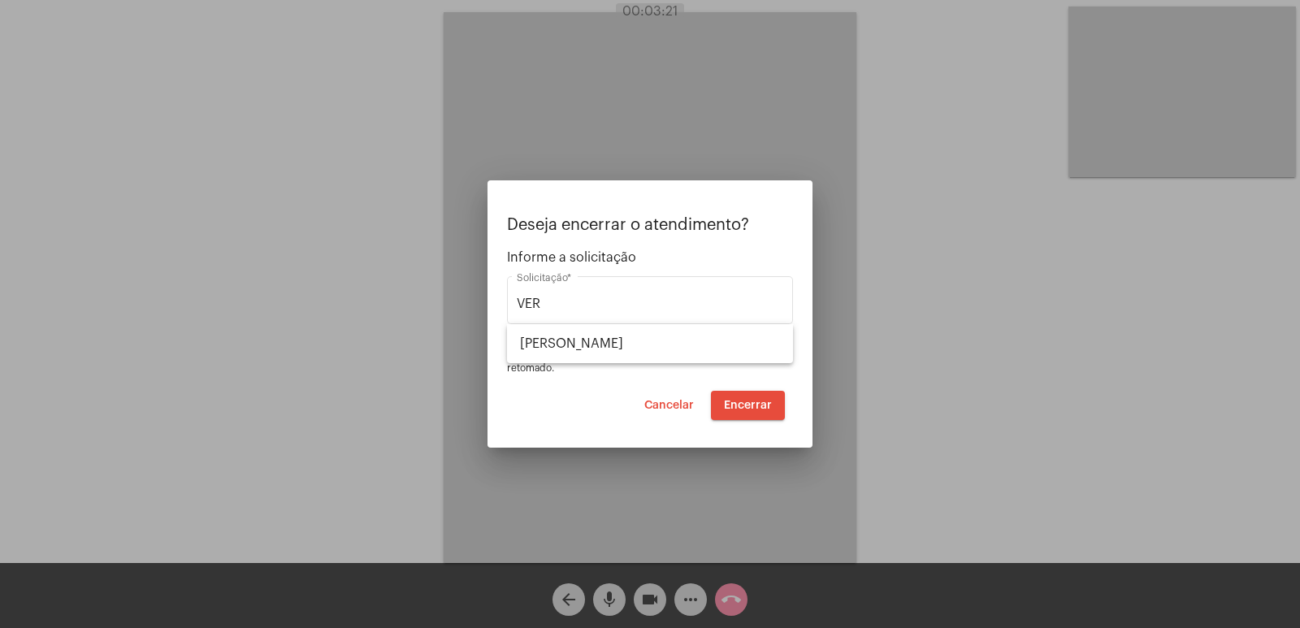
click at [631, 261] on span "Informe a solicitação" at bounding box center [650, 257] width 286 height 15
click at [604, 302] on input "VER" at bounding box center [650, 304] width 267 height 15
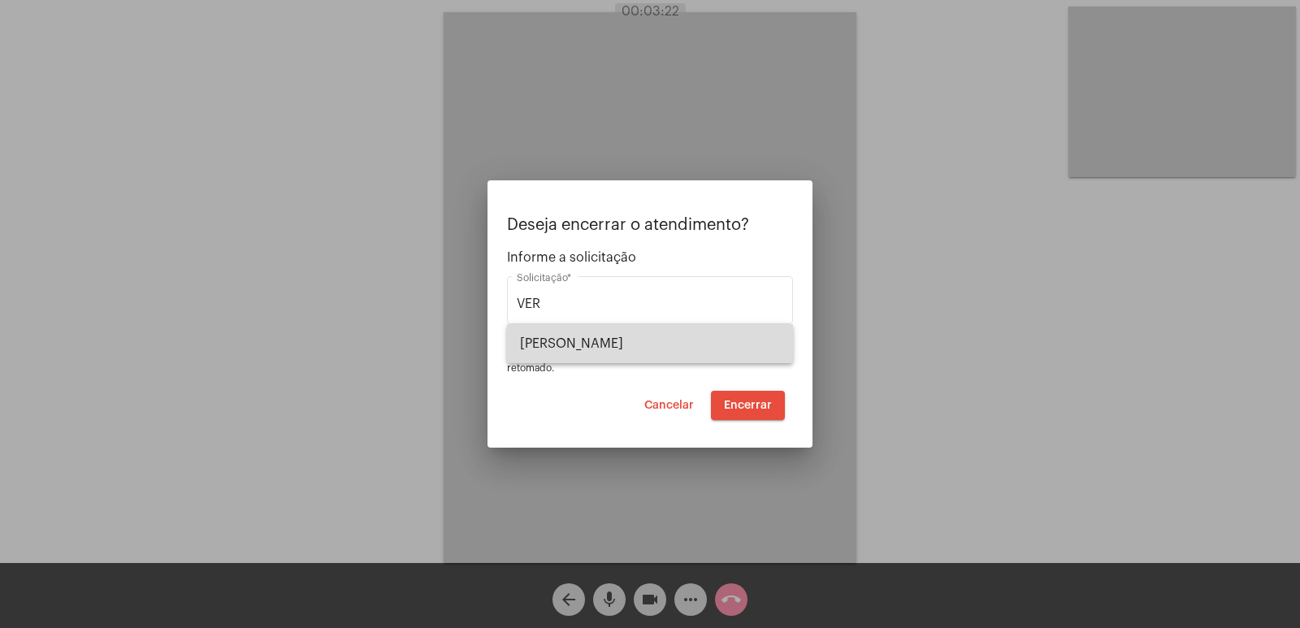
drag, startPoint x: 599, startPoint y: 352, endPoint x: 790, endPoint y: 398, distance: 196.5
click at [600, 352] on span "[PERSON_NAME]" at bounding box center [650, 343] width 260 height 39
type input "[PERSON_NAME]"
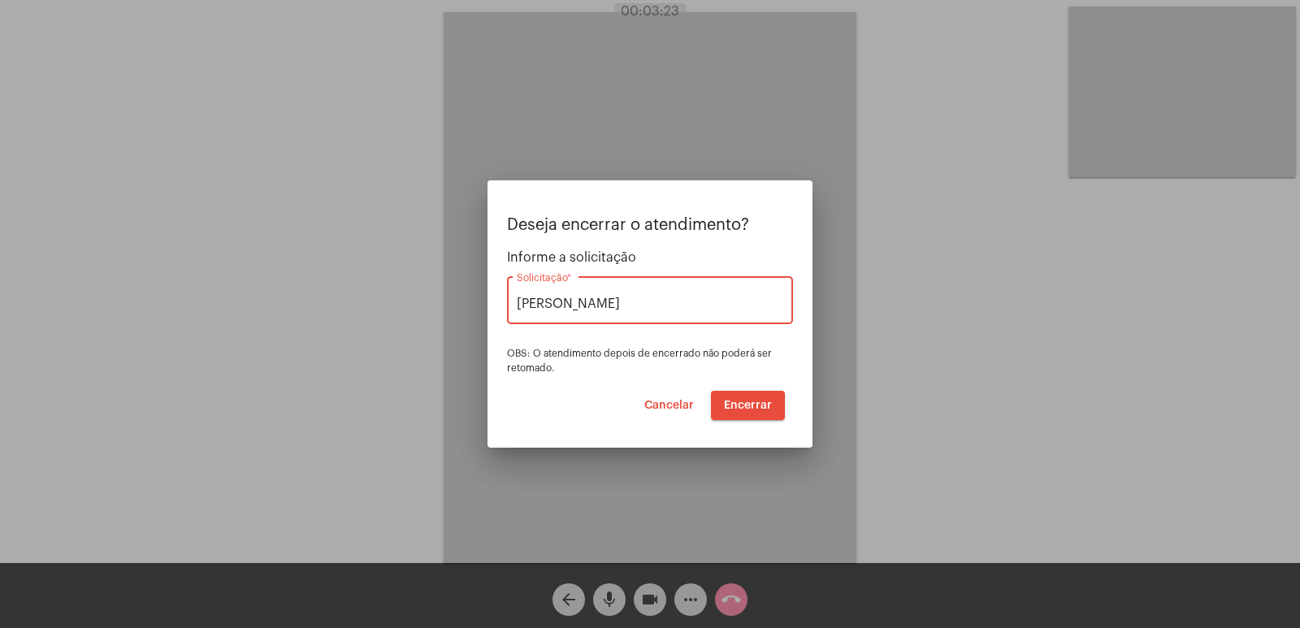
click at [759, 402] on span "Encerrar" at bounding box center [748, 405] width 48 height 11
